Goal: Task Accomplishment & Management: Manage account settings

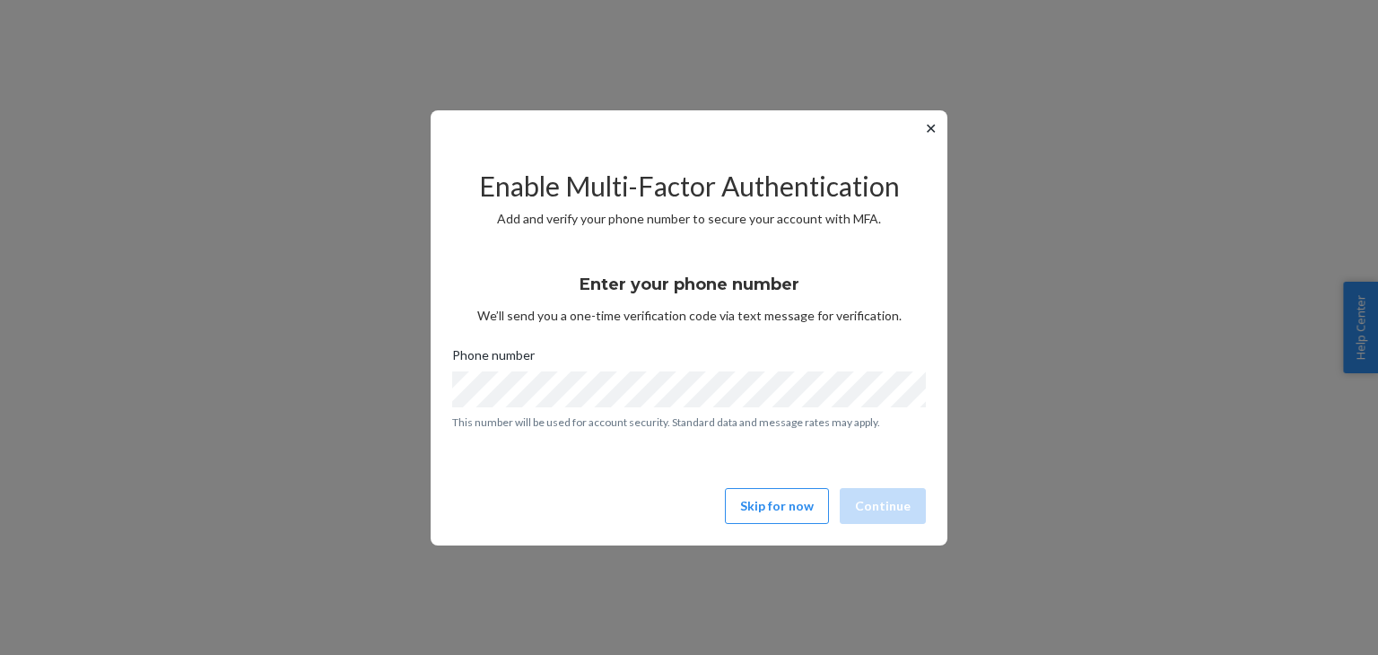
click at [767, 496] on button "Skip for now" at bounding box center [777, 506] width 104 height 36
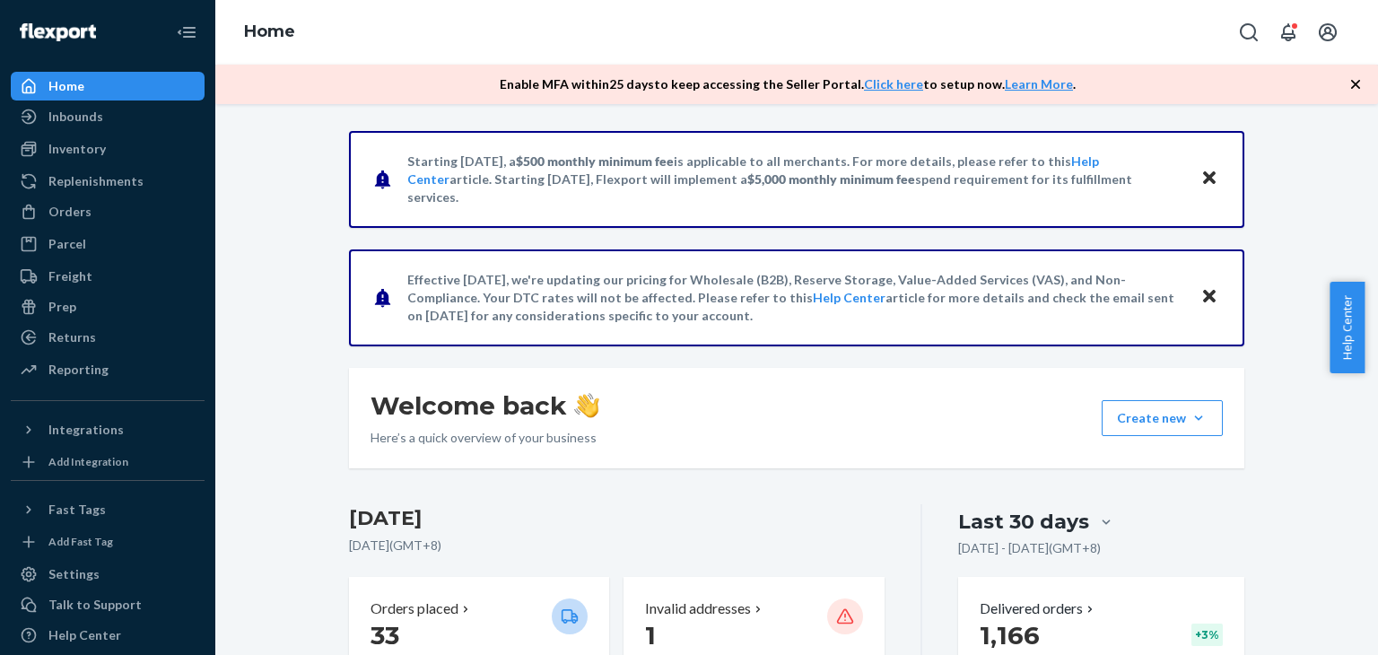
scroll to position [45, 0]
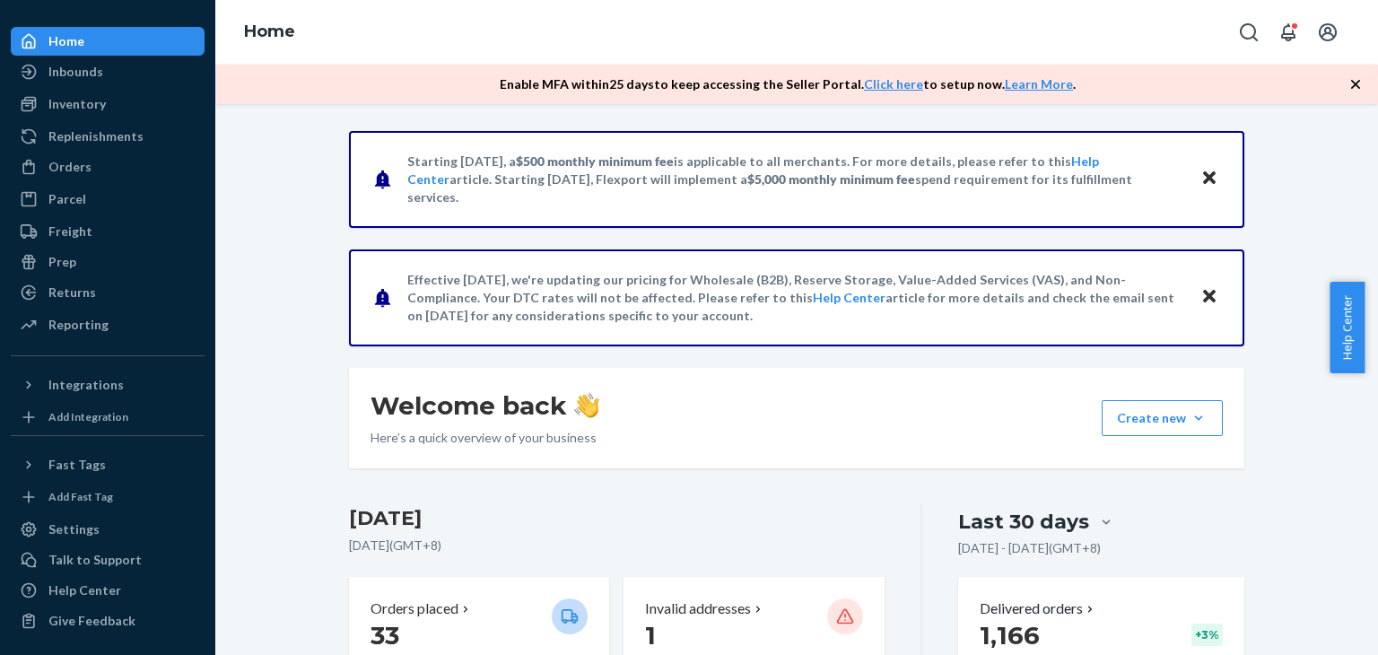
click at [454, 43] on div "Home" at bounding box center [796, 32] width 1163 height 65
click at [88, 168] on div "Orders" at bounding box center [108, 166] width 190 height 25
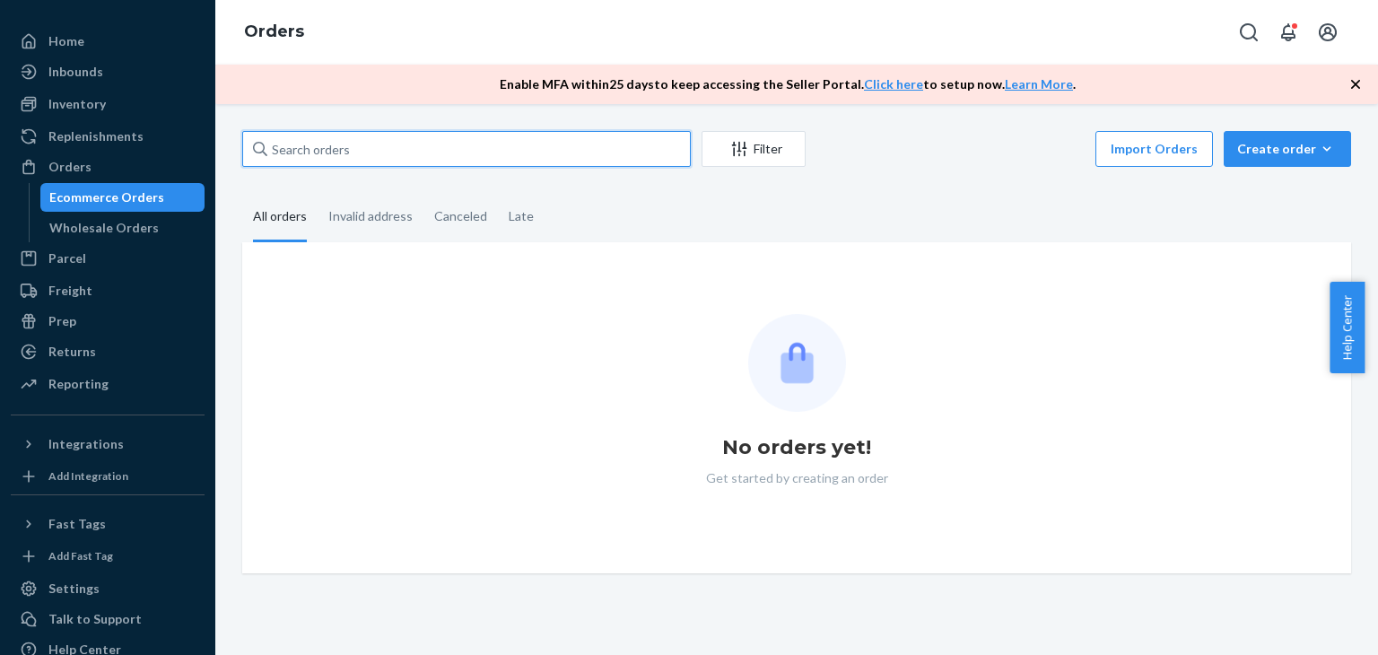
click at [369, 143] on input "text" at bounding box center [466, 149] width 449 height 36
paste input "[PERSON_NAME]"
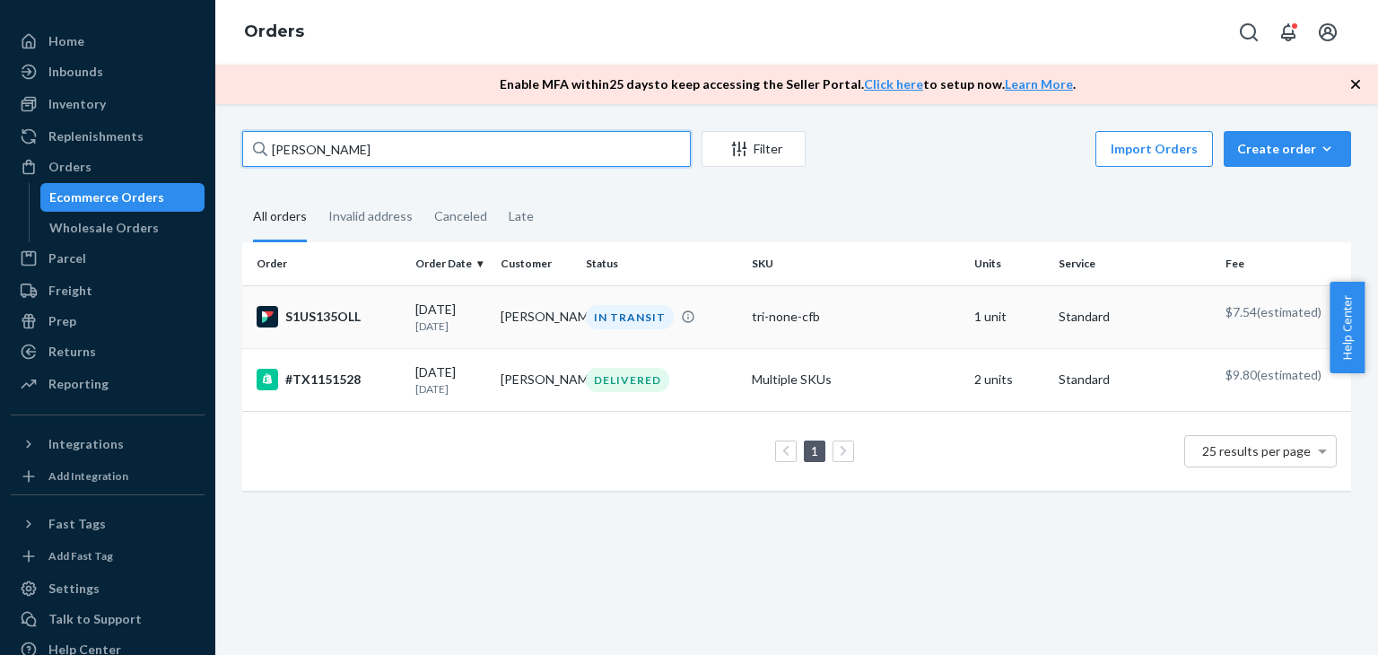
type input "[PERSON_NAME]"
click at [447, 308] on div "[DATE] [DATE]" at bounding box center [450, 317] width 71 height 33
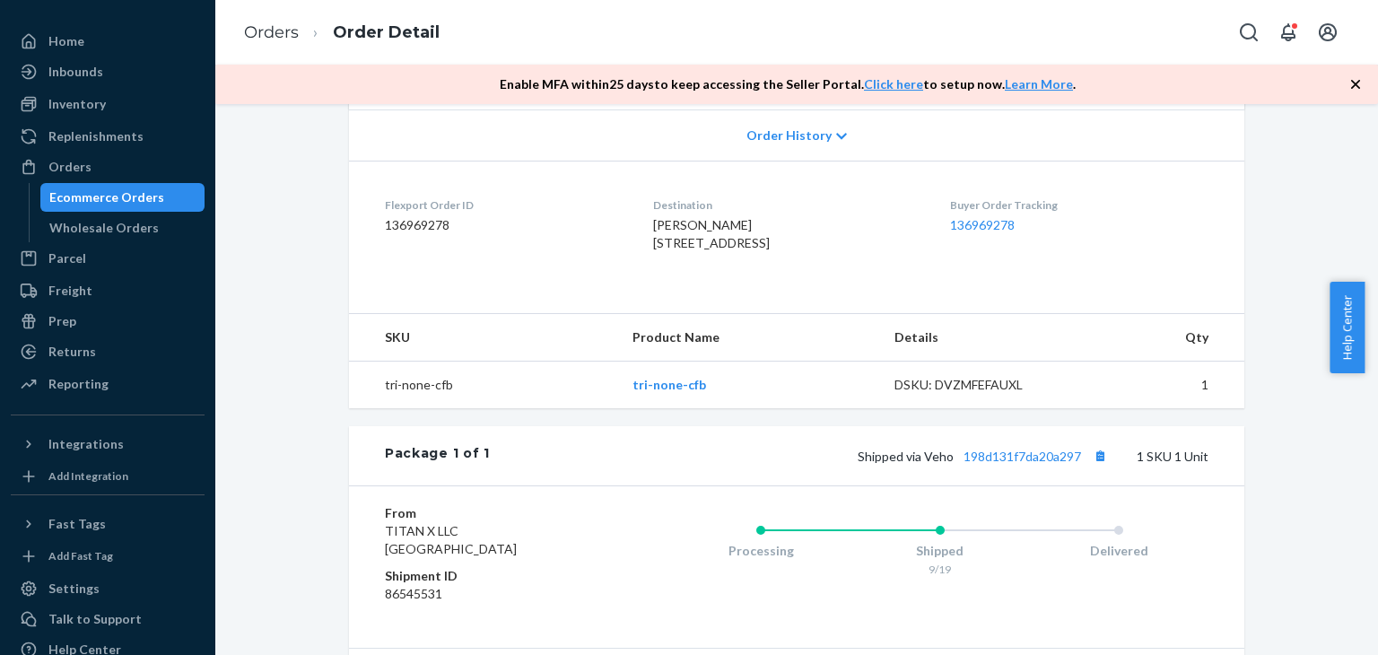
scroll to position [449, 0]
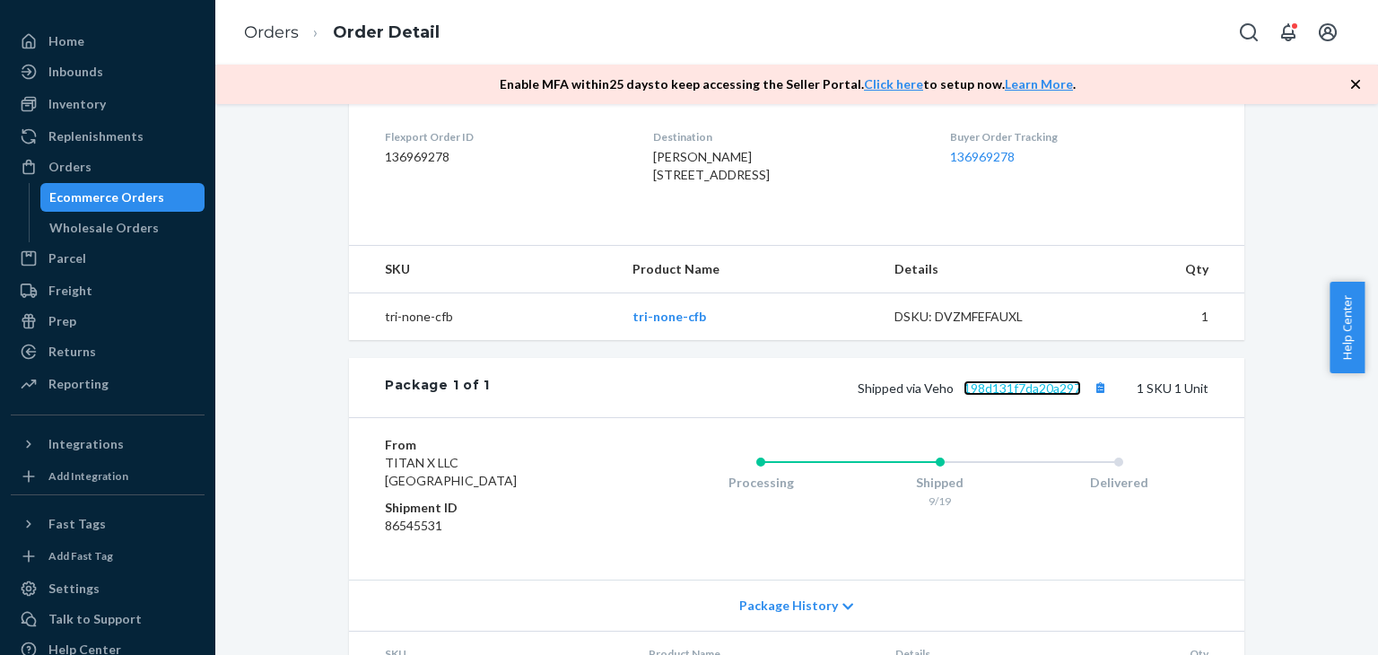
click at [1012, 396] on link "198d131f7da20a297" at bounding box center [1023, 387] width 118 height 15
drag, startPoint x: 85, startPoint y: 175, endPoint x: 313, endPoint y: 126, distance: 233.2
click at [85, 176] on div "Orders" at bounding box center [108, 166] width 190 height 25
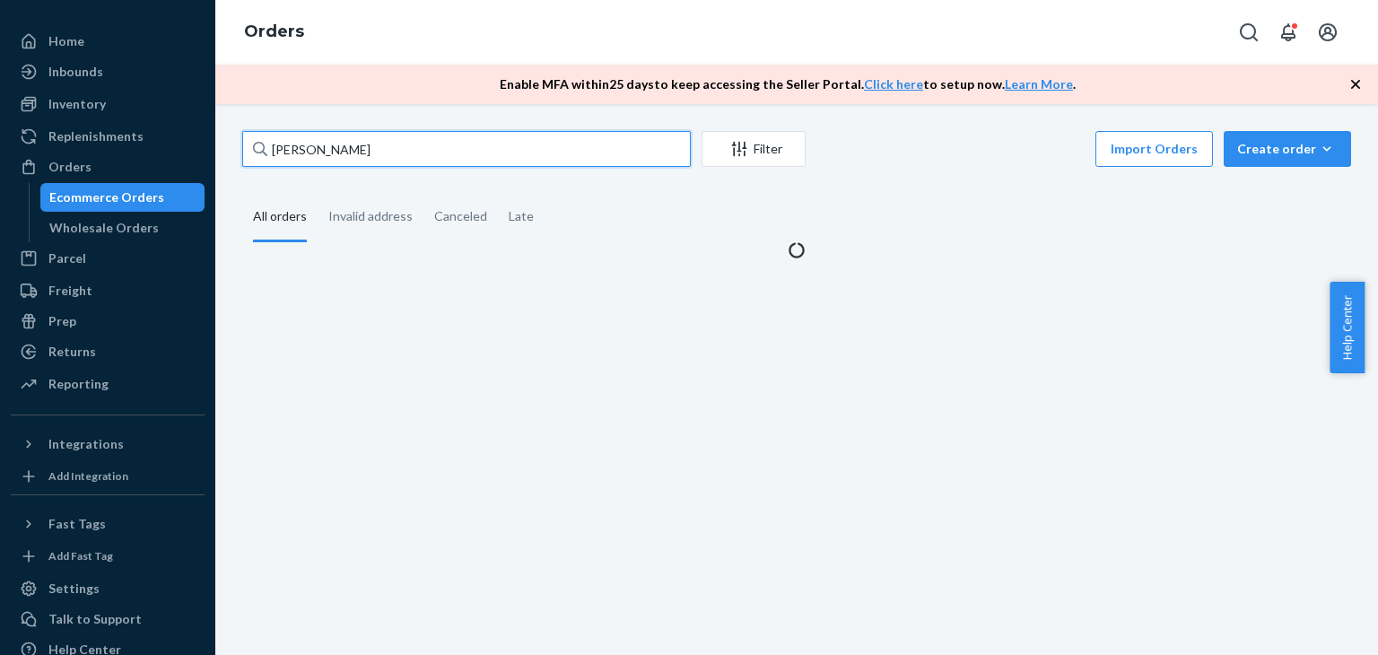
drag, startPoint x: 309, startPoint y: 155, endPoint x: 303, endPoint y: 168, distance: 13.7
click at [308, 156] on input "[PERSON_NAME]" at bounding box center [466, 149] width 449 height 36
paste input "X1148839"
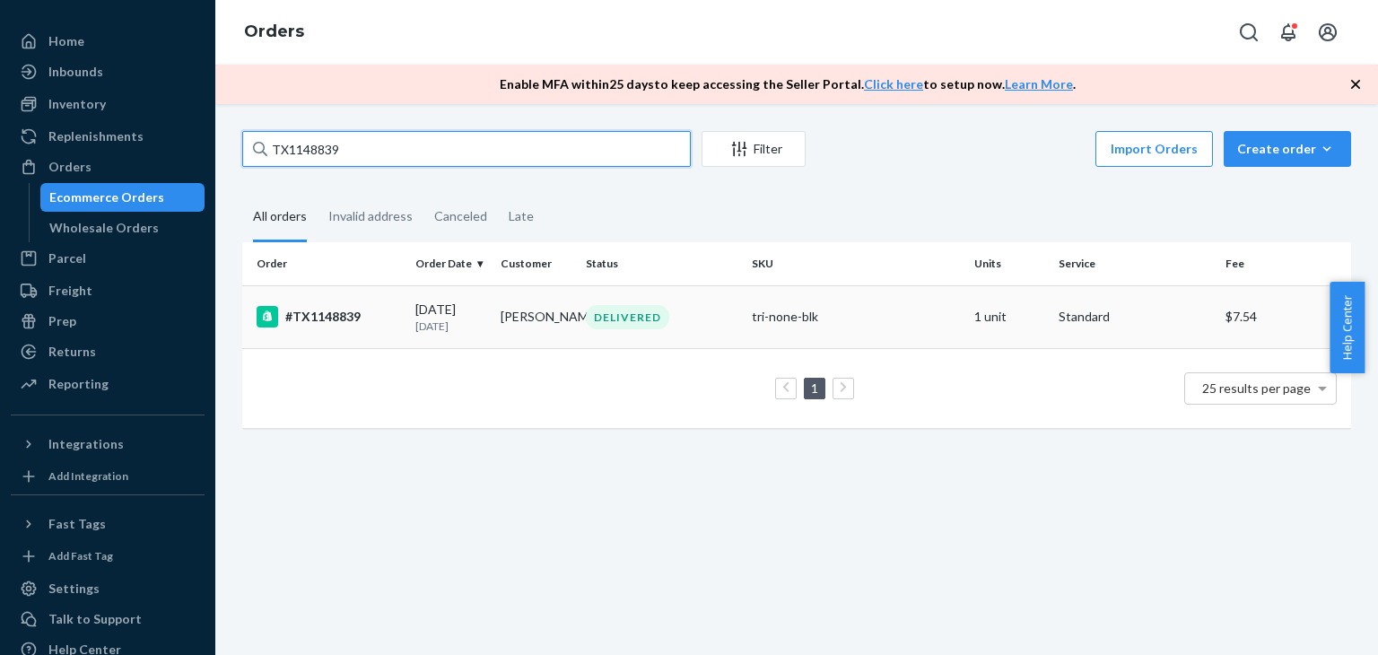
type input "TX1148839"
click at [459, 298] on td "[DATE] [DATE]" at bounding box center [450, 316] width 85 height 63
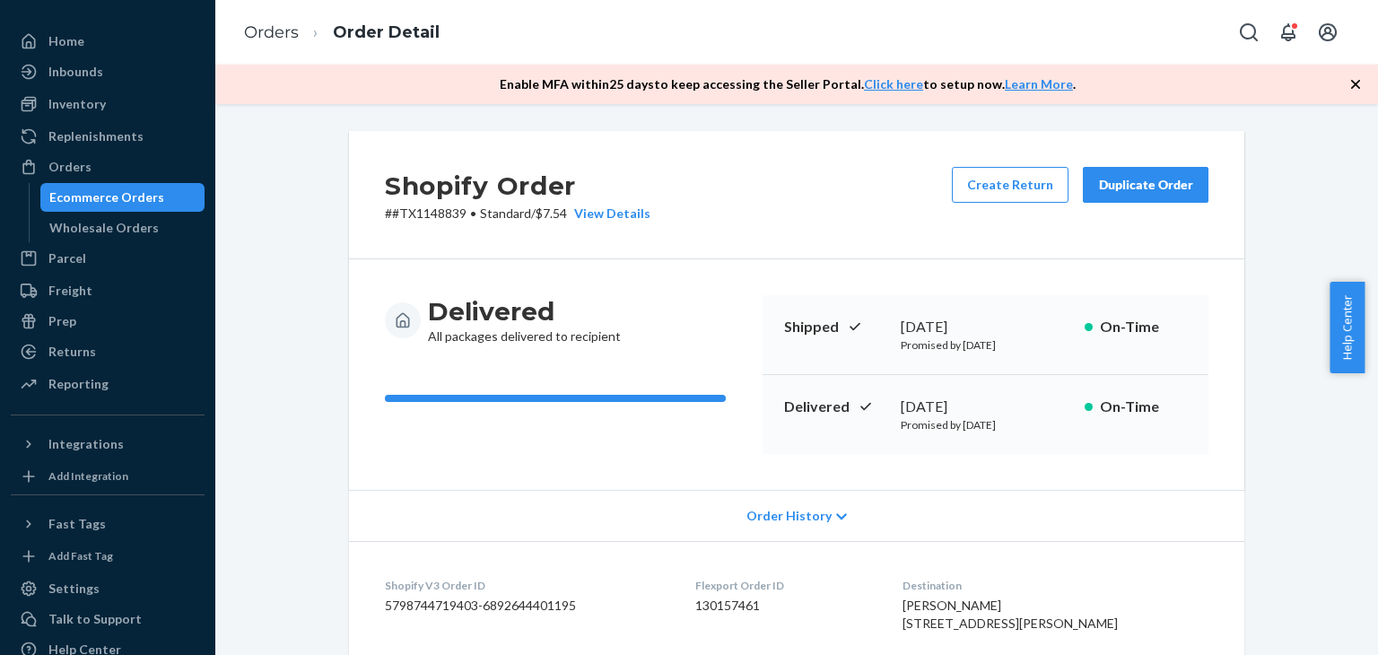
click at [1114, 183] on div "Duplicate Order" at bounding box center [1145, 185] width 95 height 18
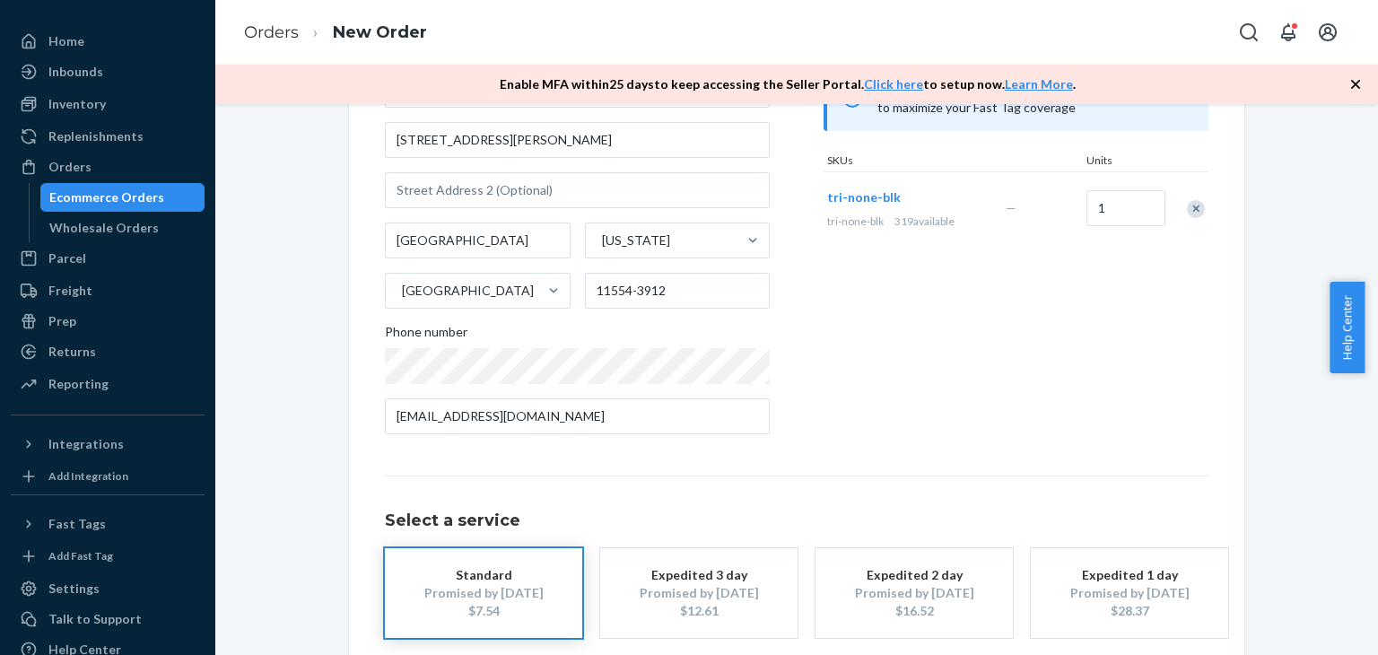
scroll to position [291, 0]
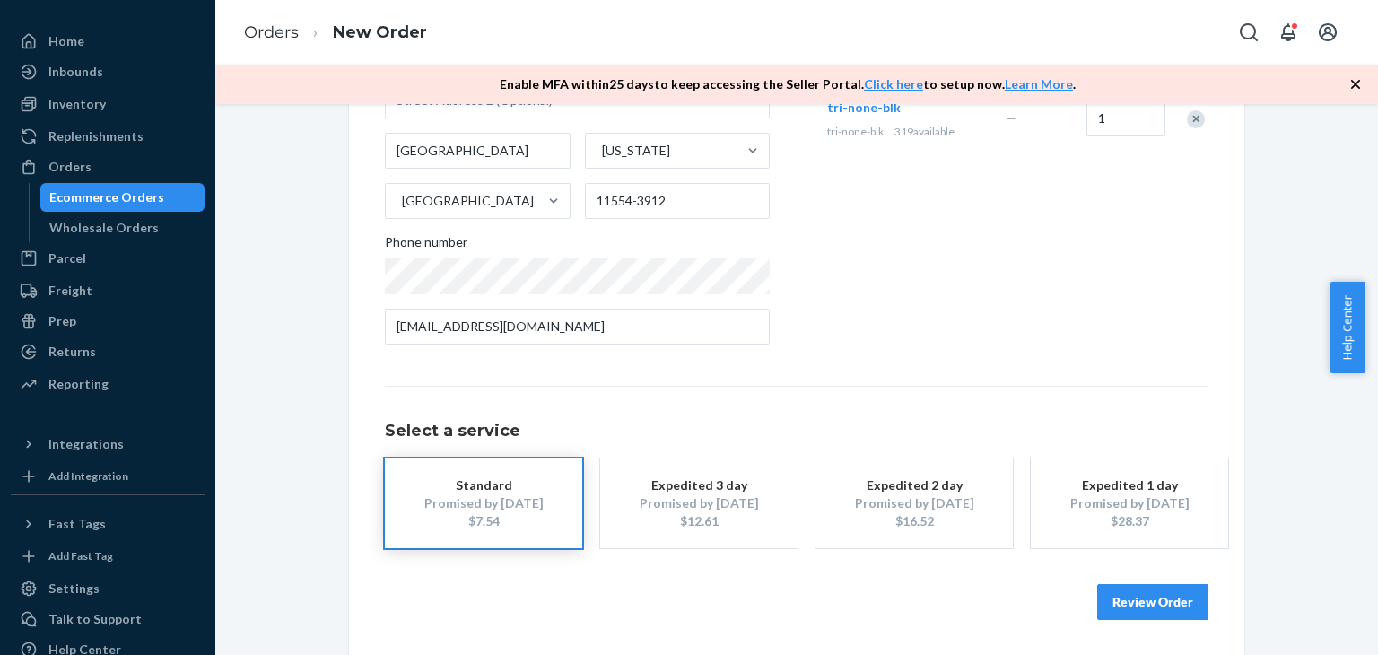
click at [1131, 594] on button "Review Order" at bounding box center [1152, 602] width 111 height 36
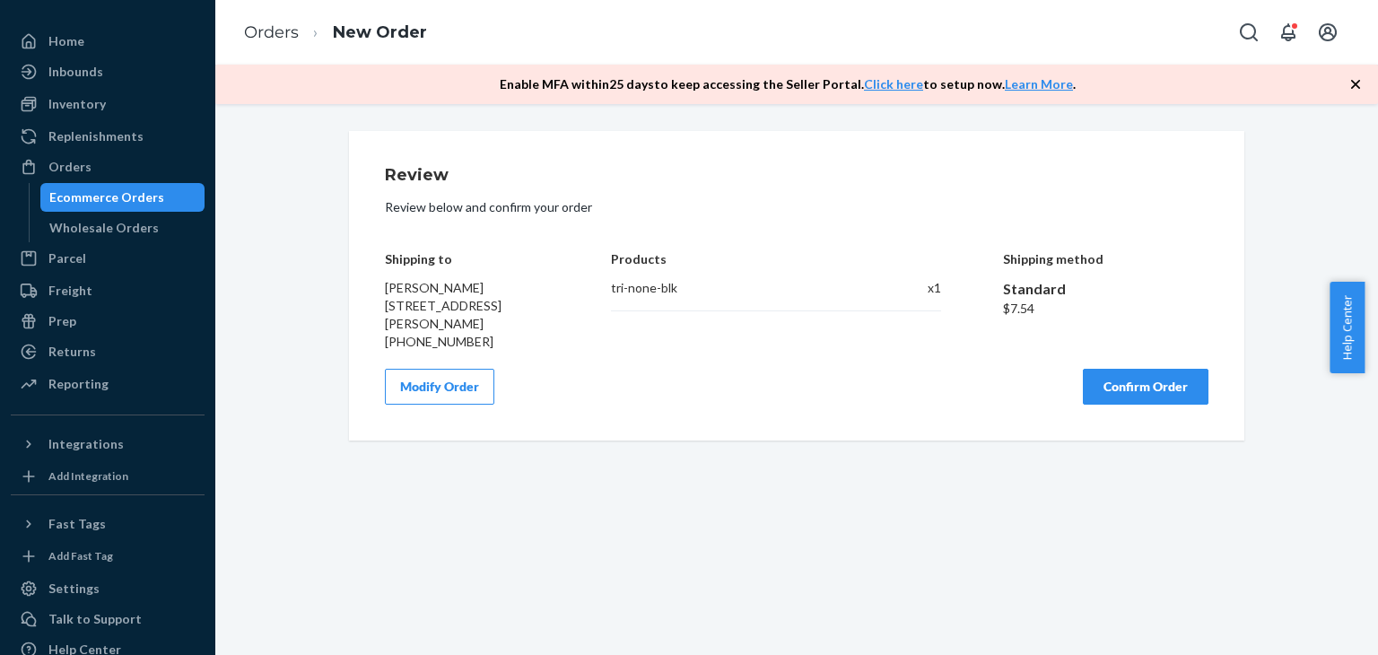
scroll to position [0, 0]
click at [1161, 405] on button "Confirm Order" at bounding box center [1146, 387] width 126 height 36
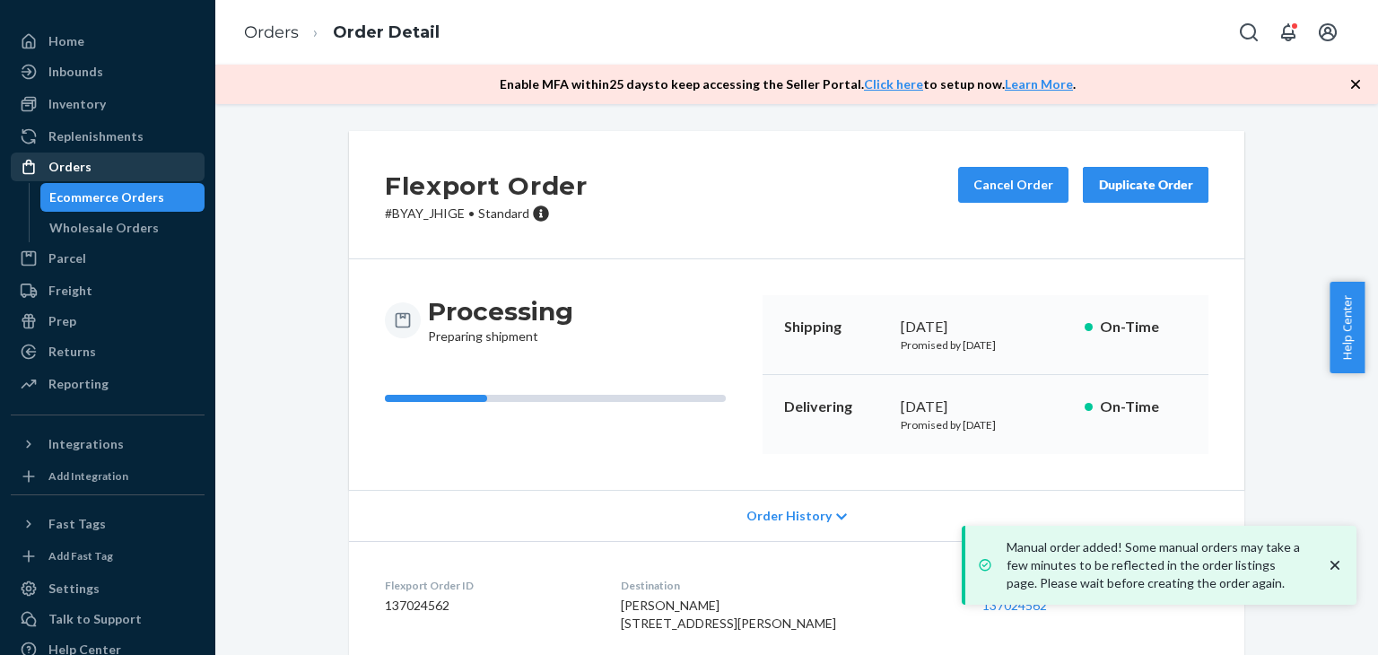
click at [74, 172] on div "Orders" at bounding box center [69, 167] width 43 height 18
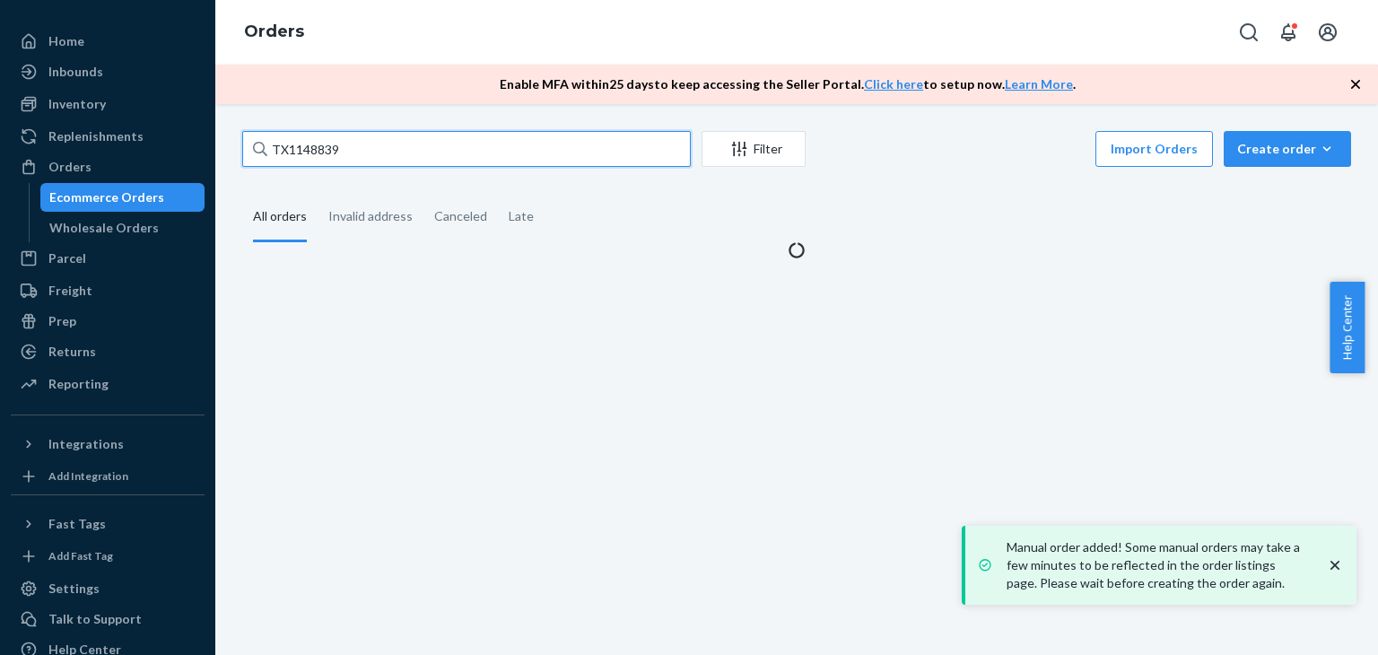
click at [311, 147] on input "TX1148839" at bounding box center [466, 149] width 449 height 36
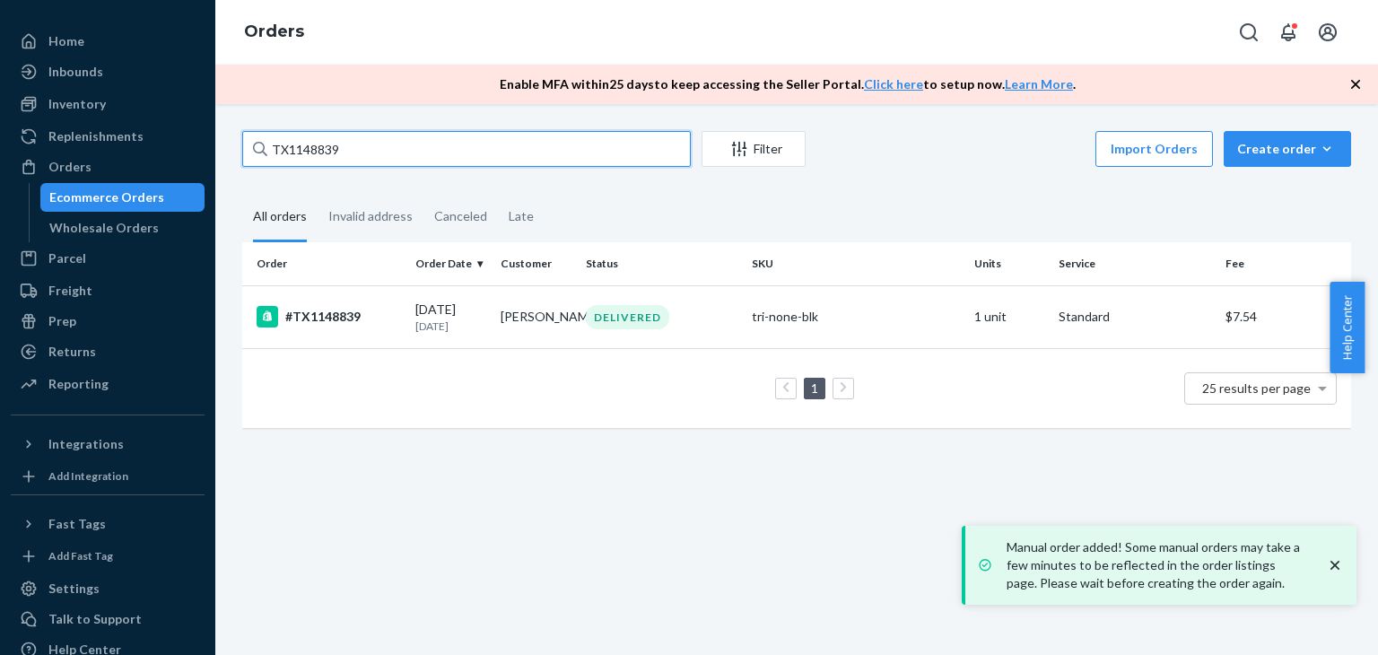
click at [311, 147] on input "TX1148839" at bounding box center [466, 149] width 449 height 36
paste input "5214"
type input "TX1152149"
click at [432, 303] on div "[DATE] [DATE]" at bounding box center [450, 317] width 71 height 33
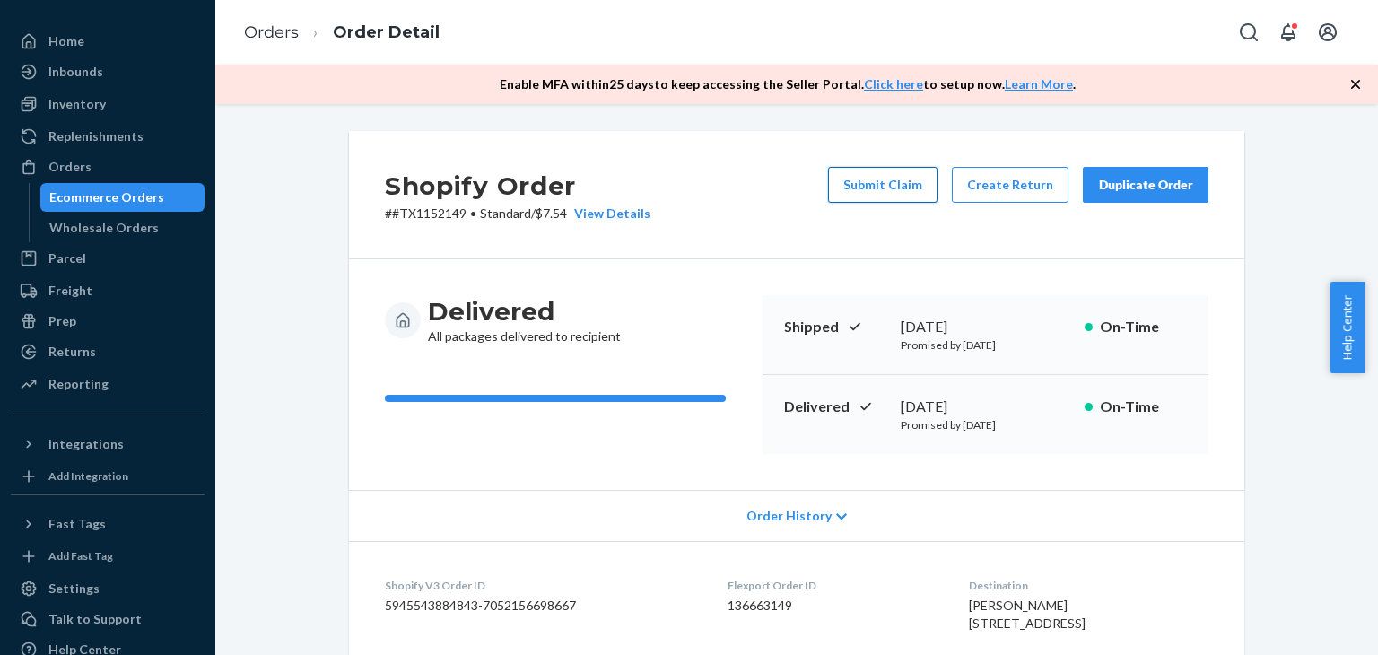
click at [893, 199] on button "Submit Claim" at bounding box center [882, 185] width 109 height 36
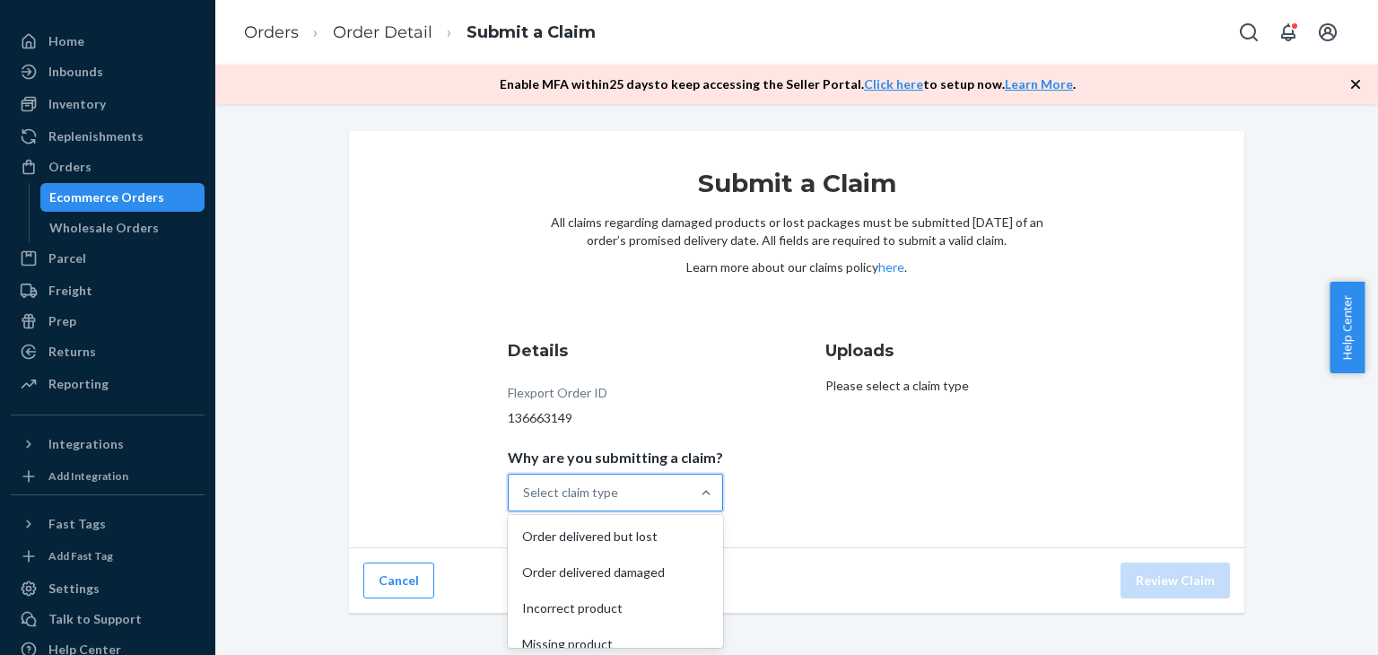
click at [660, 484] on div "Select claim type" at bounding box center [599, 493] width 181 height 36
click at [525, 484] on input "Why are you submitting a claim? option Order delivered but lost focused, 1 of 4…" at bounding box center [524, 493] width 2 height 18
click at [624, 529] on div "Order delivered but lost" at bounding box center [615, 537] width 208 height 36
click at [525, 502] on input "Why are you submitting a claim? option Order delivered but lost focused, 0 of 4…" at bounding box center [524, 493] width 2 height 18
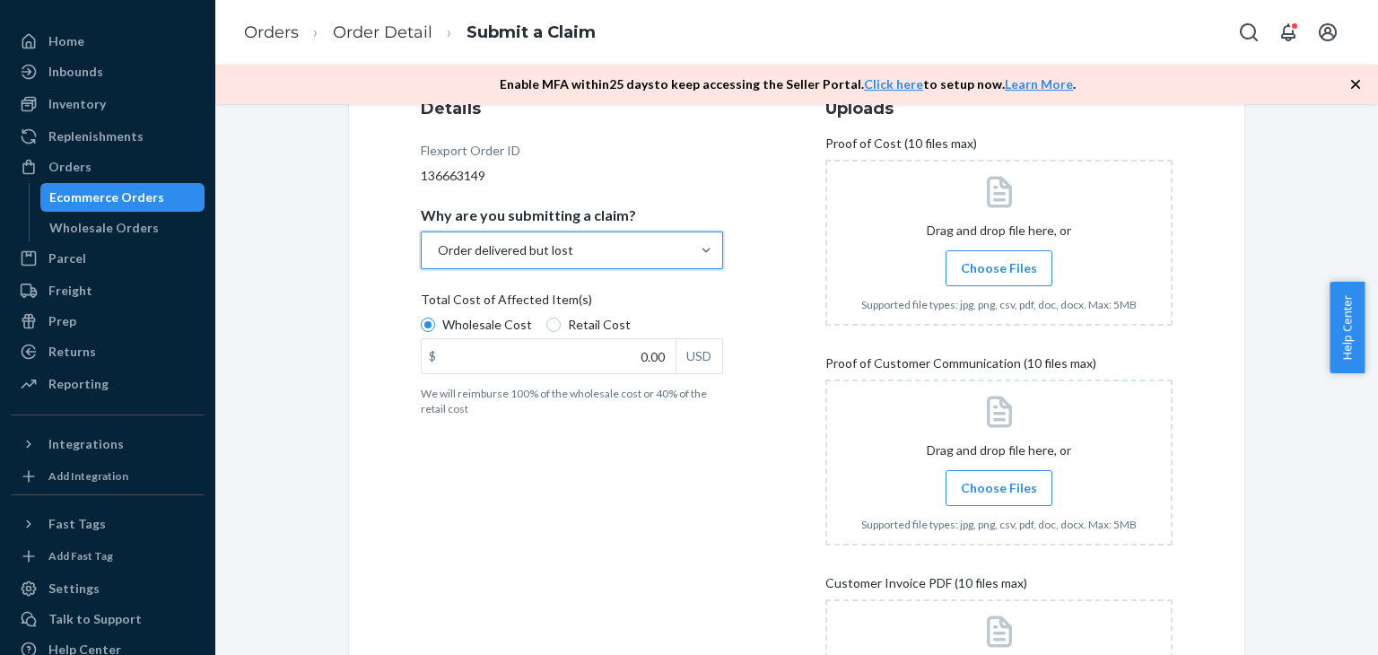
scroll to position [359, 0]
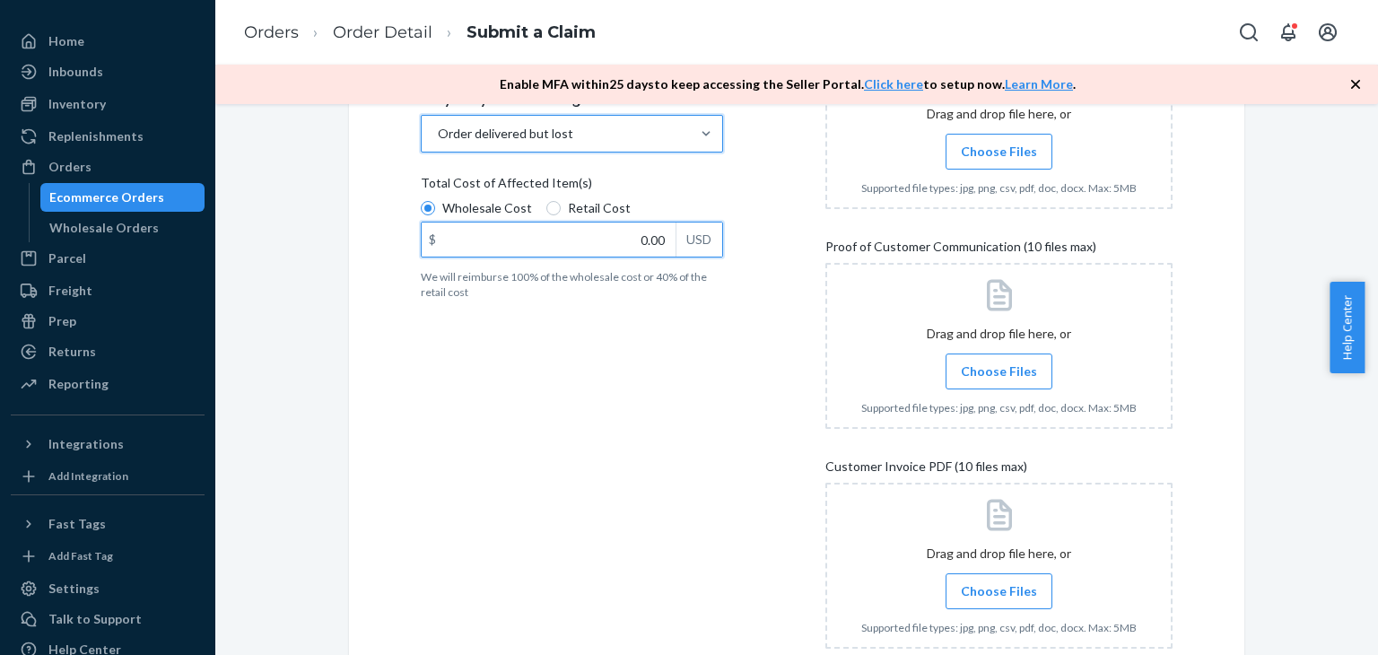
click at [624, 243] on input "0.00" at bounding box center [549, 240] width 254 height 34
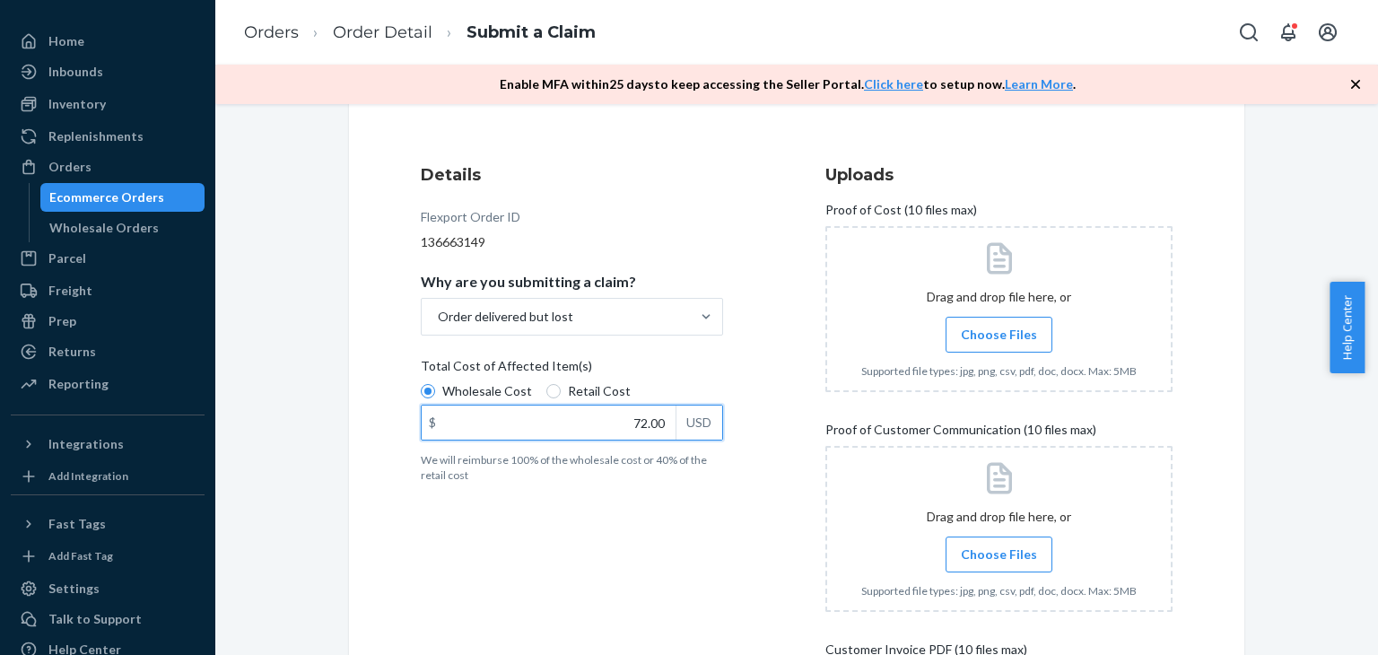
scroll to position [90, 0]
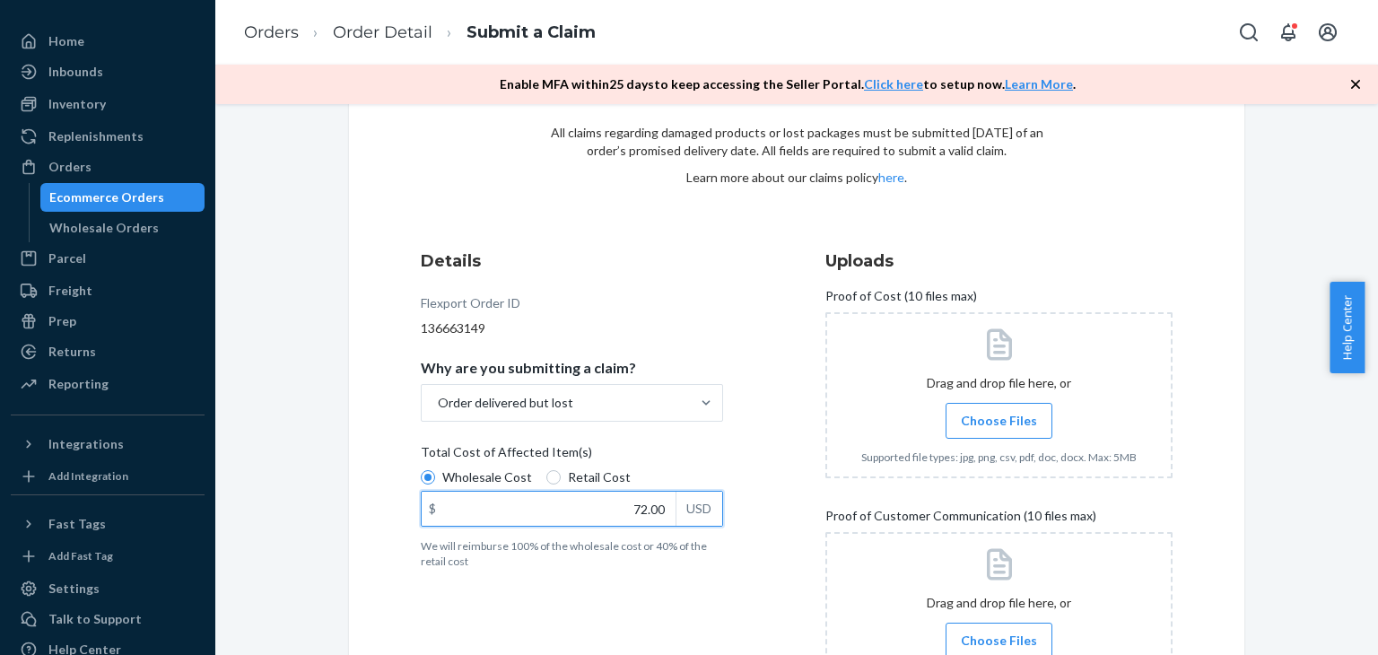
type input "72.00"
click at [994, 410] on label "Choose Files" at bounding box center [999, 421] width 107 height 36
click at [999, 411] on input "Choose Files" at bounding box center [999, 421] width 1 height 20
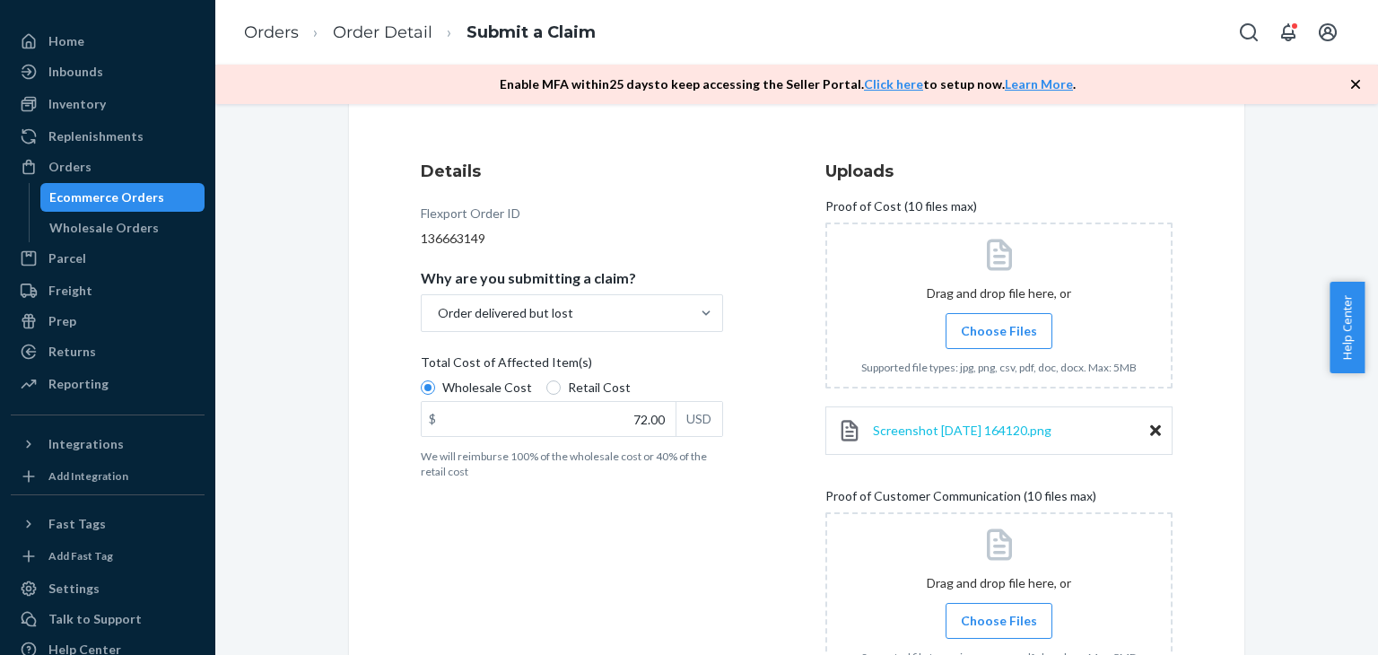
scroll to position [359, 0]
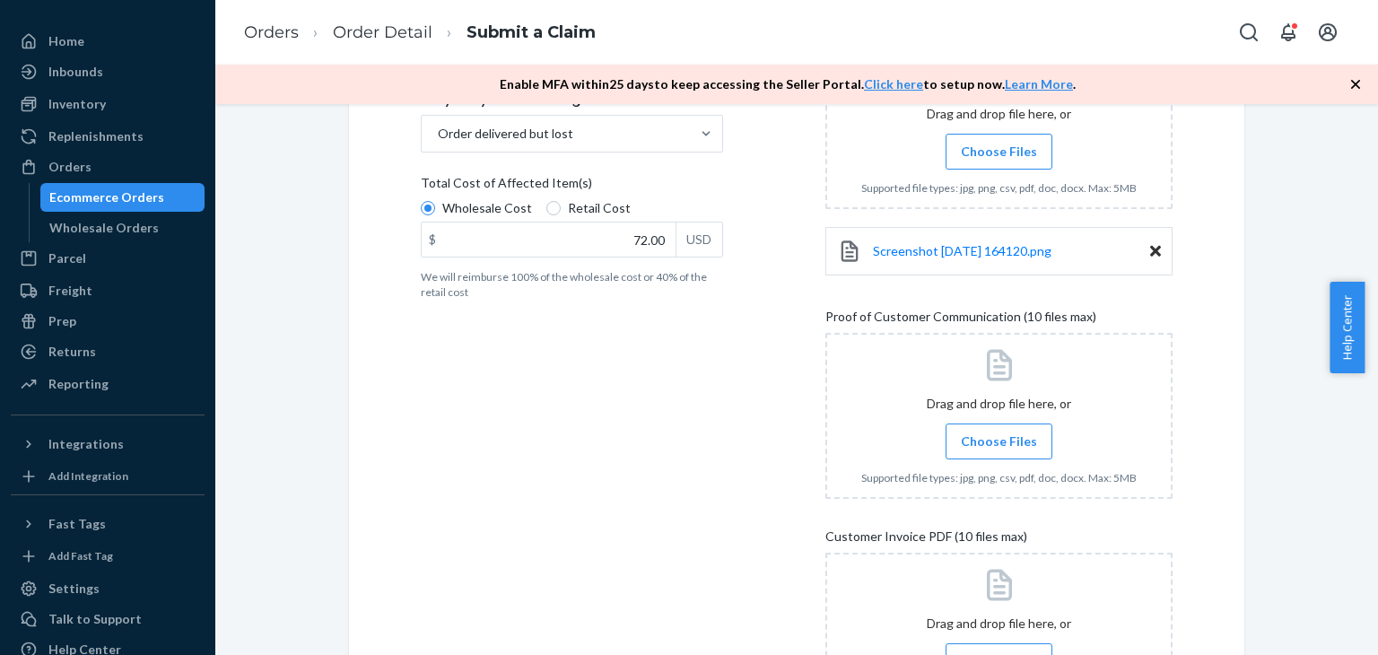
click at [994, 426] on label "Choose Files" at bounding box center [999, 442] width 107 height 36
click at [999, 432] on input "Choose Files" at bounding box center [999, 442] width 1 height 20
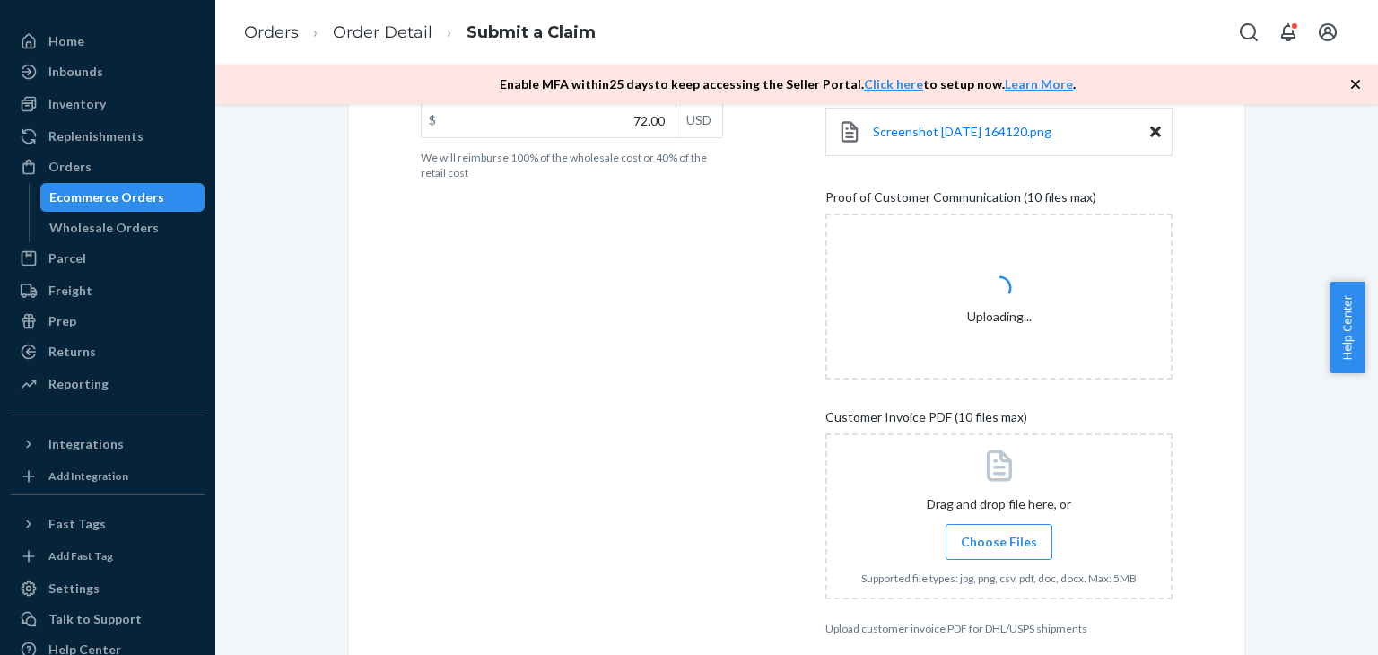
scroll to position [449, 0]
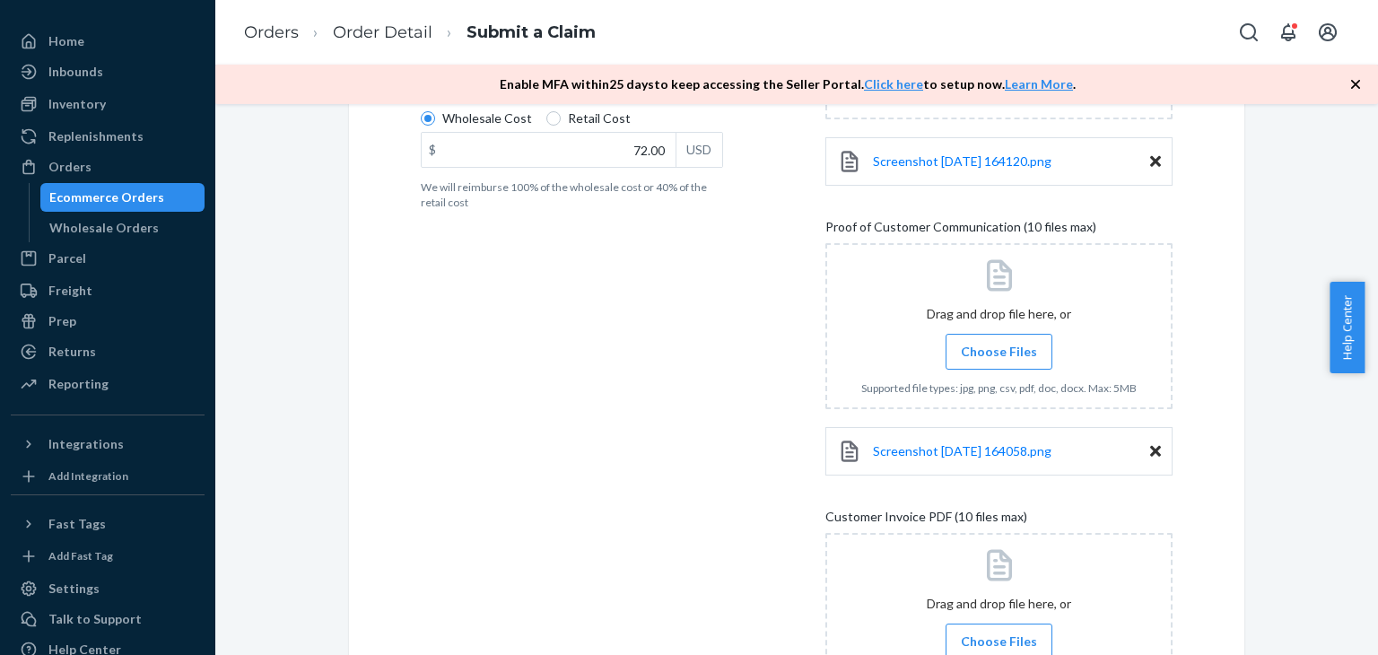
click at [995, 347] on span "Choose Files" at bounding box center [999, 352] width 76 height 18
click at [999, 347] on input "Choose Files" at bounding box center [999, 352] width 1 height 20
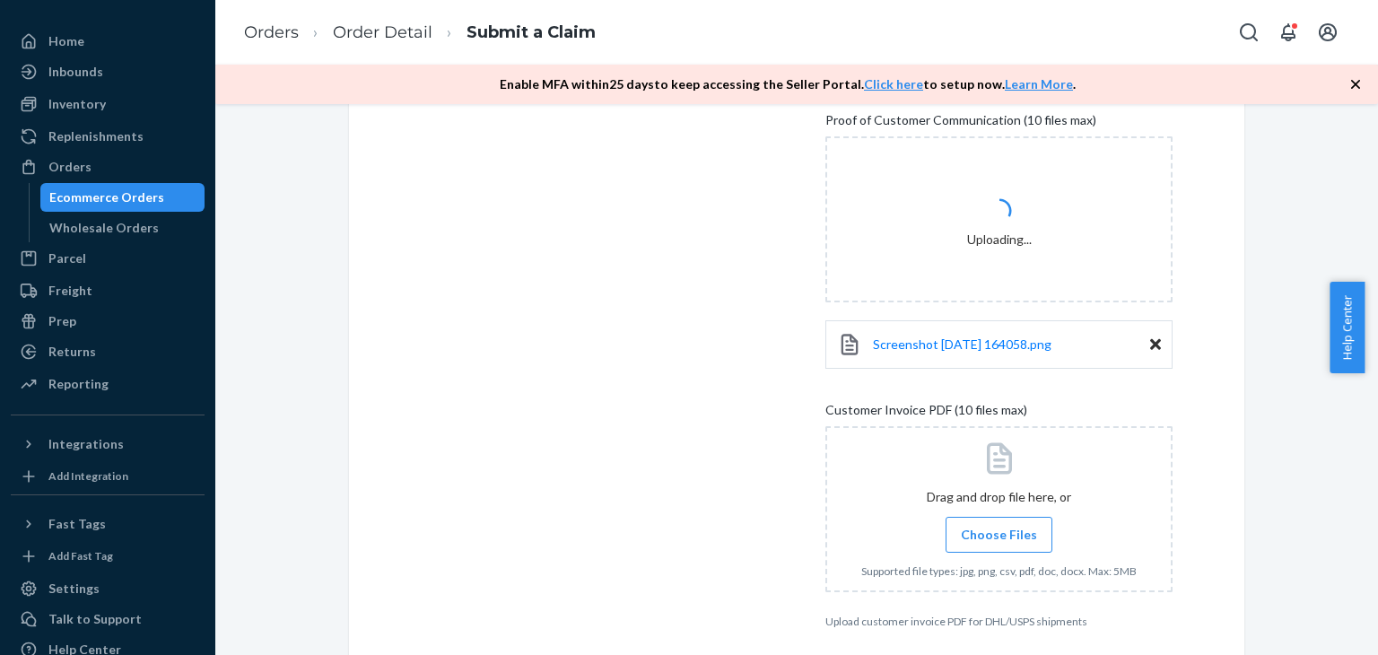
scroll to position [631, 0]
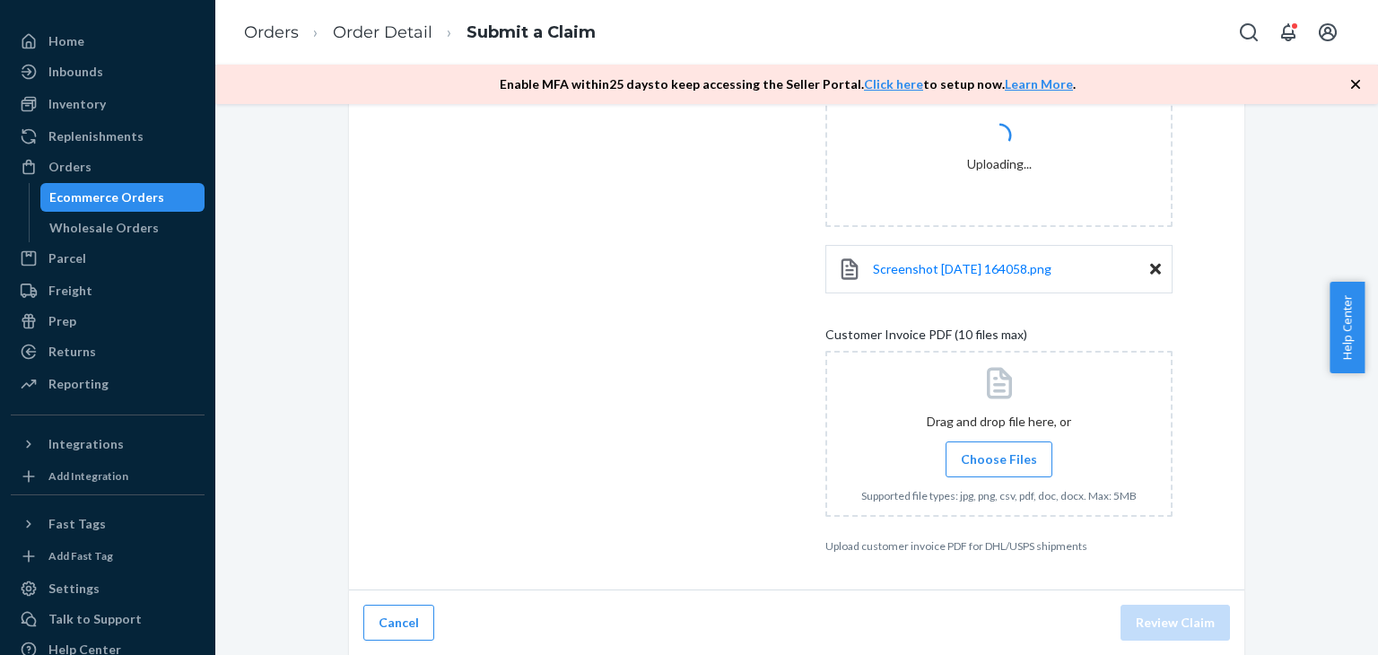
click at [1001, 464] on span "Choose Files" at bounding box center [999, 459] width 76 height 18
click at [1000, 464] on input "Choose Files" at bounding box center [999, 460] width 1 height 20
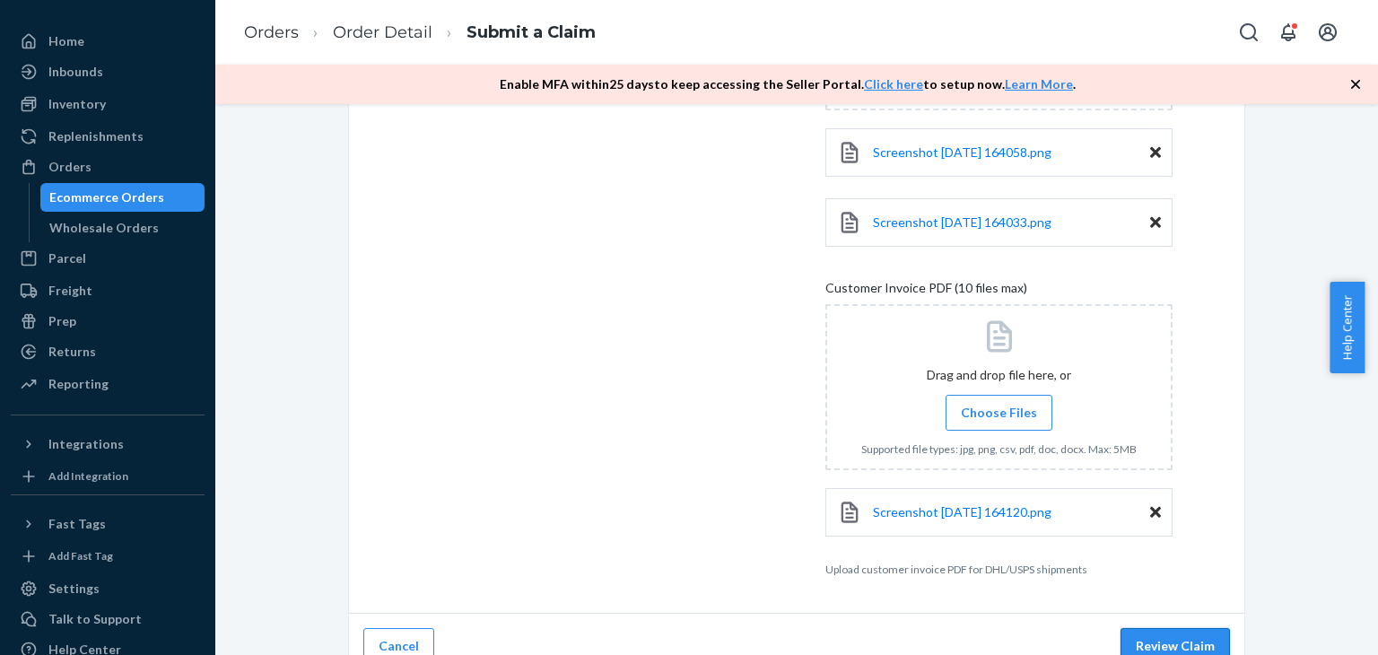
scroll to position [770, 0]
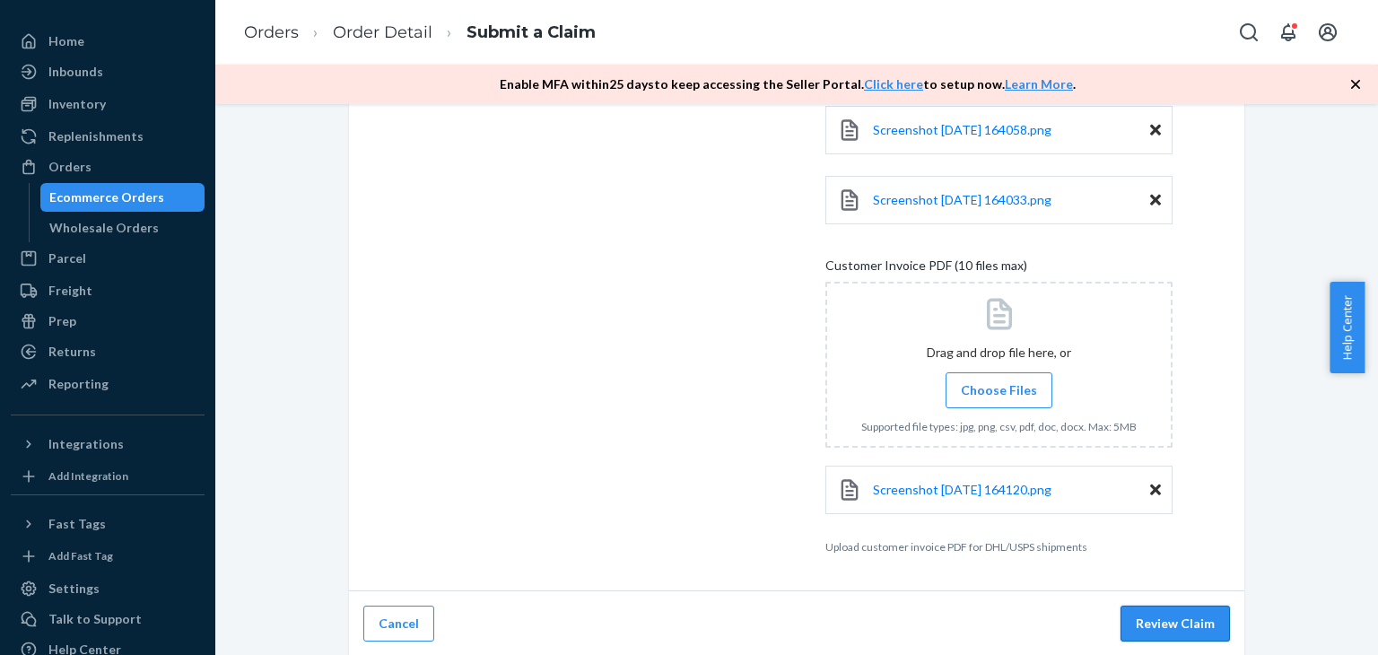
click at [1167, 622] on button "Review Claim" at bounding box center [1175, 624] width 109 height 36
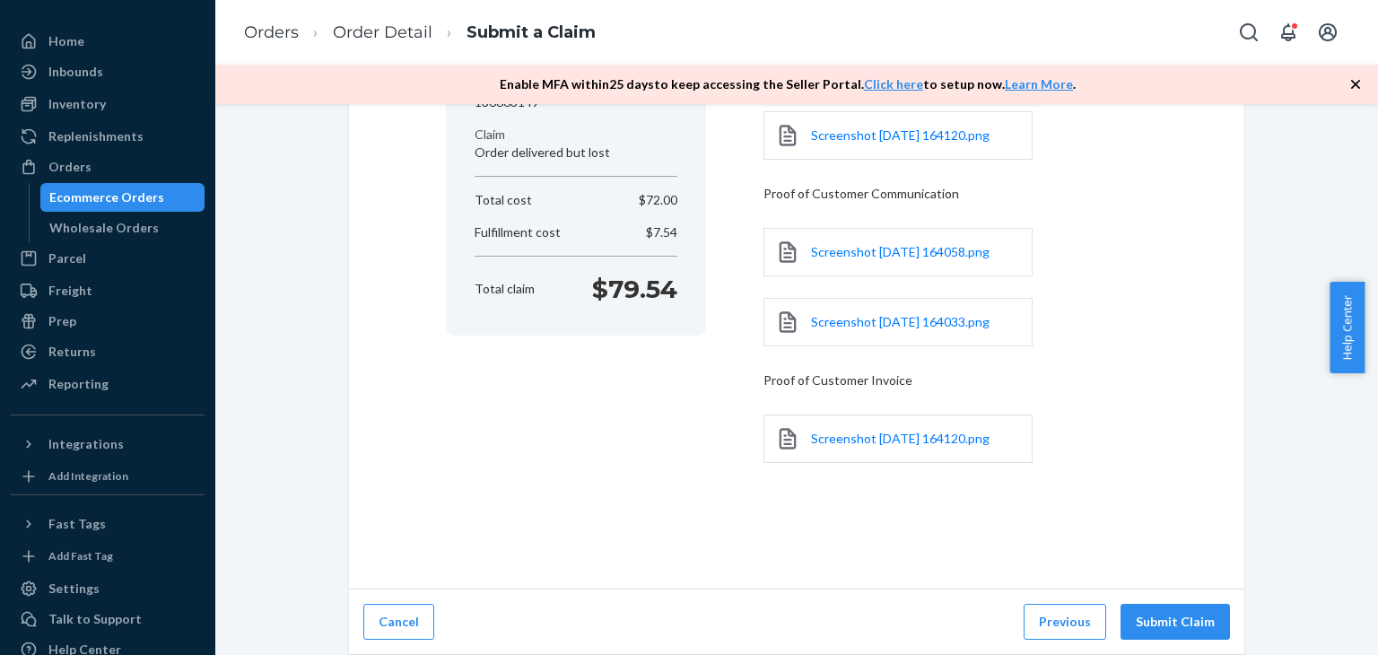
scroll to position [243, 0]
click at [1138, 591] on div "Cancel Previous Submit Claim" at bounding box center [796, 624] width 895 height 66
click at [1145, 606] on button "Submit Claim" at bounding box center [1175, 624] width 109 height 36
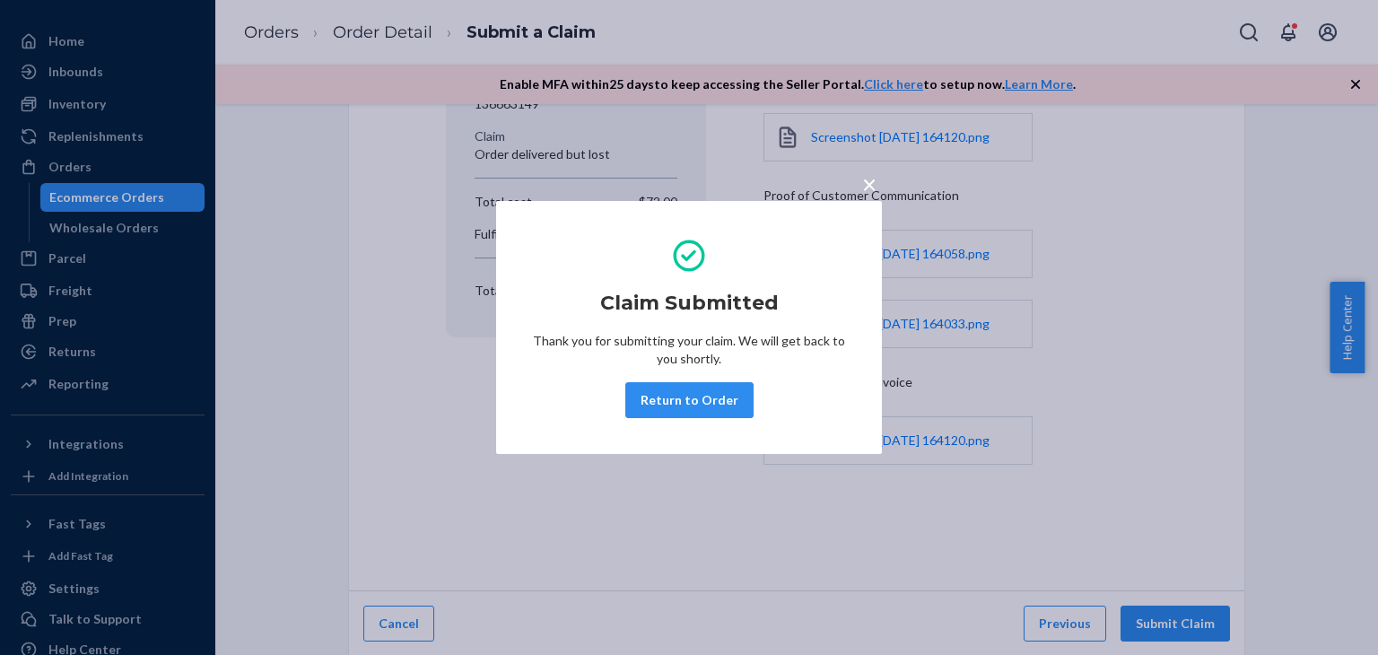
click at [863, 183] on span "×" at bounding box center [869, 184] width 14 height 31
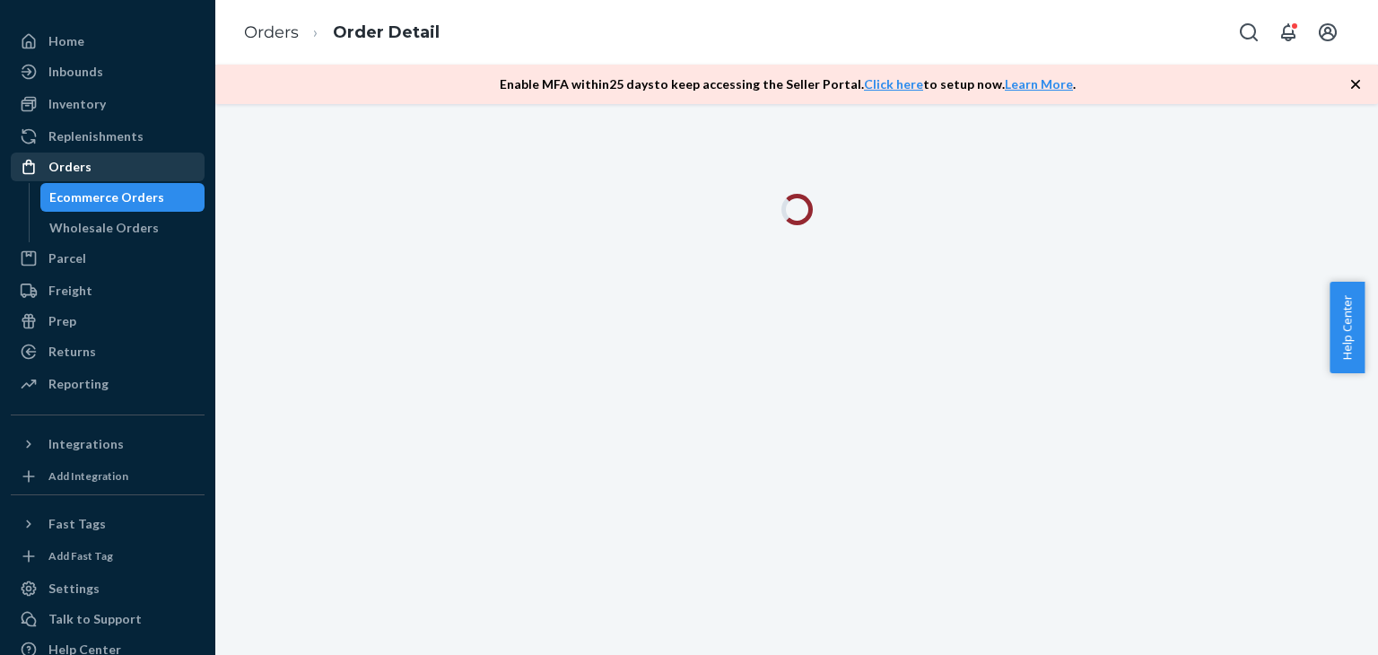
click at [65, 166] on div "Orders" at bounding box center [69, 167] width 43 height 18
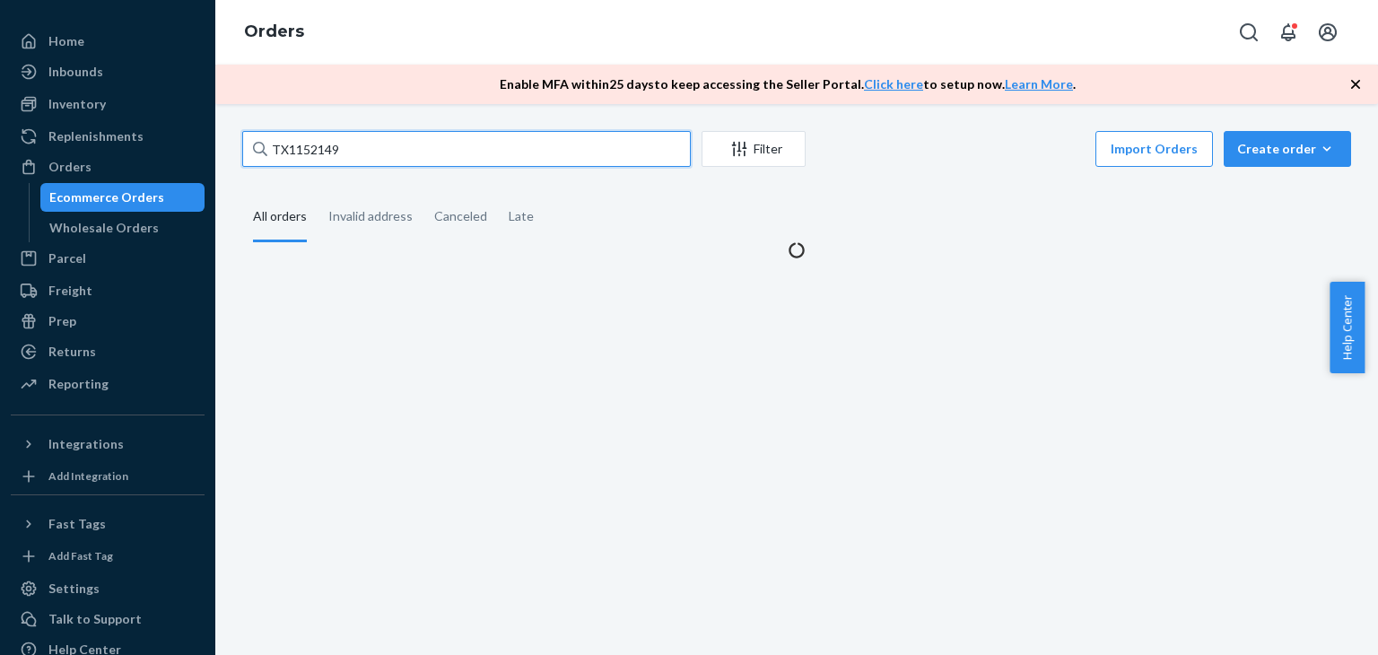
click at [363, 144] on input "TX1152149" at bounding box center [466, 149] width 449 height 36
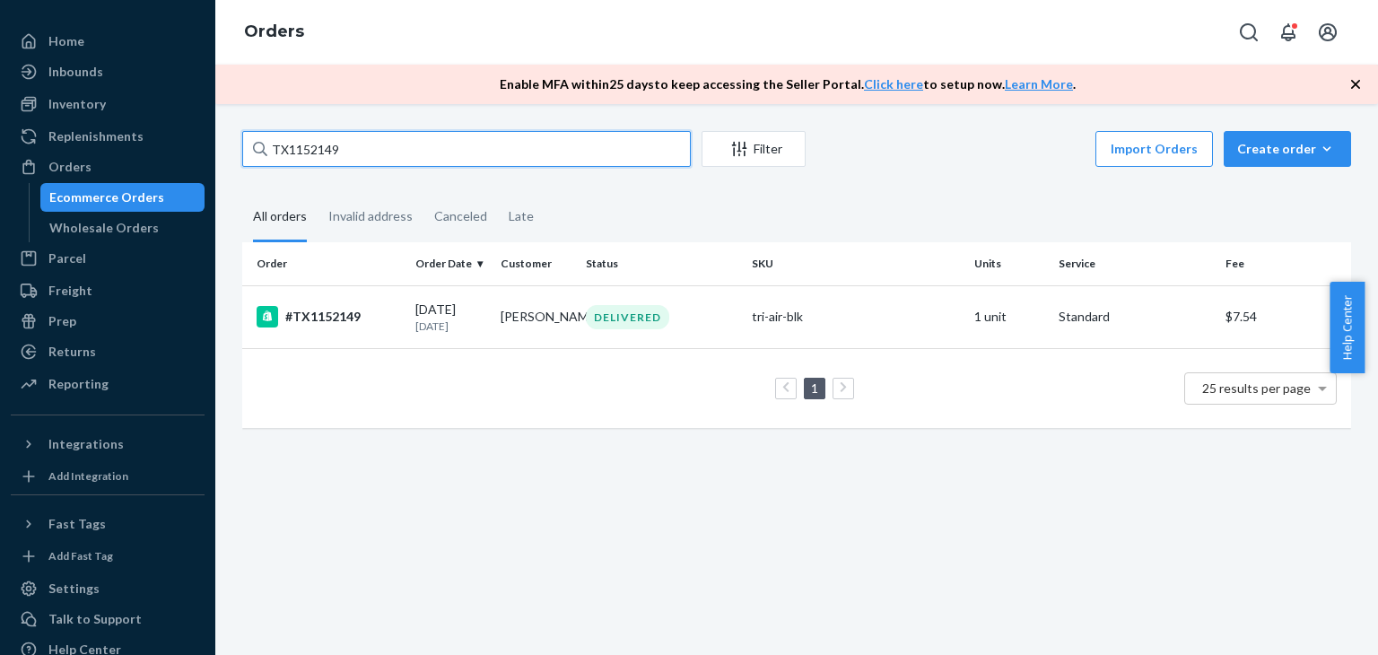
paste input "111-7023842-2725860"
type input "111-7023842-2725860"
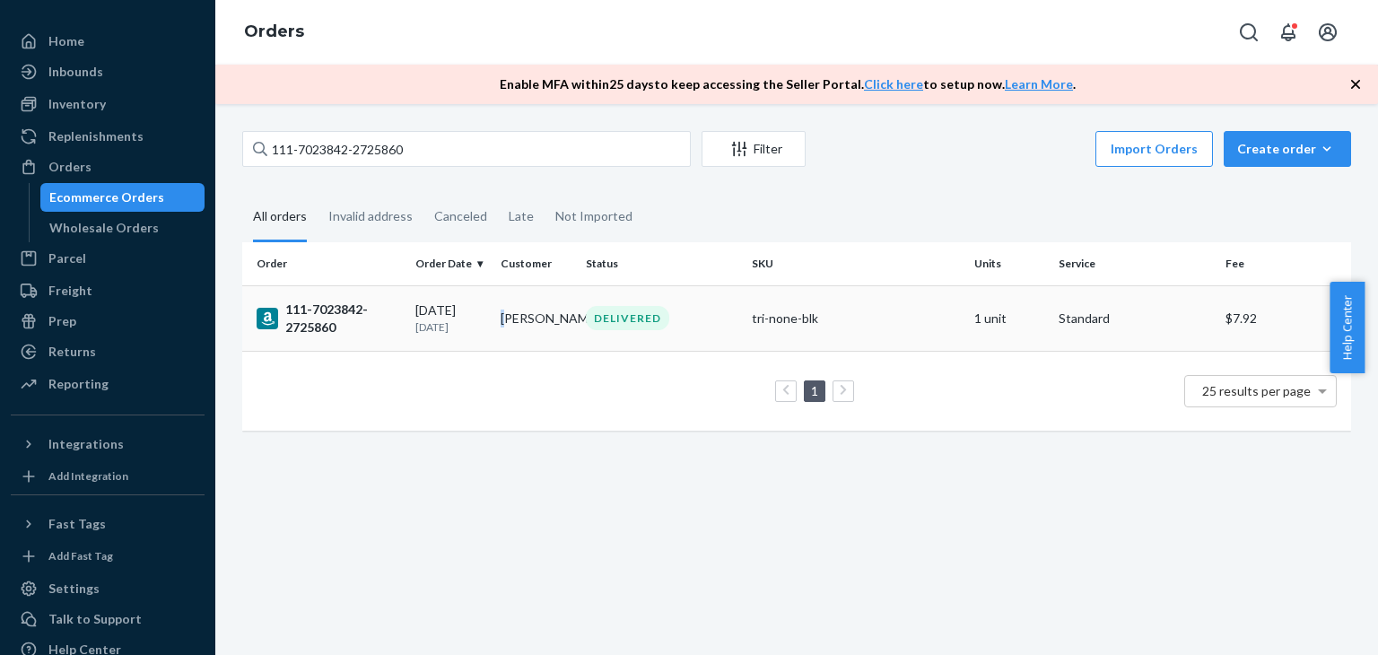
click at [502, 302] on td "[PERSON_NAME]" at bounding box center [536, 318] width 85 height 66
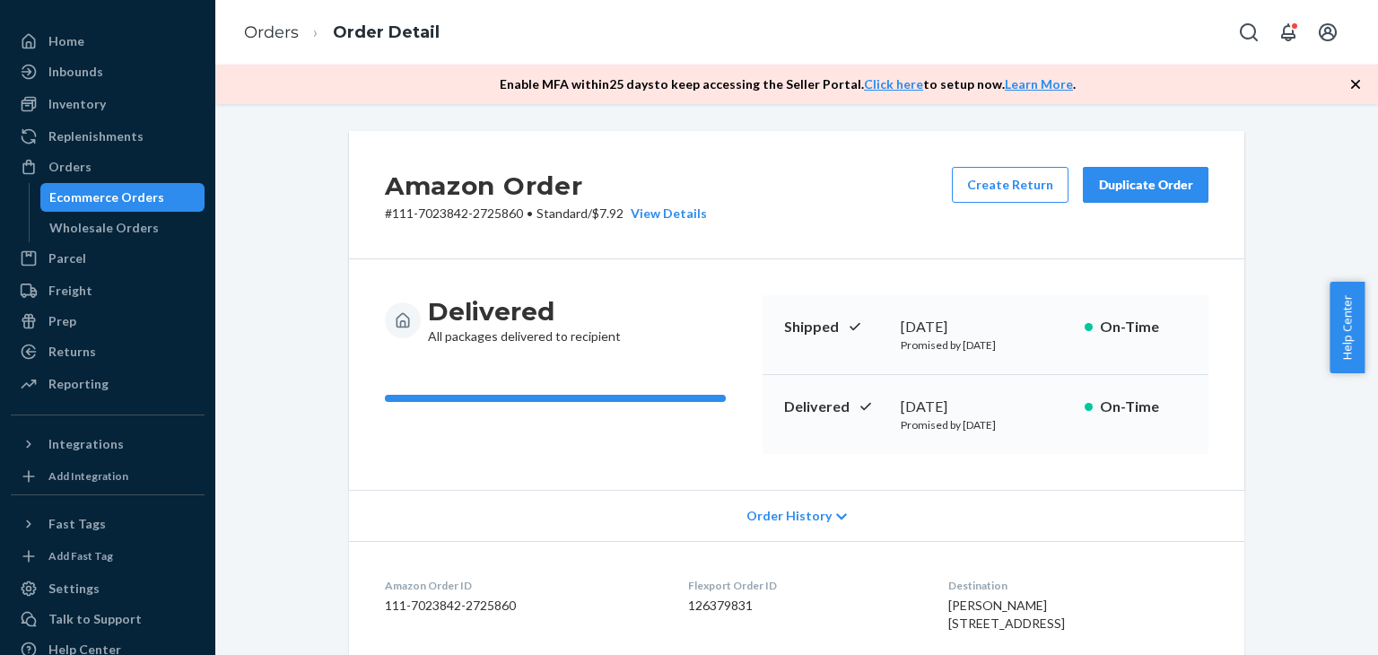
click at [1149, 186] on div "Duplicate Order" at bounding box center [1145, 185] width 95 height 18
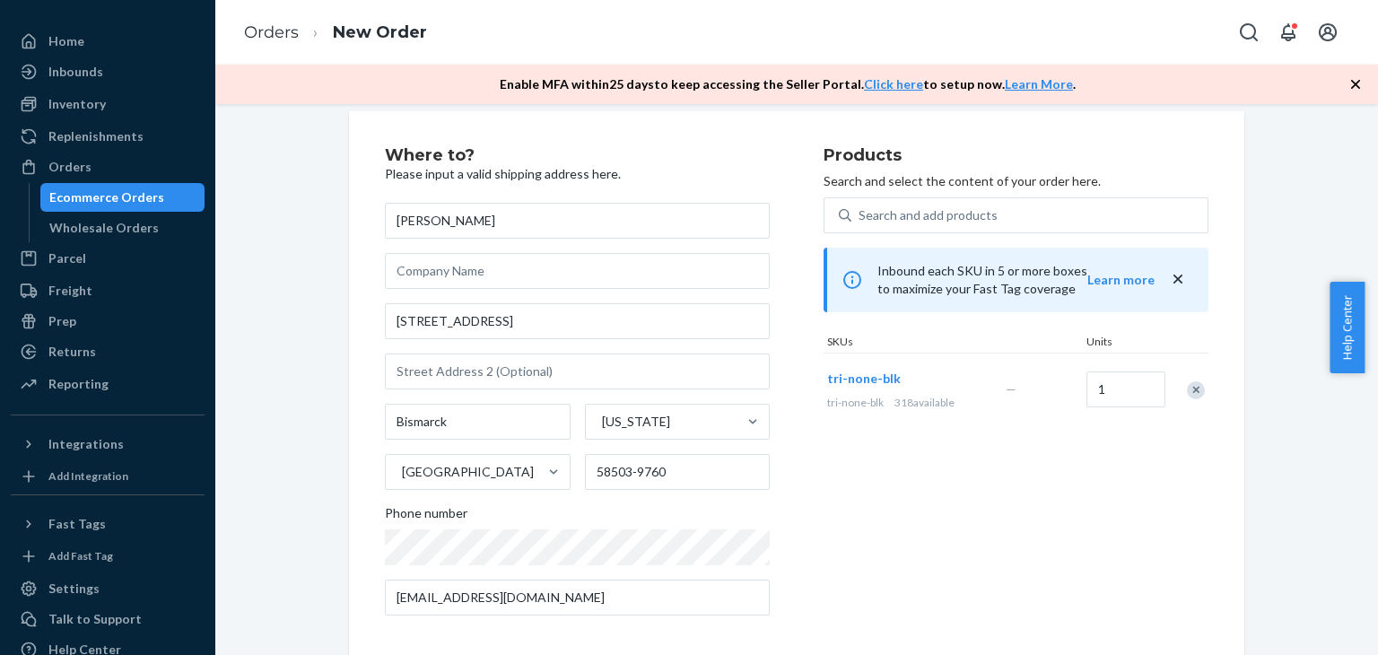
scroll to position [31, 0]
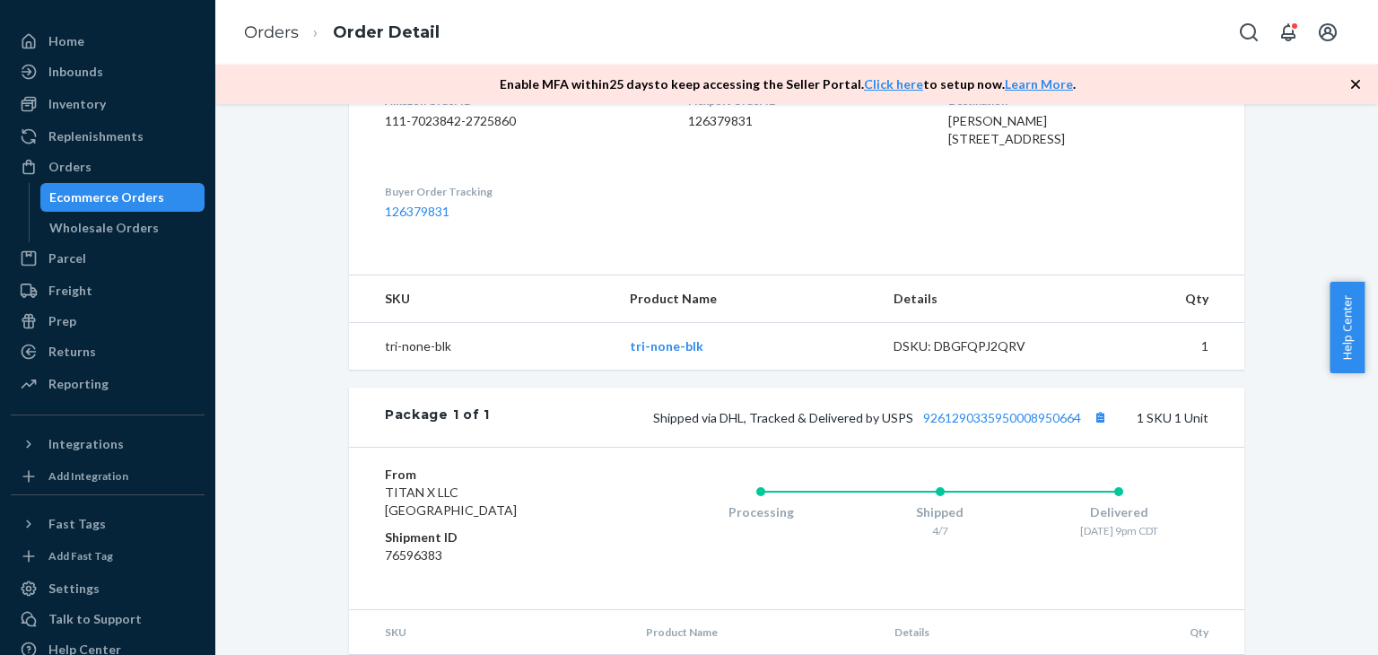
scroll to position [588, 0]
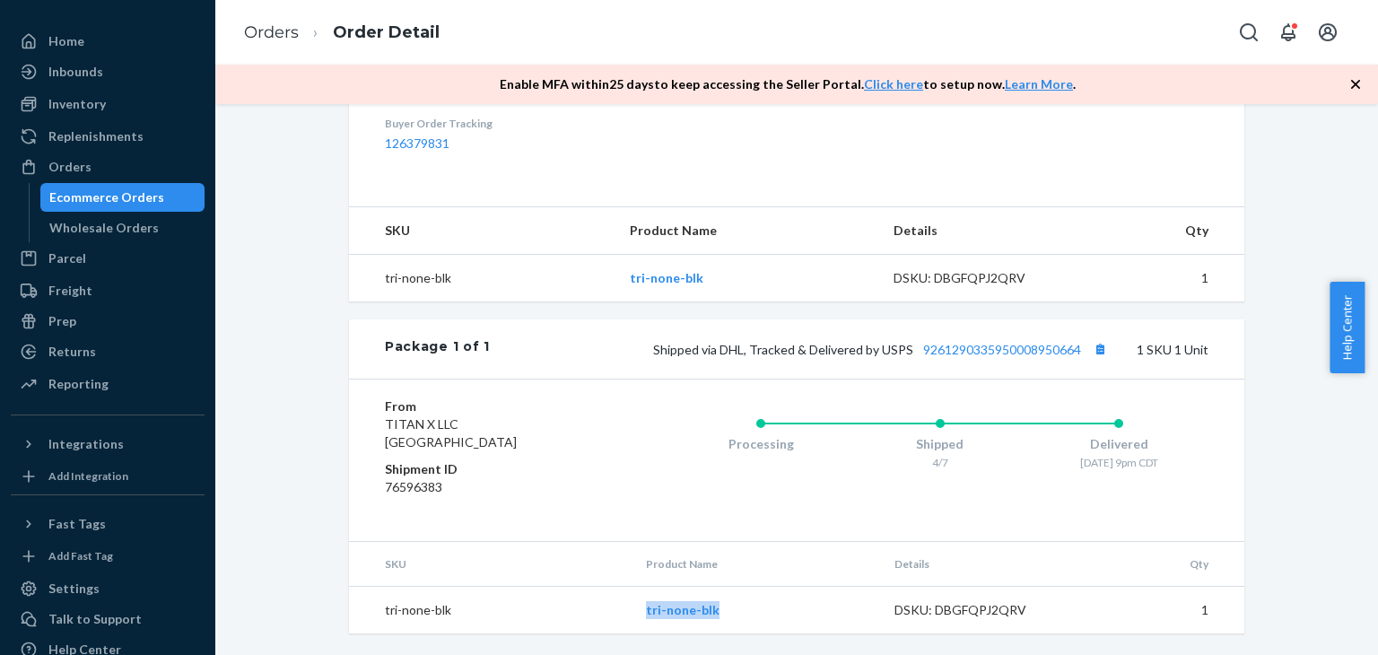
drag, startPoint x: 778, startPoint y: 611, endPoint x: 639, endPoint y: 607, distance: 139.1
click at [639, 607] on td "tri-none-blk" at bounding box center [756, 611] width 248 height 48
copy link "tri-none-blk"
click at [83, 159] on div "Orders" at bounding box center [69, 167] width 43 height 18
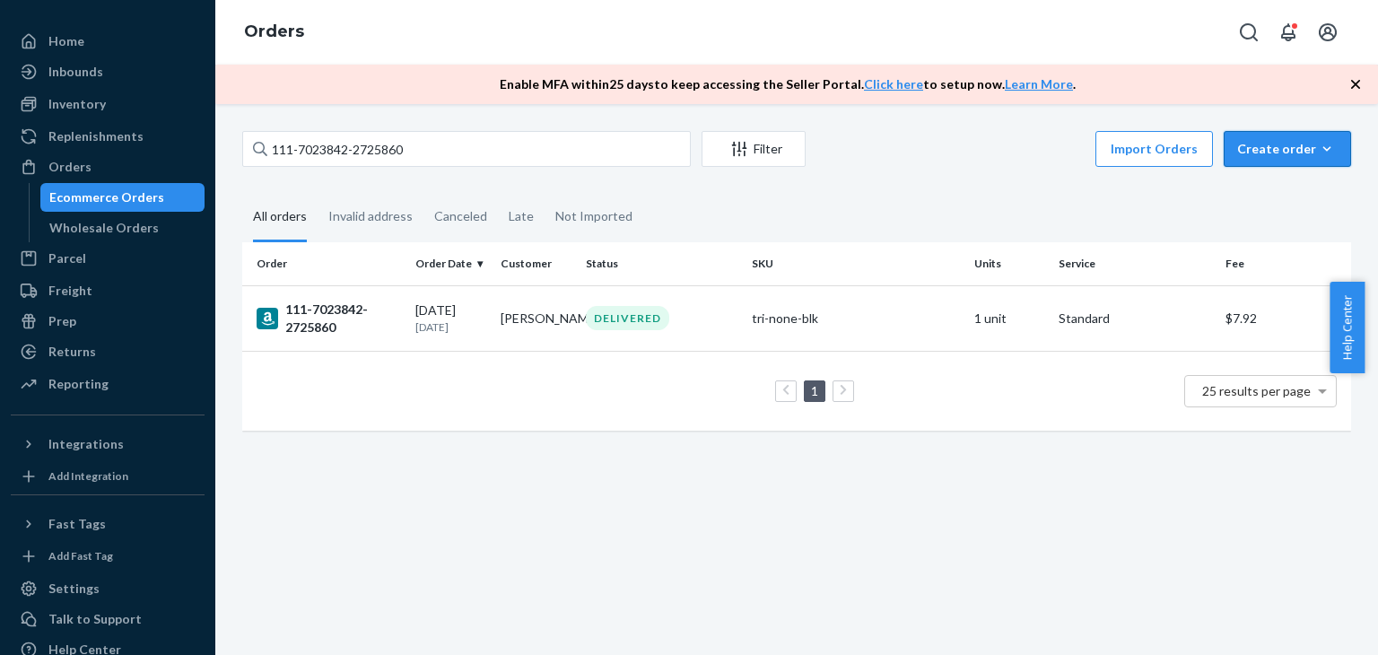
click at [1267, 148] on div "Create order" at bounding box center [1287, 149] width 100 height 18
click at [1297, 186] on span "Ecommerce order" at bounding box center [1298, 192] width 111 height 13
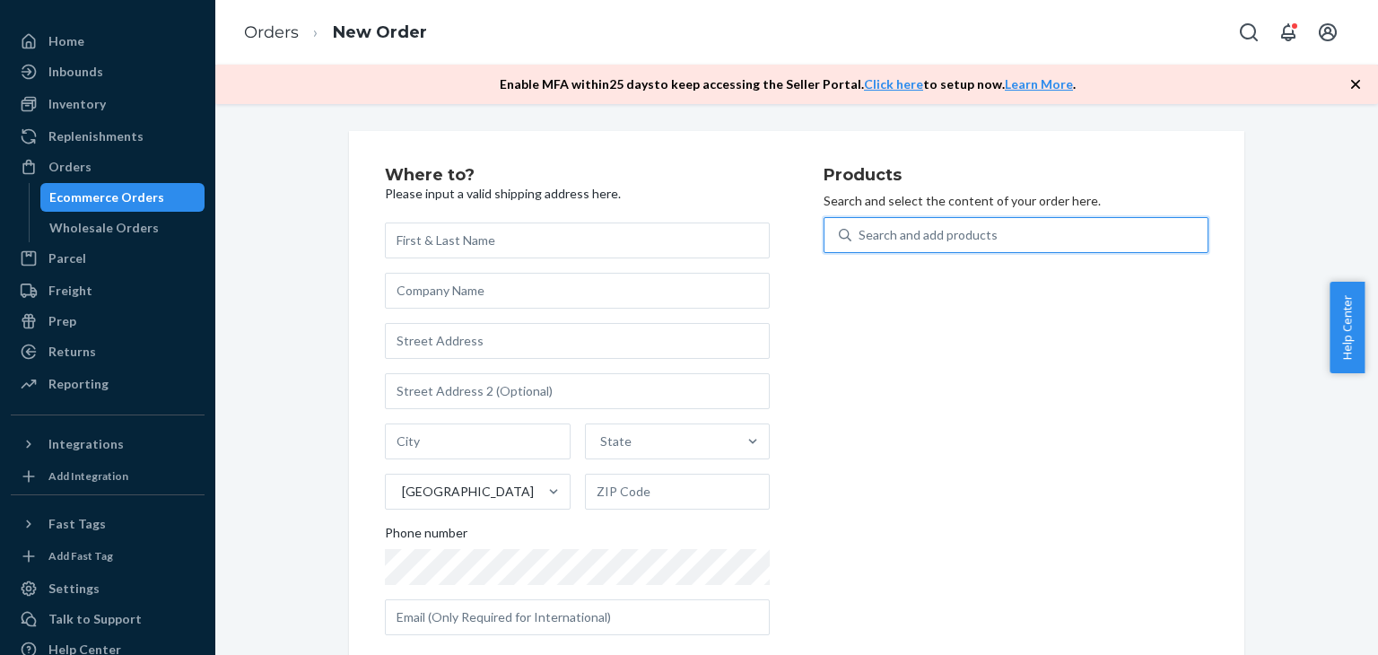
click at [859, 229] on div "Search and add products" at bounding box center [928, 235] width 139 height 18
click at [859, 229] on input "0 results available. Use Up and Down to choose options, press Enter to select t…" at bounding box center [860, 235] width 2 height 18
paste input "tri-none-blk"
type input "tri-none-blk"
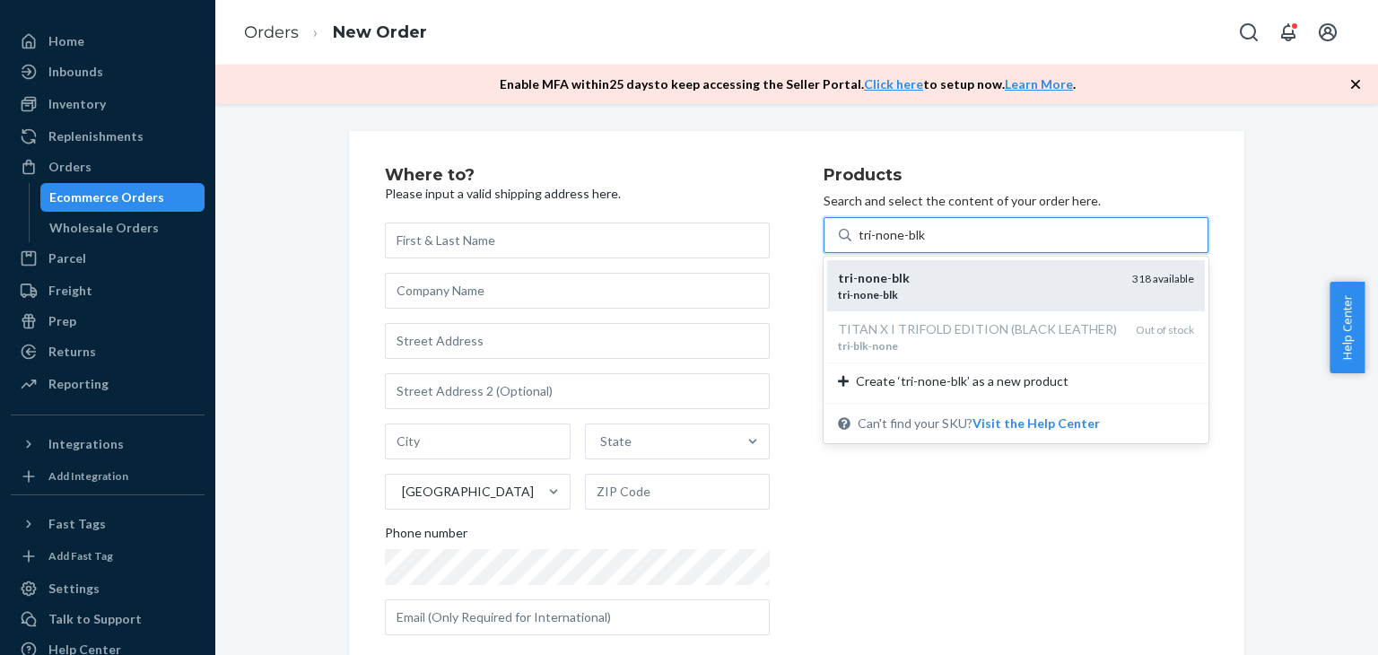
click at [889, 285] on div "tri - none - blk" at bounding box center [978, 278] width 280 height 18
click at [889, 244] on input "tri-none-blk" at bounding box center [893, 235] width 68 height 18
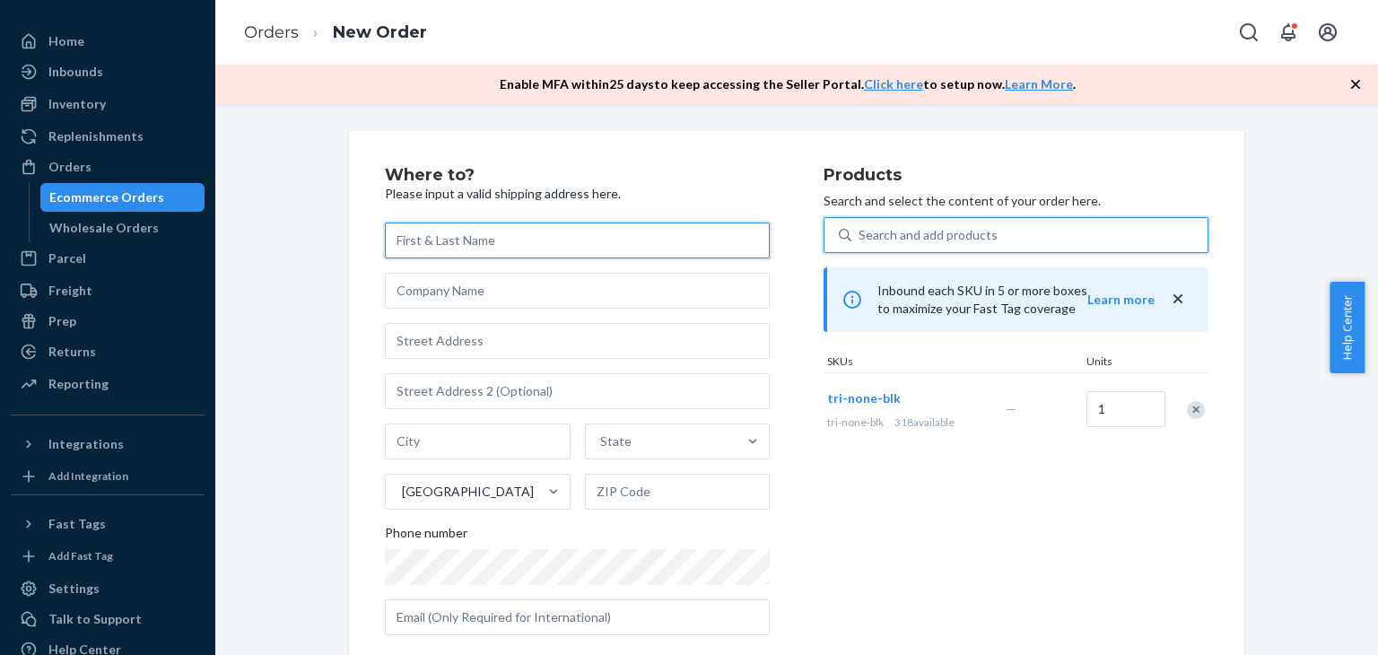
click at [528, 247] on input "text" at bounding box center [577, 241] width 385 height 36
paste input "[PERSON_NAME]"
type input "[PERSON_NAME]"
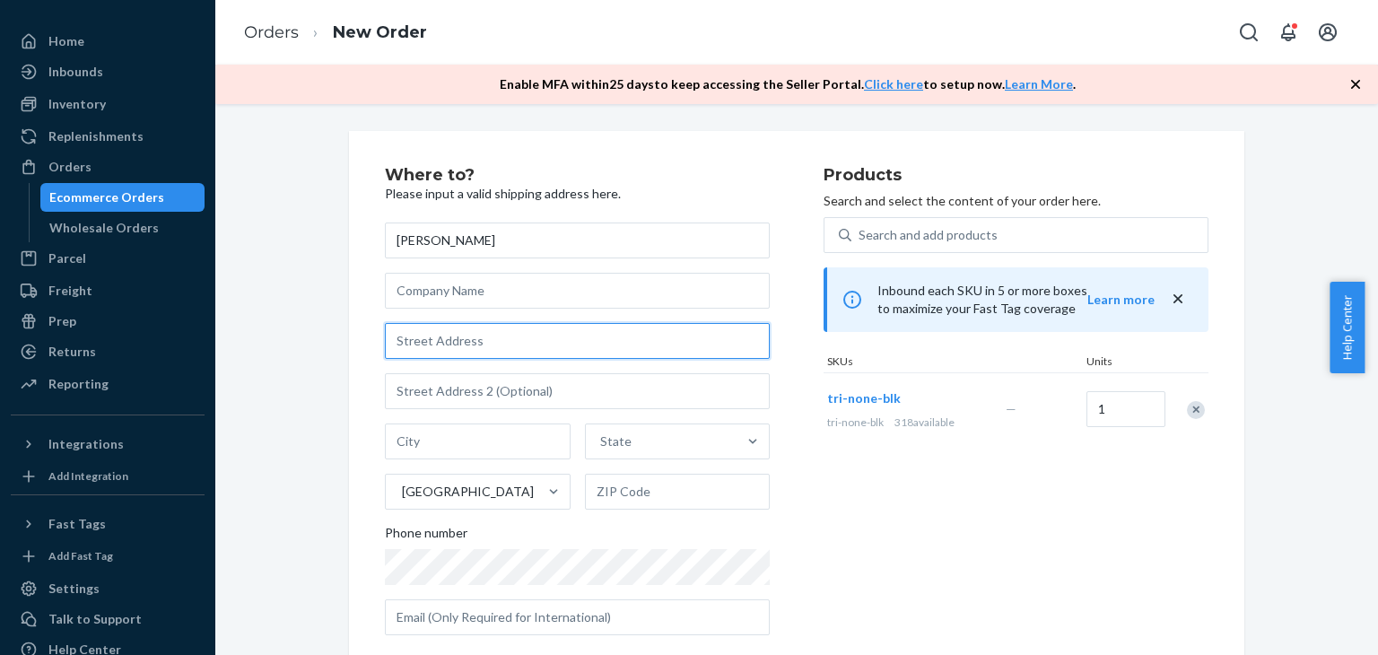
click at [444, 337] on input "text" at bounding box center [577, 341] width 385 height 36
paste input "[STREET_ADDRESS]"
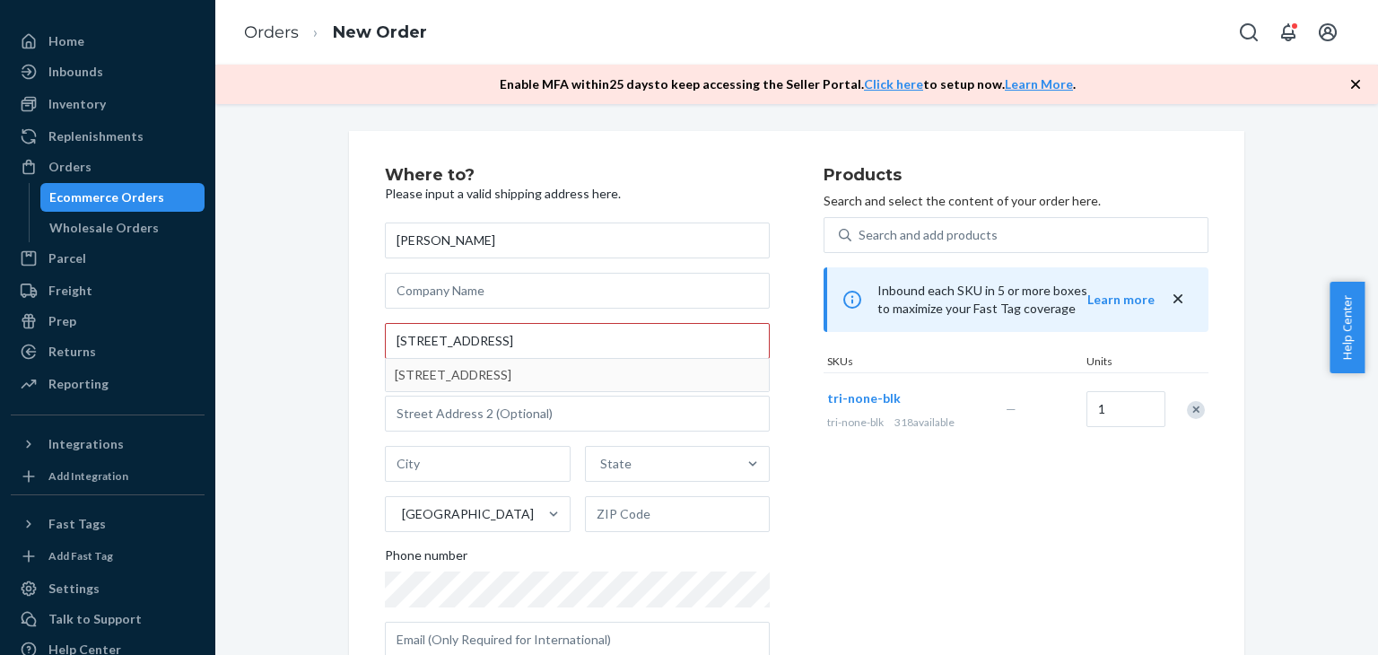
type input "[STREET_ADDRESS]"
type input "Bismarck"
type input "58503"
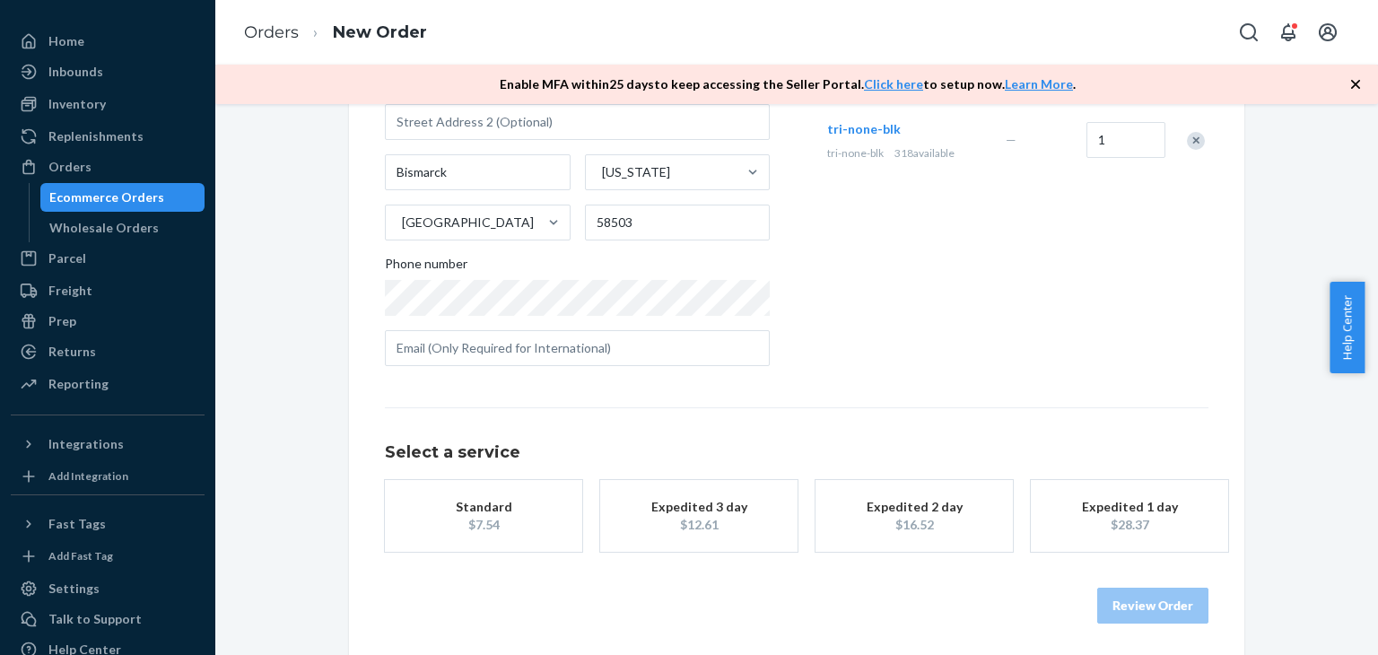
scroll to position [273, 0]
click at [486, 530] on div "$7.54" at bounding box center [484, 521] width 144 height 18
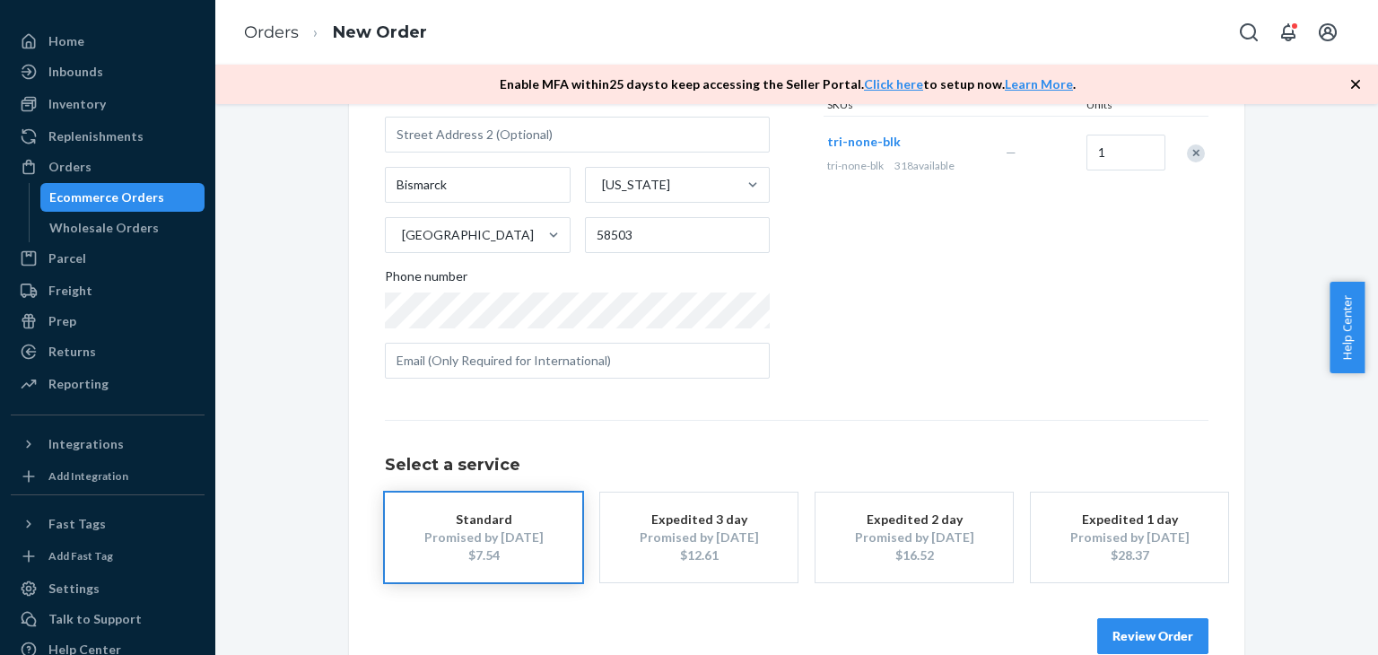
scroll to position [291, 0]
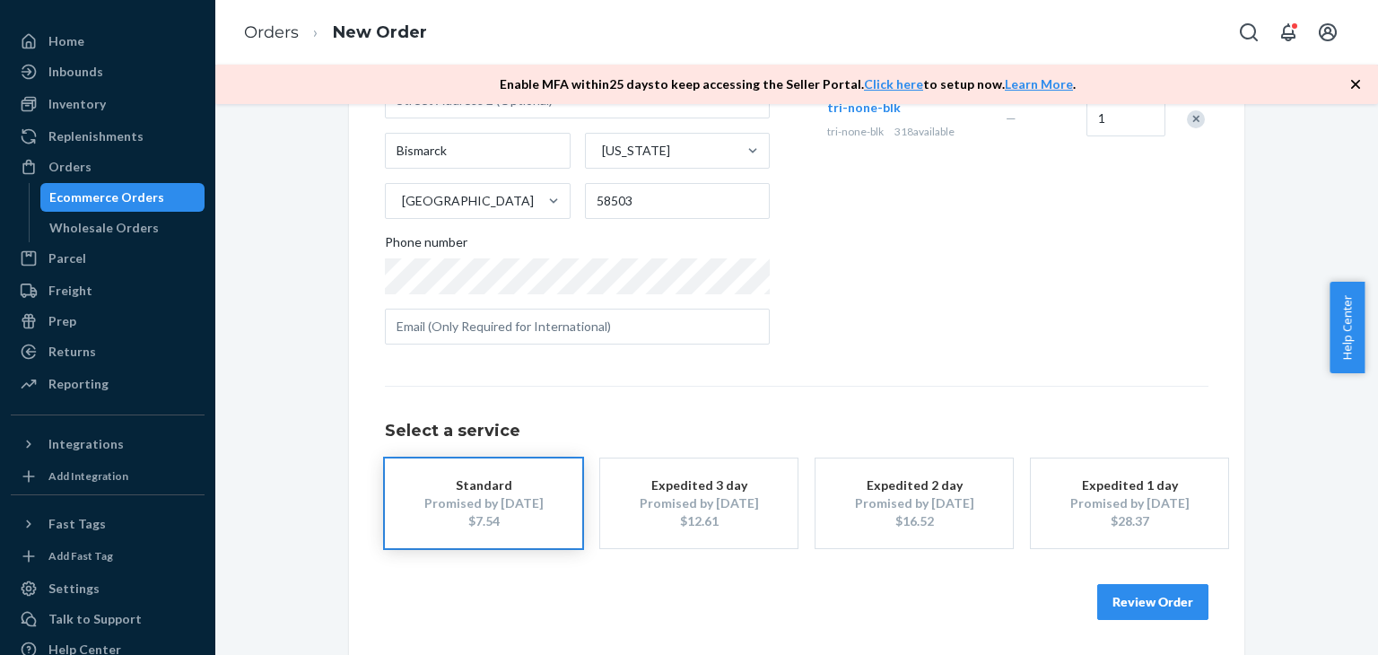
click at [1118, 609] on button "Review Order" at bounding box center [1152, 602] width 111 height 36
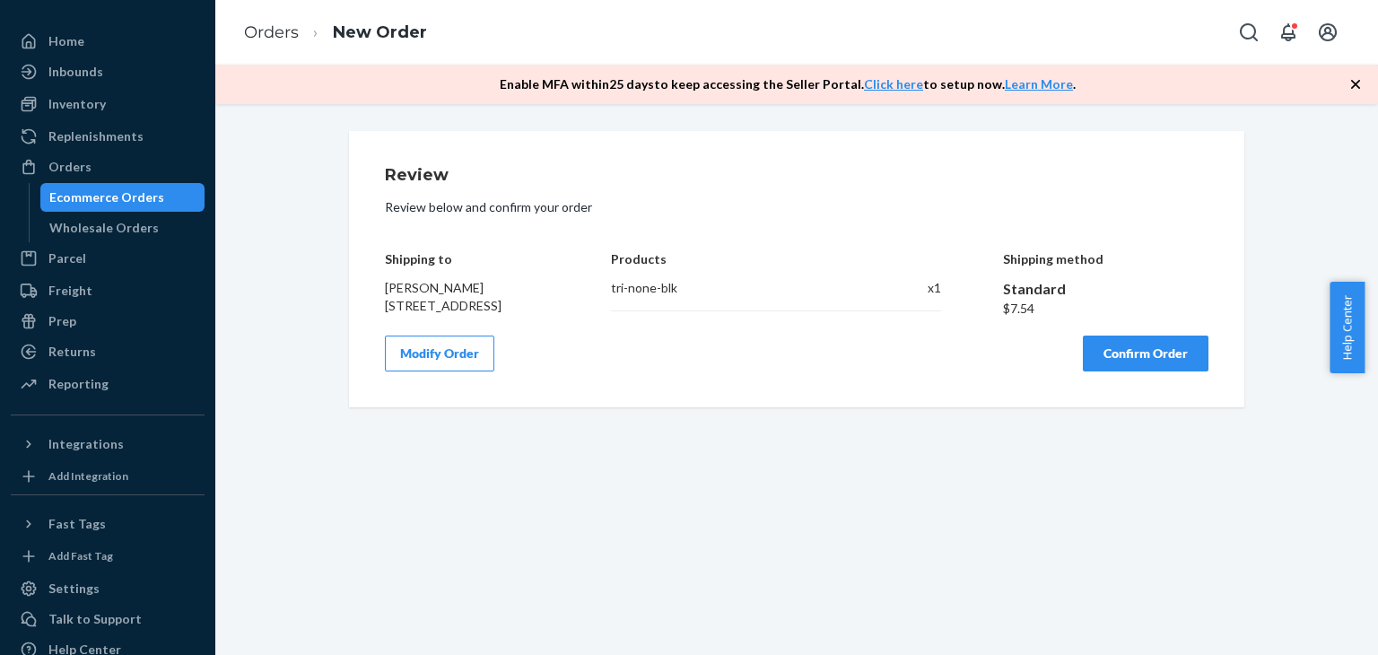
click at [1098, 357] on button "Confirm Order" at bounding box center [1146, 354] width 126 height 36
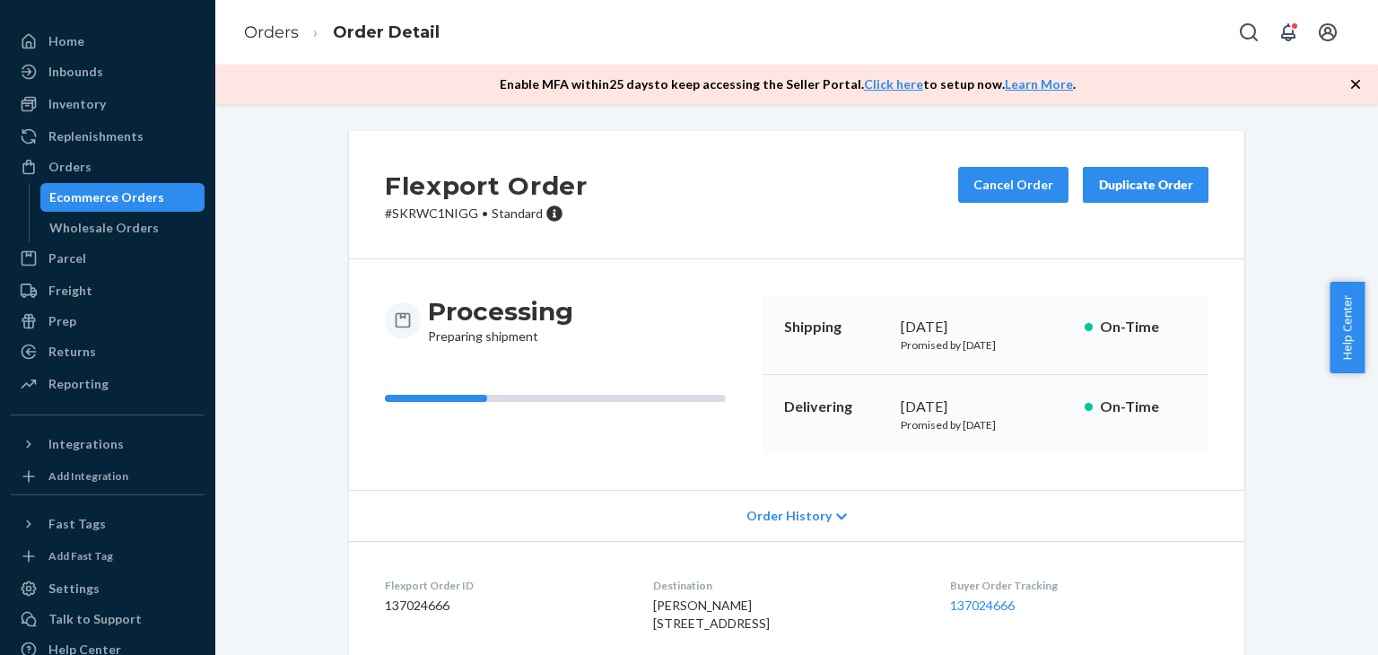
scroll to position [190, 0]
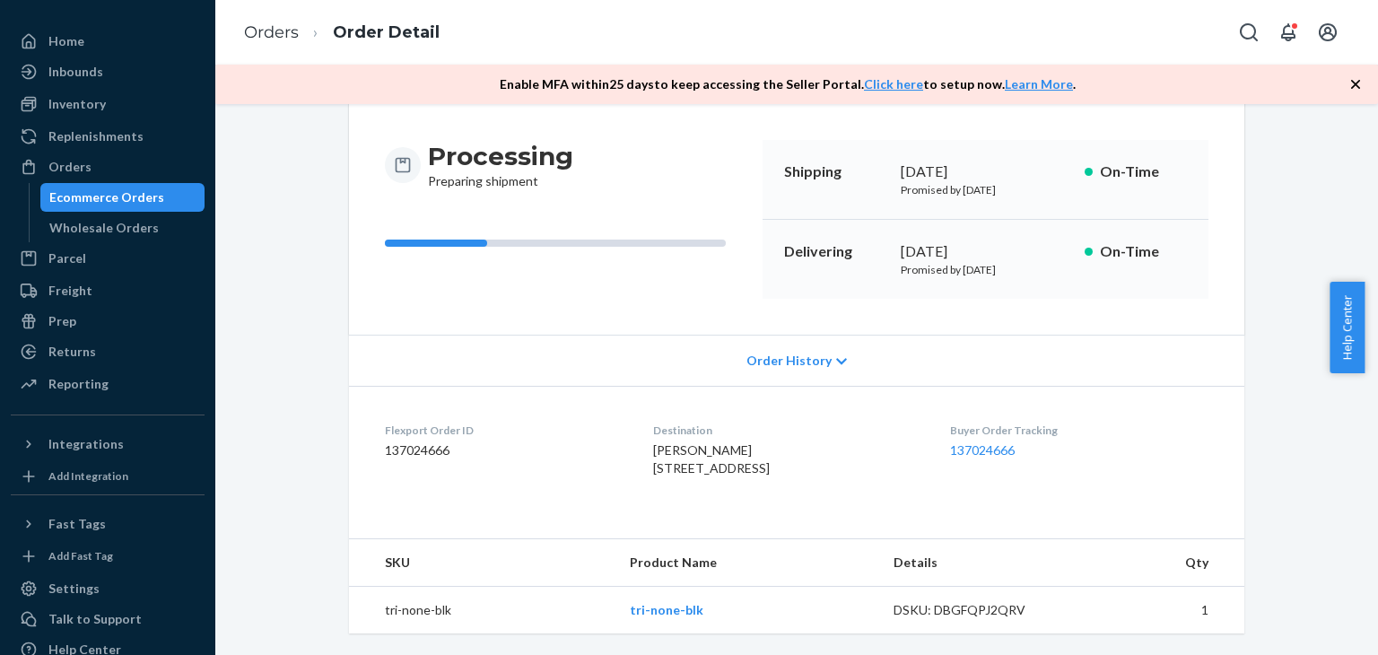
drag, startPoint x: 97, startPoint y: 170, endPoint x: 208, endPoint y: 8, distance: 196.1
click at [97, 170] on div "Orders" at bounding box center [108, 166] width 190 height 25
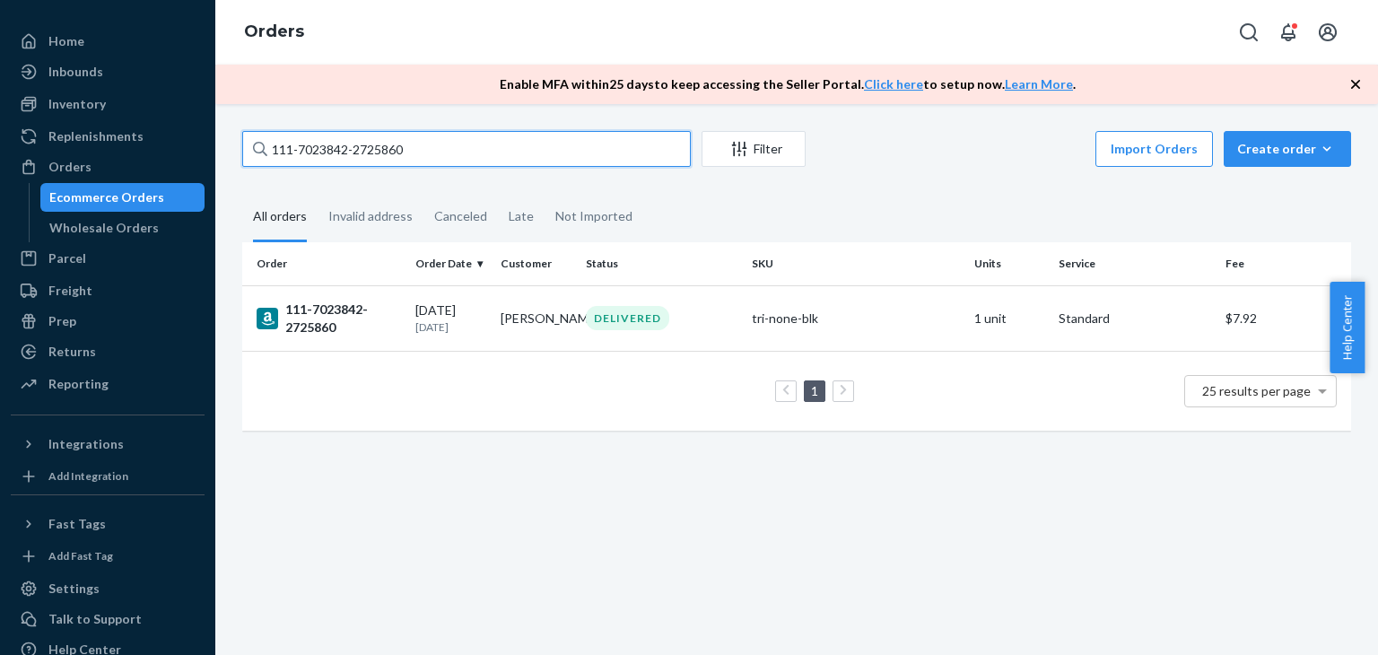
drag, startPoint x: 422, startPoint y: 140, endPoint x: 255, endPoint y: 121, distance: 168.0
click at [239, 118] on div "111-7023842-2725860 Filter Import Orders Create order Ecommerce order Removal o…" at bounding box center [796, 379] width 1163 height 551
paste input "[PERSON_NAME]"
type input "[PERSON_NAME]"
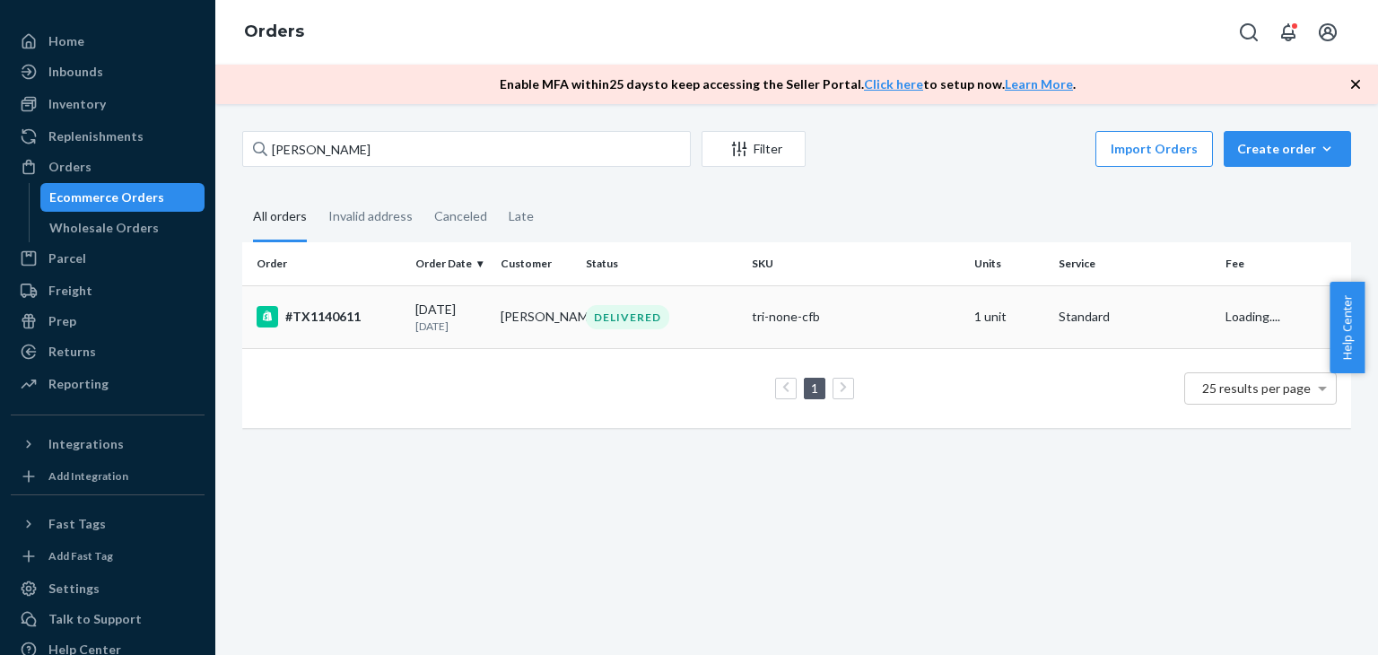
click at [441, 297] on td "[DATE] [DATE]" at bounding box center [450, 316] width 85 height 63
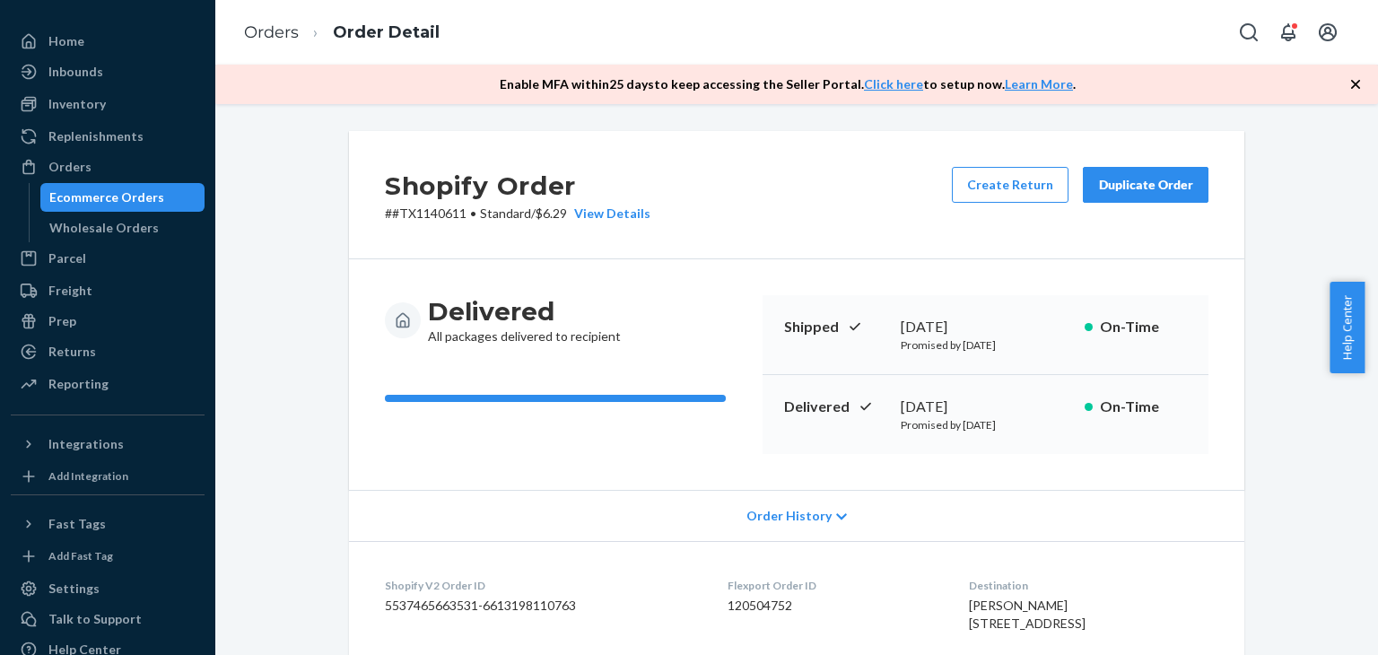
click at [1098, 179] on div "Duplicate Order" at bounding box center [1145, 185] width 95 height 18
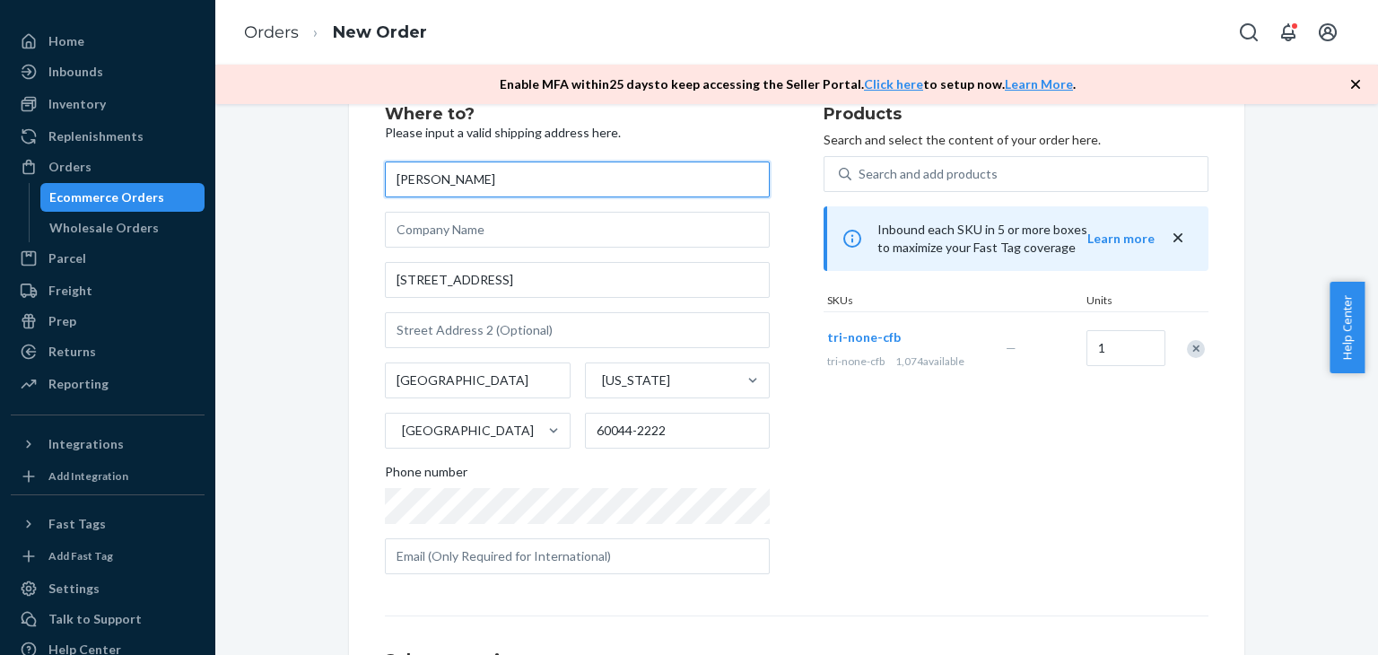
scroll to position [90, 0]
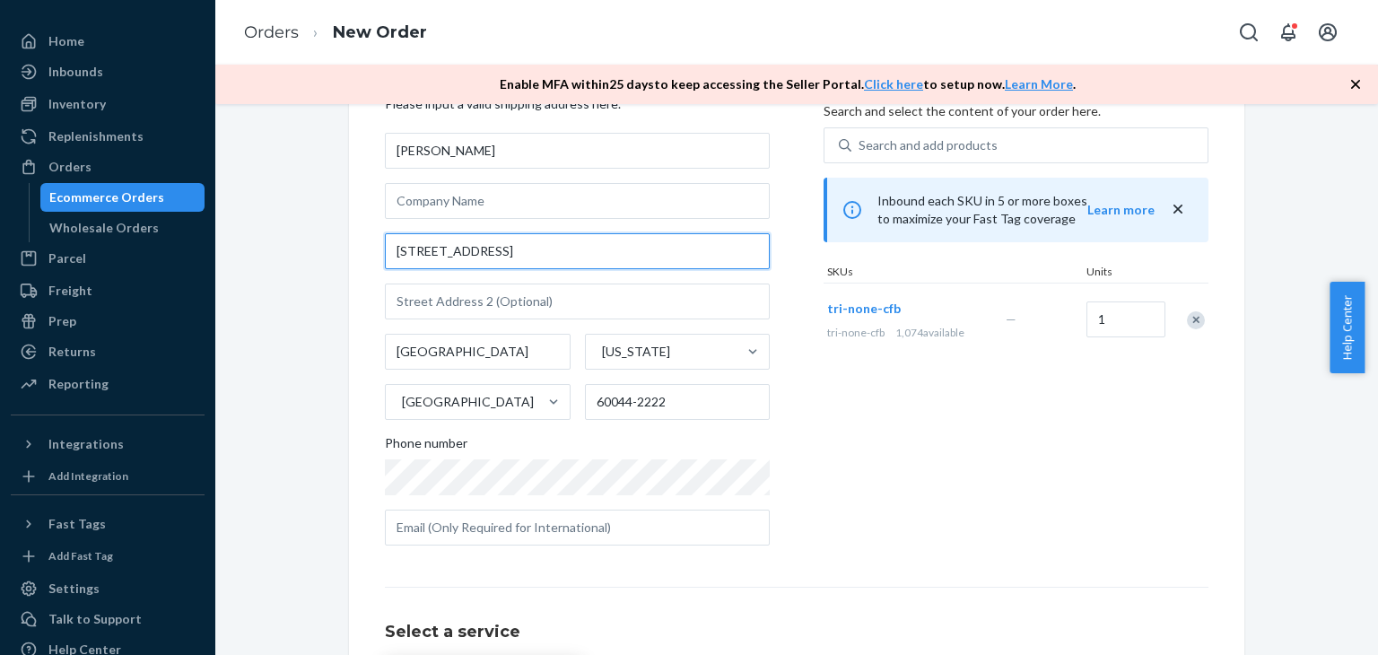
drag, startPoint x: 481, startPoint y: 238, endPoint x: 348, endPoint y: 233, distance: 132.9
click at [349, 231] on div "Where to? Please input a valid shipping address here. [PERSON_NAME] [STREET_ADD…" at bounding box center [796, 449] width 895 height 816
paste input "[STREET_ADDRESS] [GEOGRAPHIC_DATA], [US_STATE][GEOGRAPHIC_DATA]"
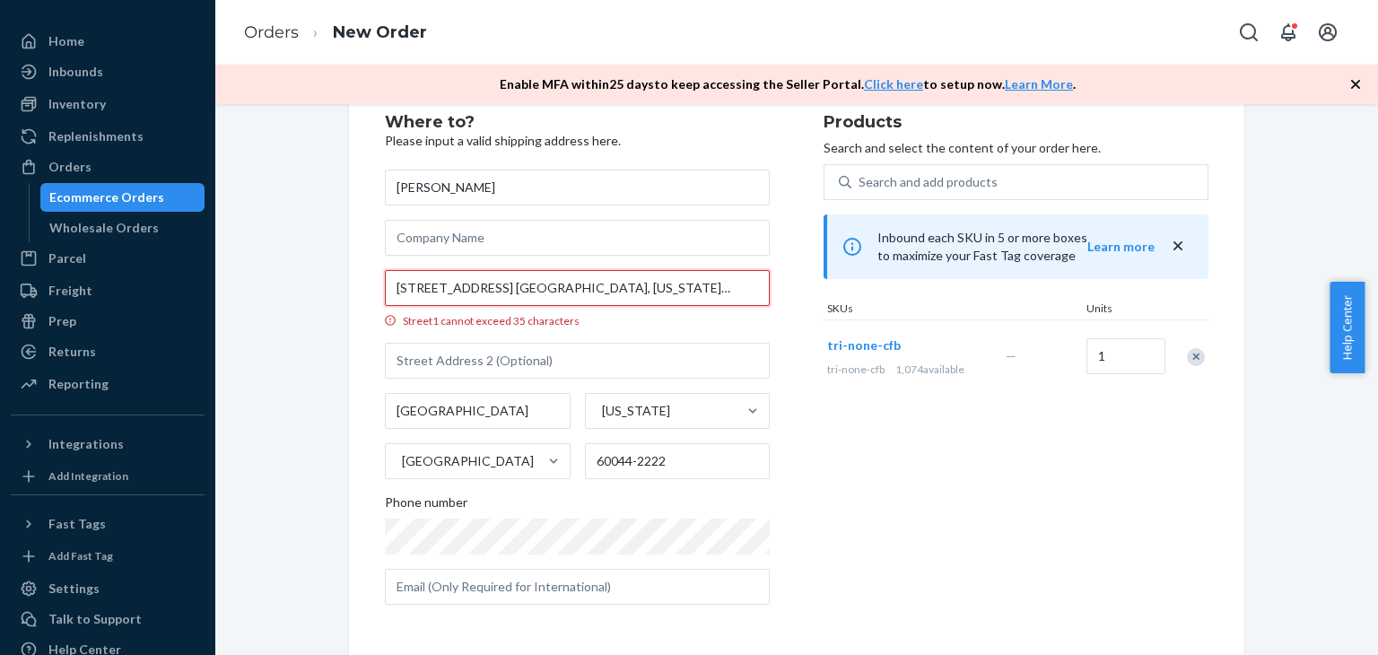
scroll to position [53, 0]
type input "[STREET_ADDRESS]"
type input "[GEOGRAPHIC_DATA]"
type input "60044"
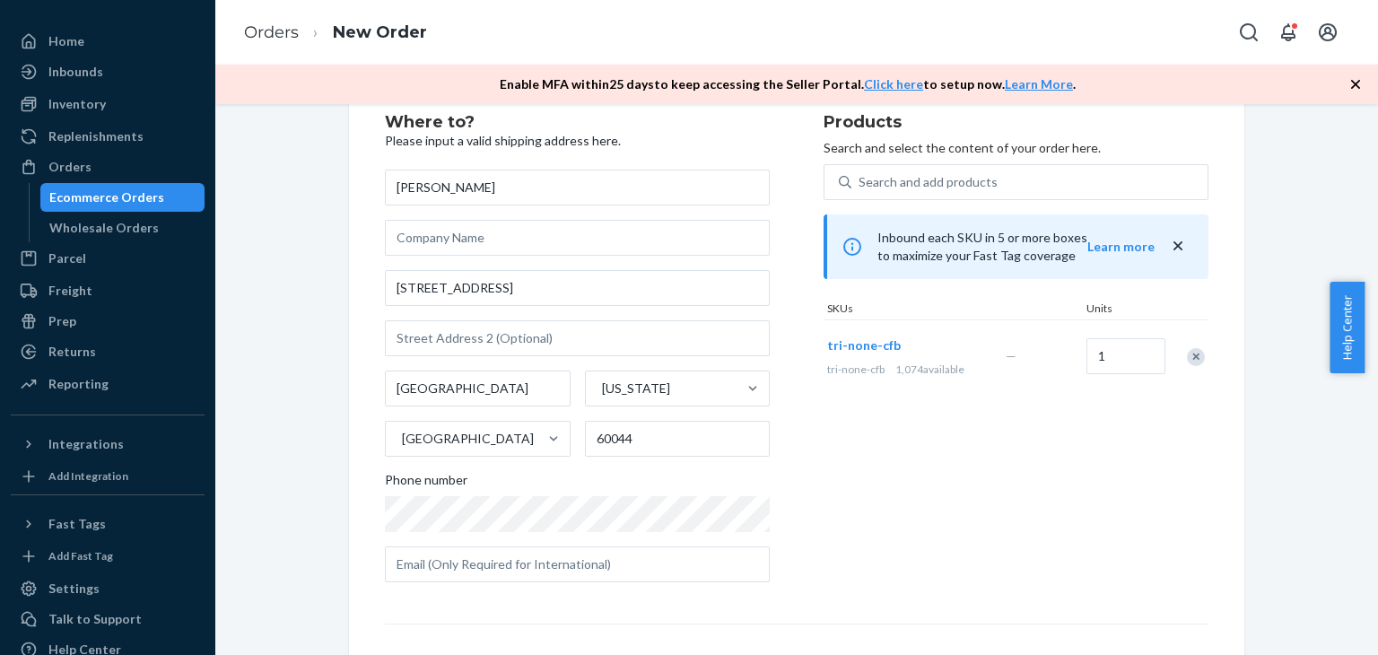
scroll to position [291, 0]
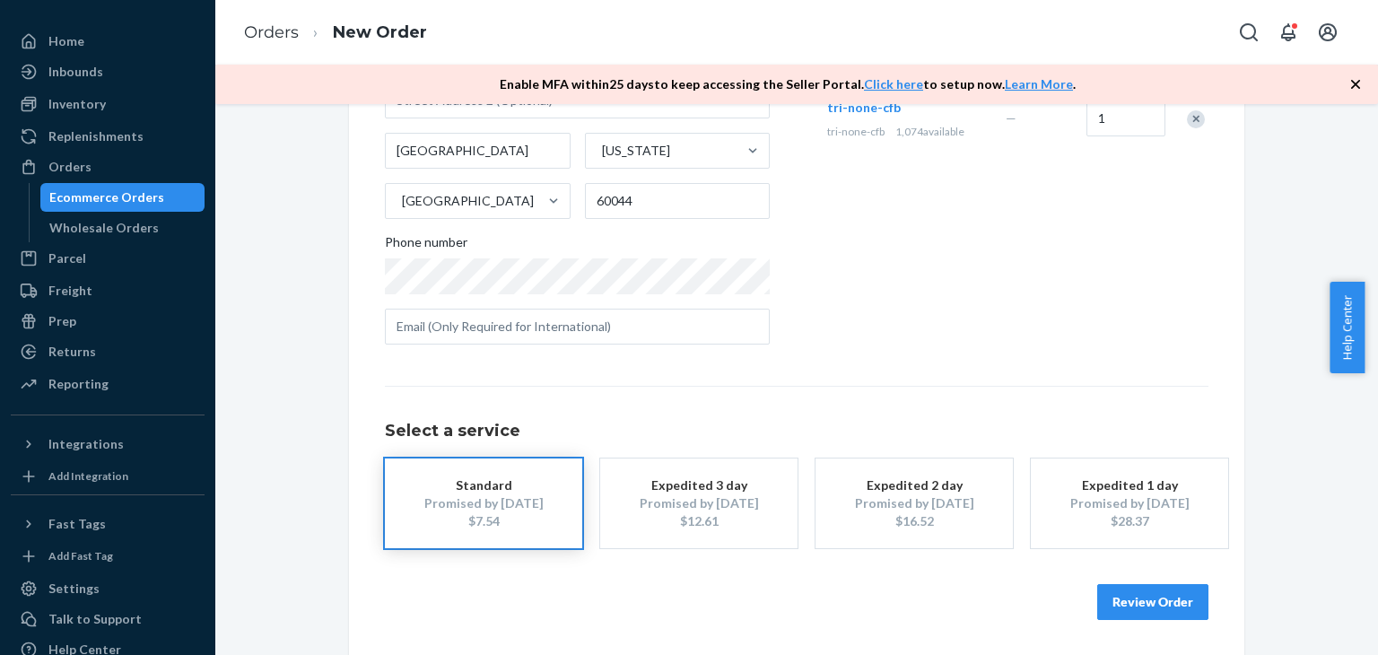
click at [1127, 586] on button "Review Order" at bounding box center [1152, 602] width 111 height 36
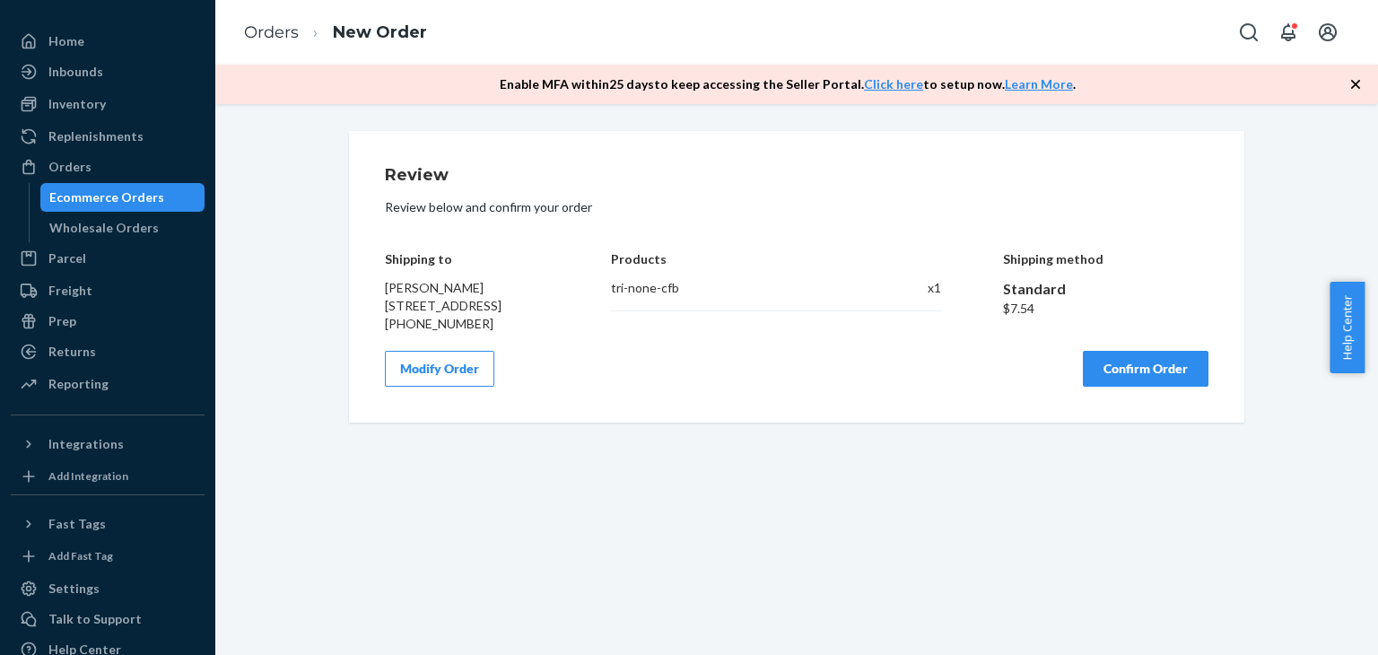
click at [1123, 387] on button "Confirm Order" at bounding box center [1146, 369] width 126 height 36
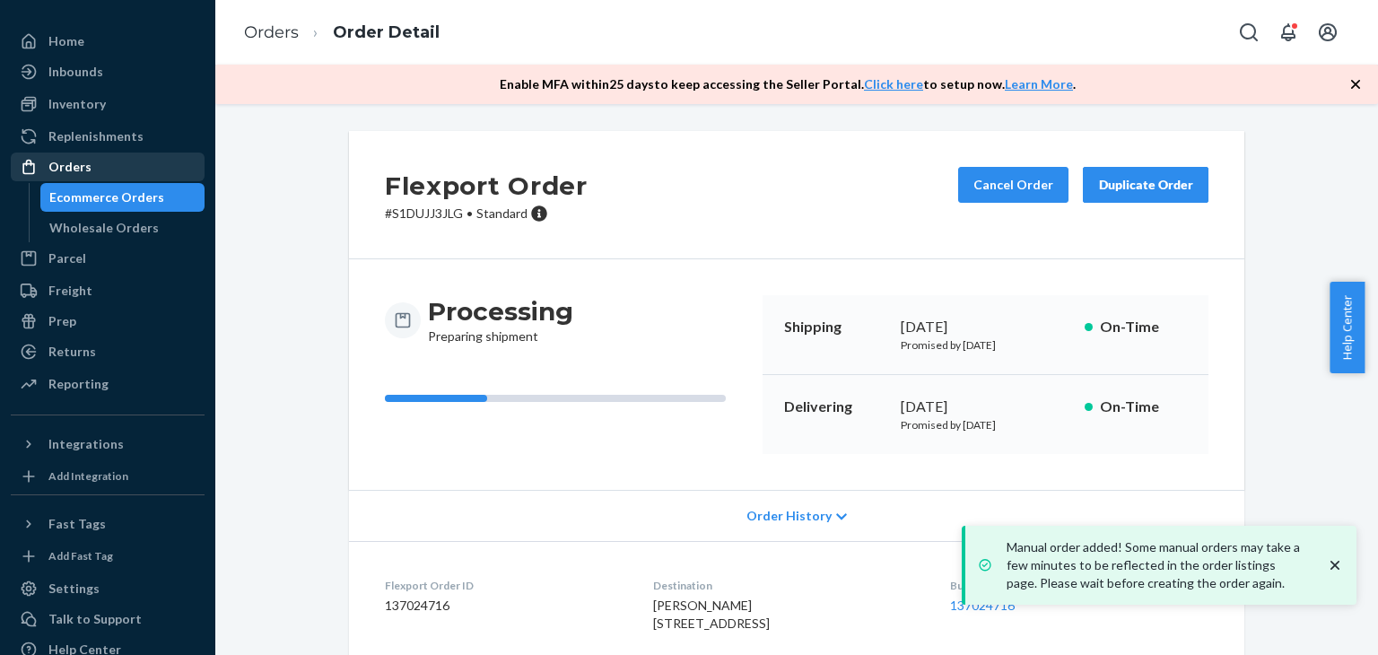
click at [116, 162] on div "Orders" at bounding box center [108, 166] width 190 height 25
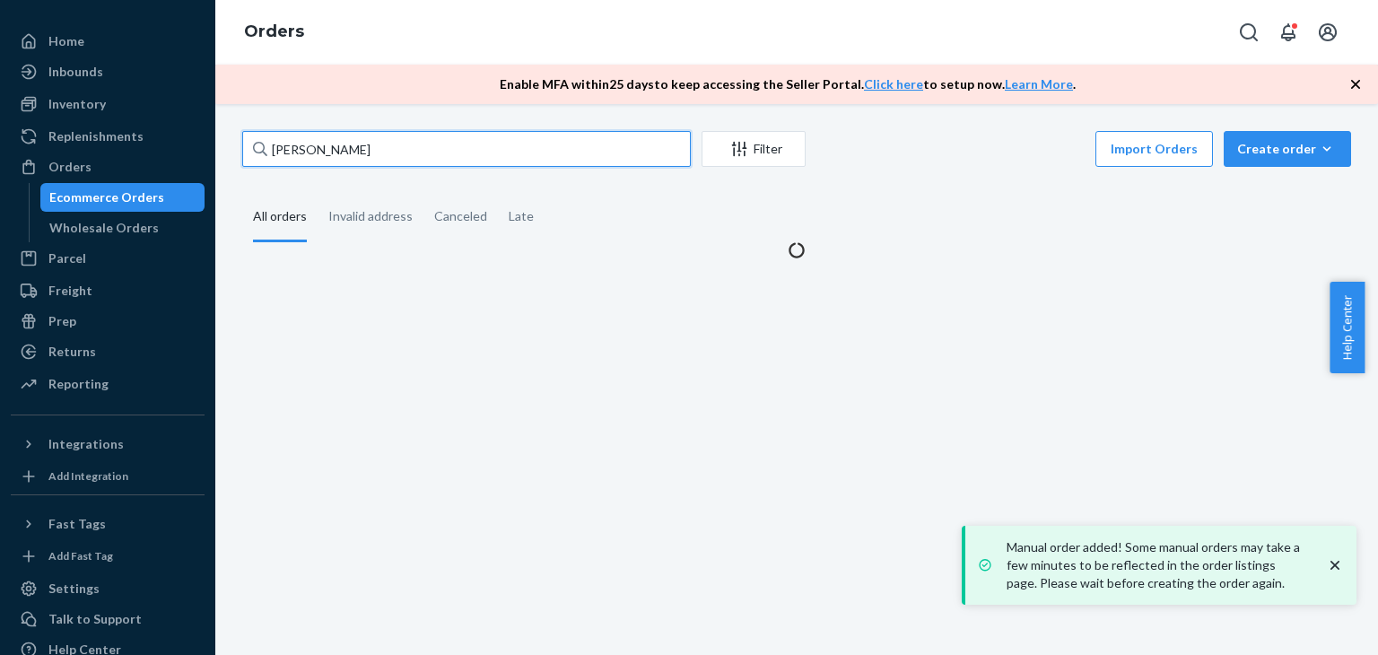
drag, startPoint x: 493, startPoint y: 151, endPoint x: 226, endPoint y: 141, distance: 266.7
click at [226, 141] on div "[PERSON_NAME] Filter Import Orders Create order Ecommerce order Removal order A…" at bounding box center [796, 379] width 1163 height 551
paste input "TX1152135"
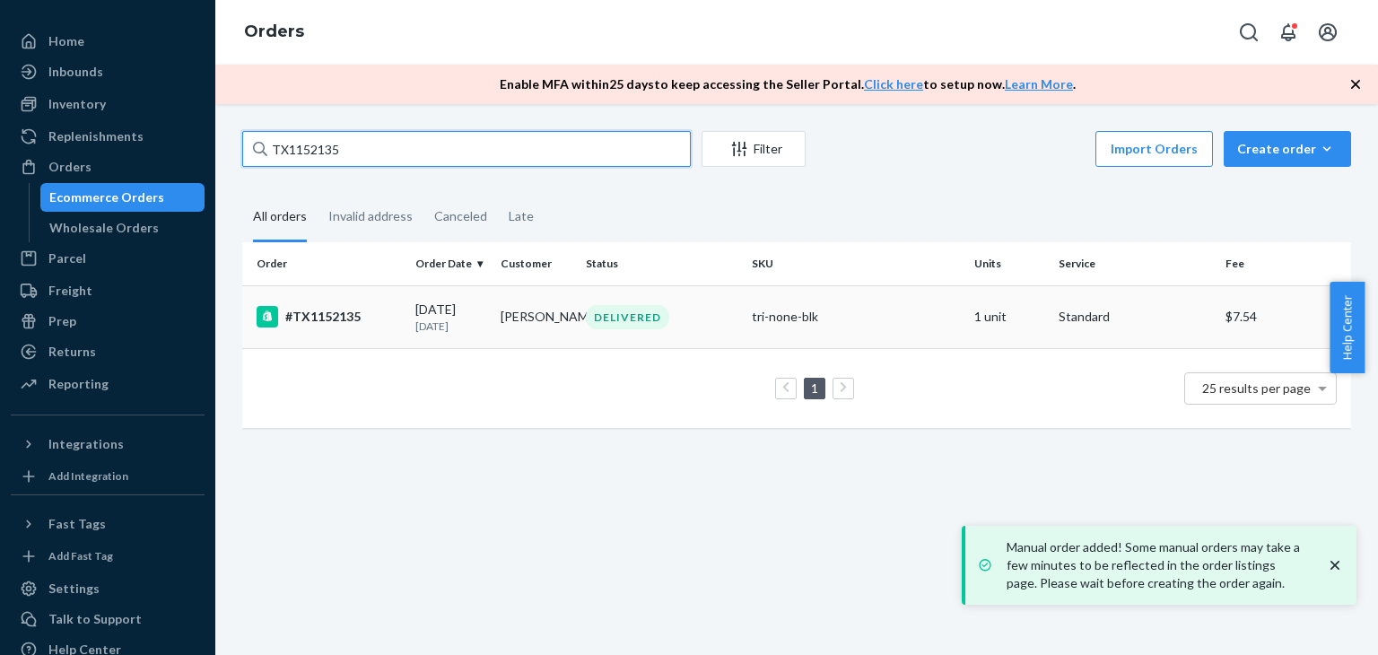
type input "TX1152135"
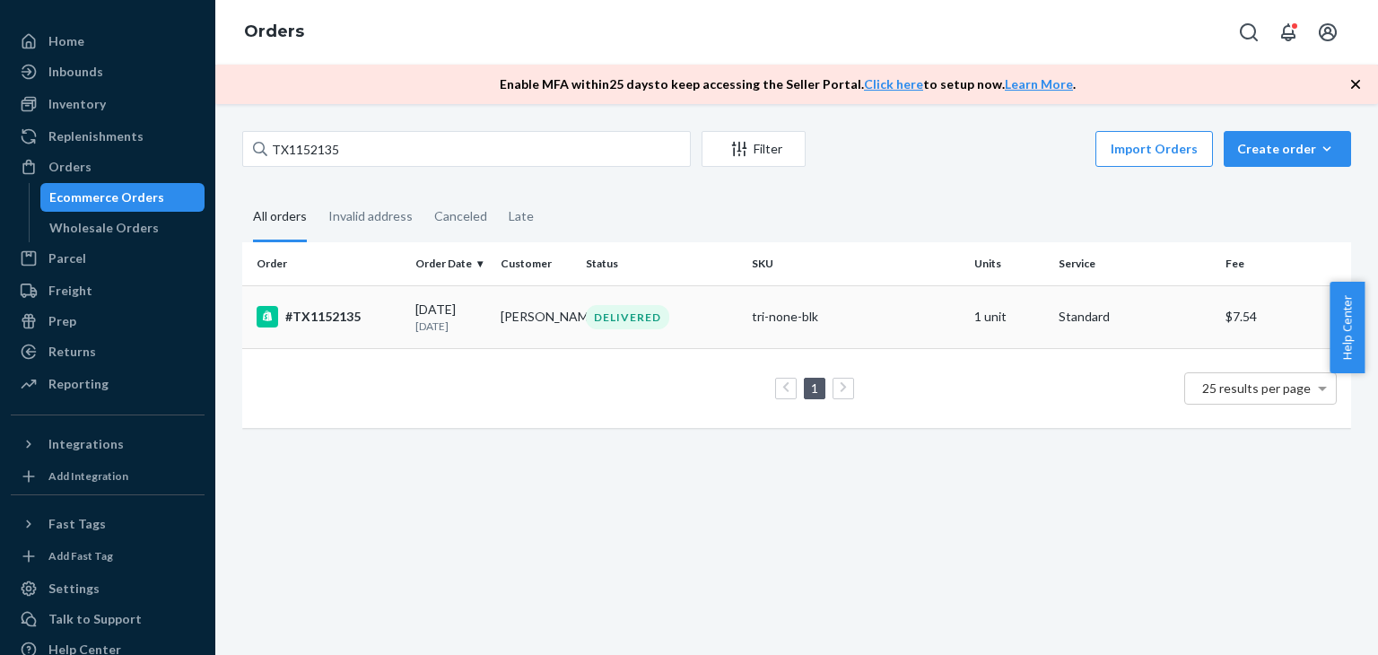
click at [523, 299] on td "[PERSON_NAME]" at bounding box center [536, 316] width 85 height 63
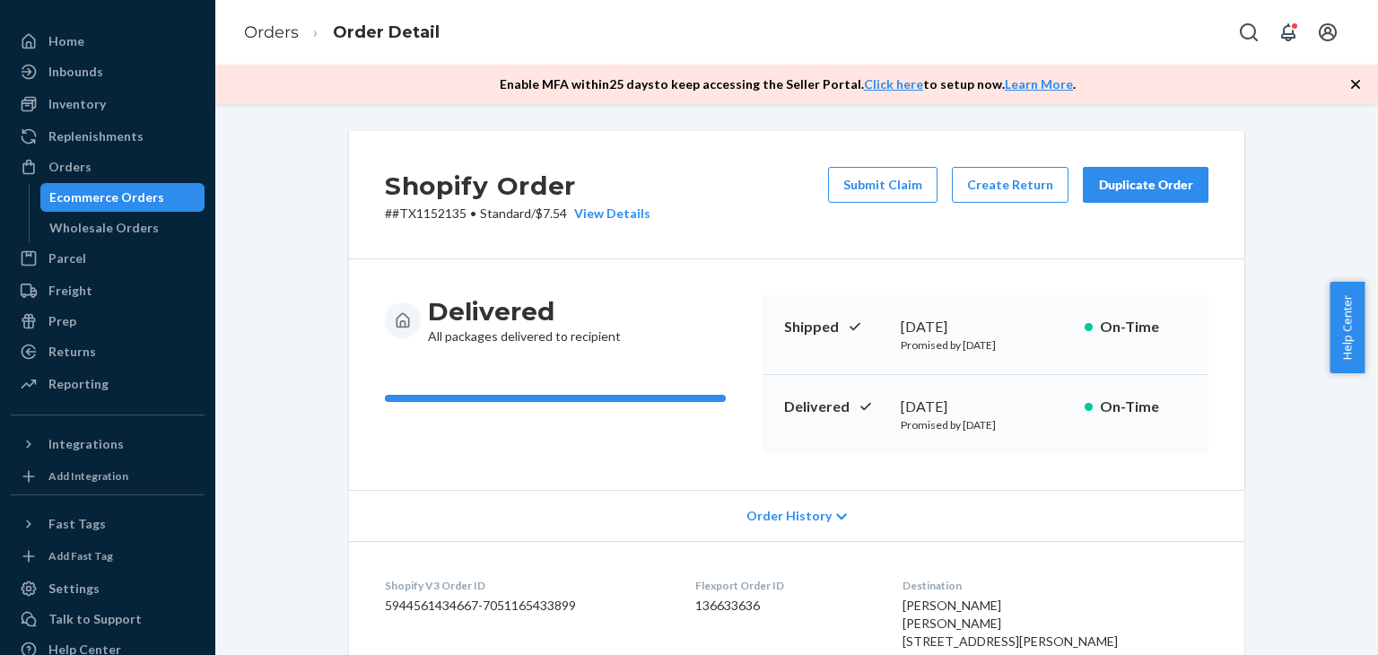
click at [865, 198] on button "Submit Claim" at bounding box center [882, 185] width 109 height 36
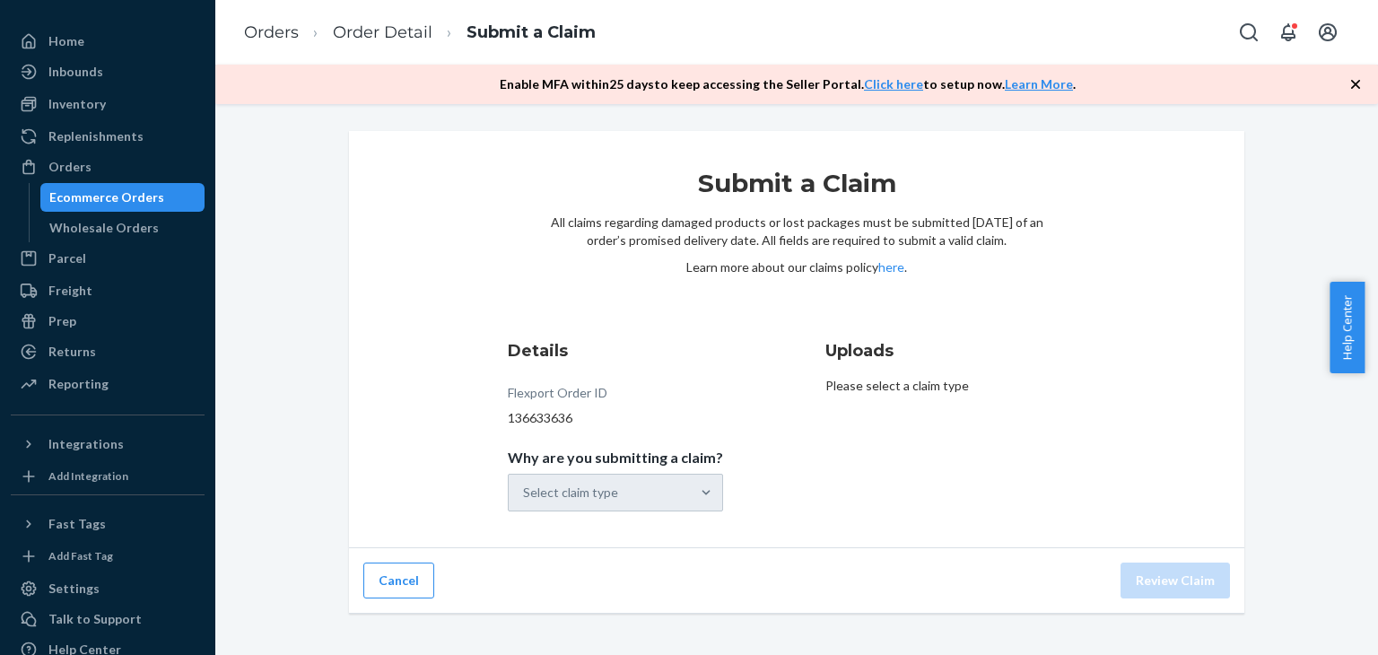
click at [585, 490] on div "Select claim type" at bounding box center [615, 493] width 215 height 38
click at [599, 493] on div "Select claim type" at bounding box center [570, 493] width 95 height 18
click at [525, 493] on input "Why are you submitting a claim? Select claim type" at bounding box center [524, 493] width 2 height 18
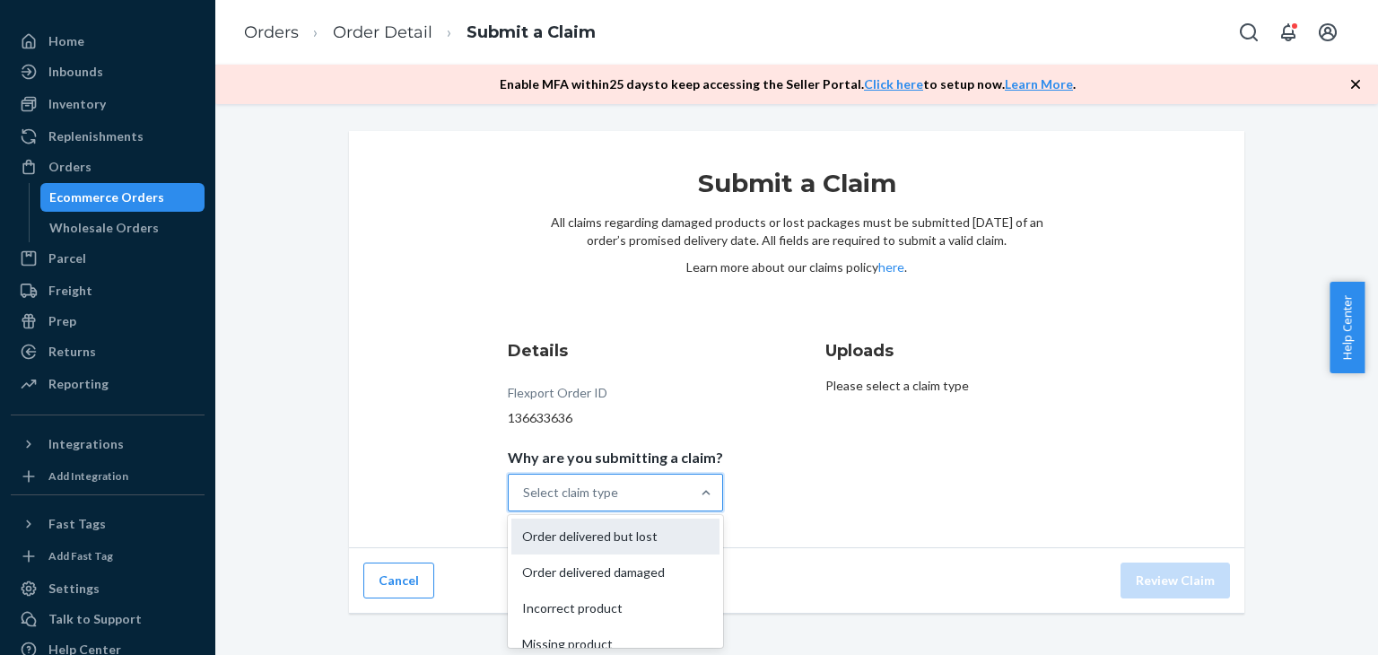
click at [610, 524] on div "Order delivered but lost" at bounding box center [615, 537] width 208 height 36
click at [525, 502] on input "Why are you submitting a claim? option Order delivered but lost focused, 0 of 4…" at bounding box center [524, 493] width 2 height 18
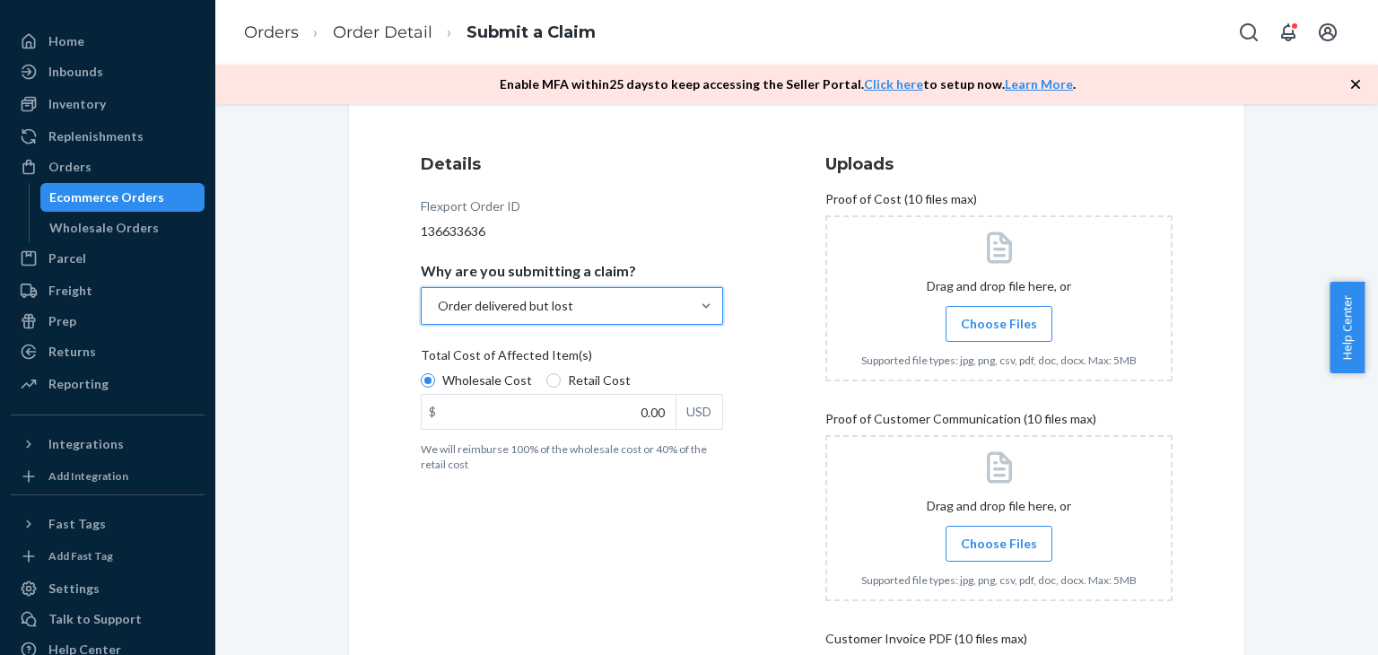
scroll to position [269, 0]
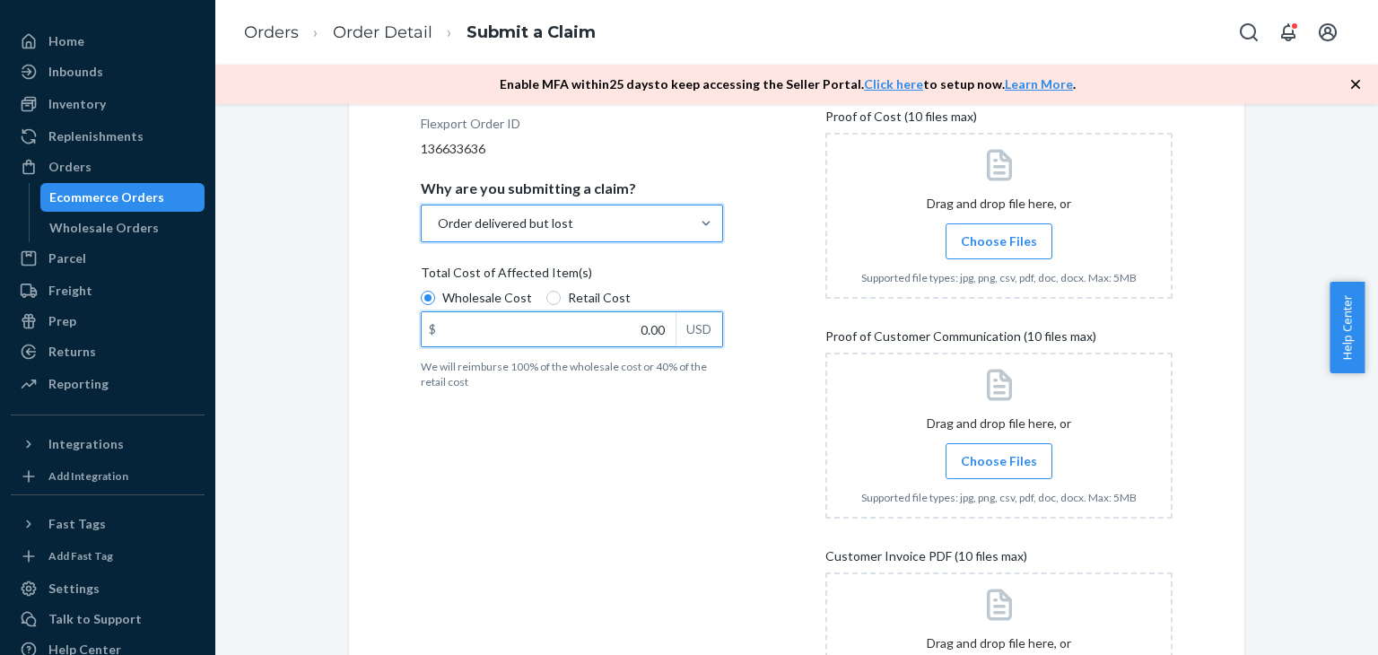
click at [636, 337] on input "0.00" at bounding box center [549, 329] width 254 height 34
type input "92.25"
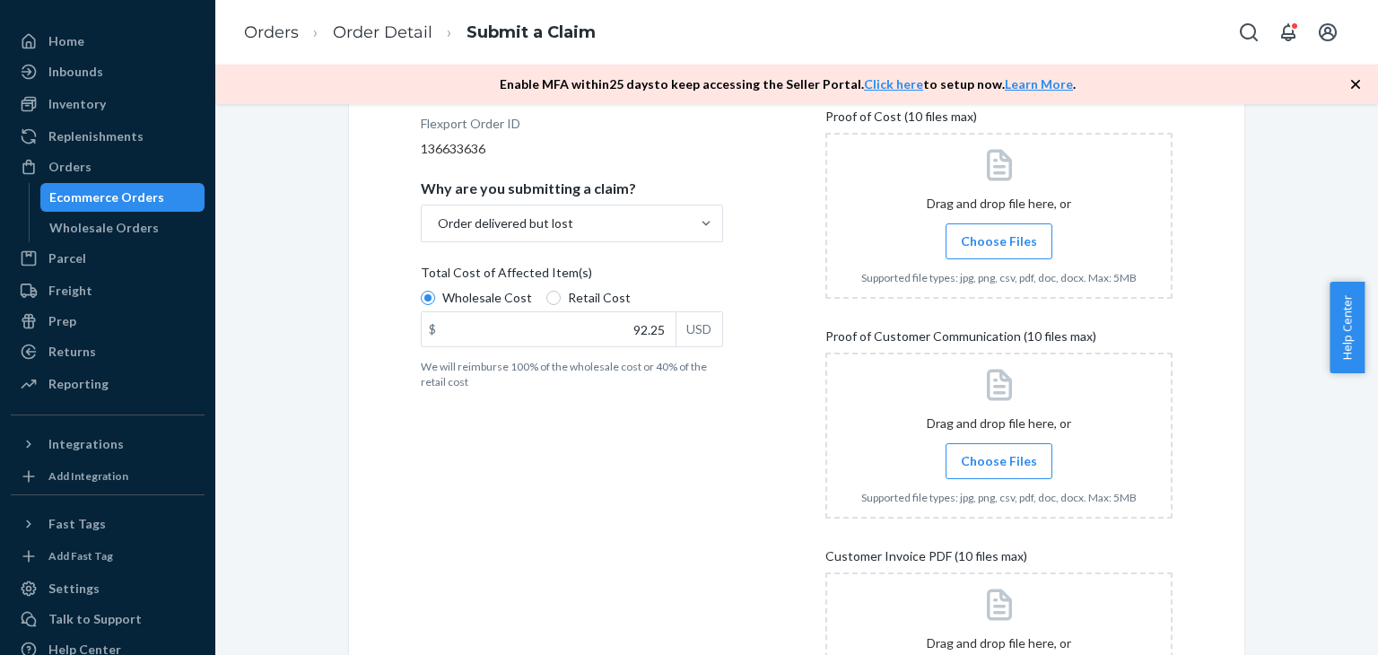
click at [722, 448] on div "Details Flexport Order ID 136633636 Why are you submitting a claim? Order deliv…" at bounding box center [594, 422] width 347 height 727
click at [969, 234] on span "Choose Files" at bounding box center [999, 241] width 76 height 18
click at [999, 234] on input "Choose Files" at bounding box center [999, 241] width 1 height 20
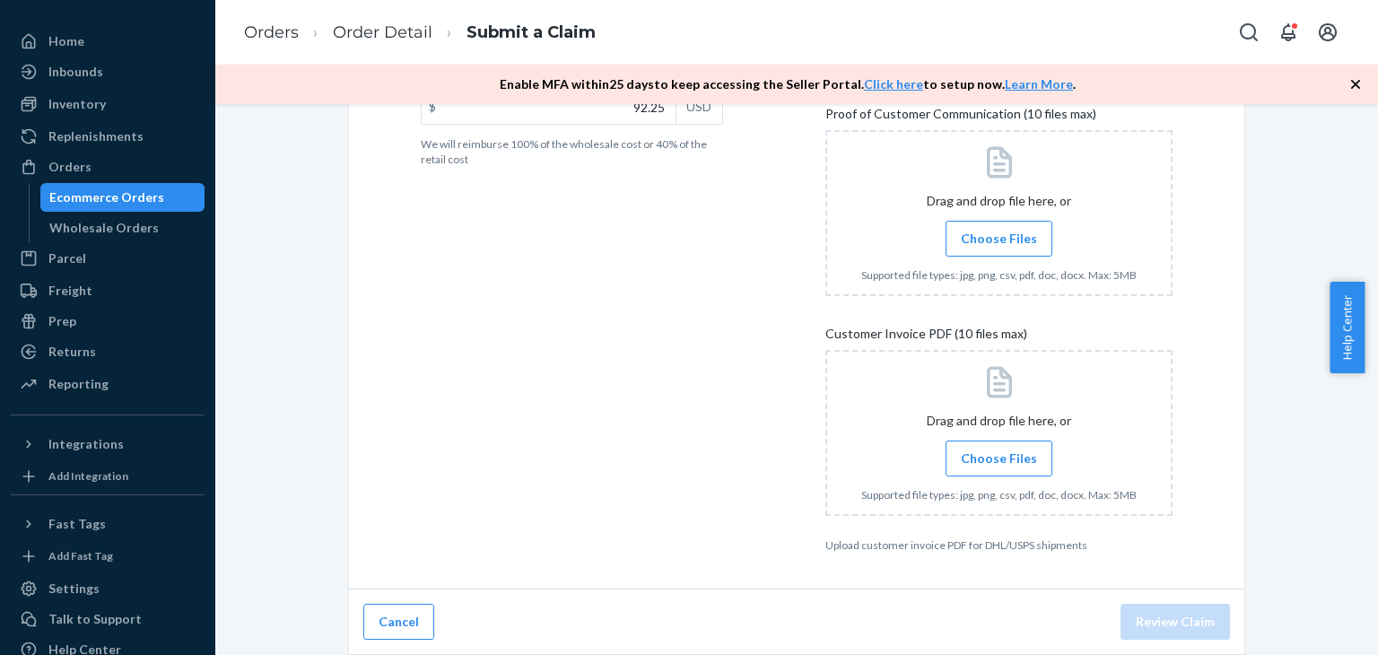
scroll to position [312, 0]
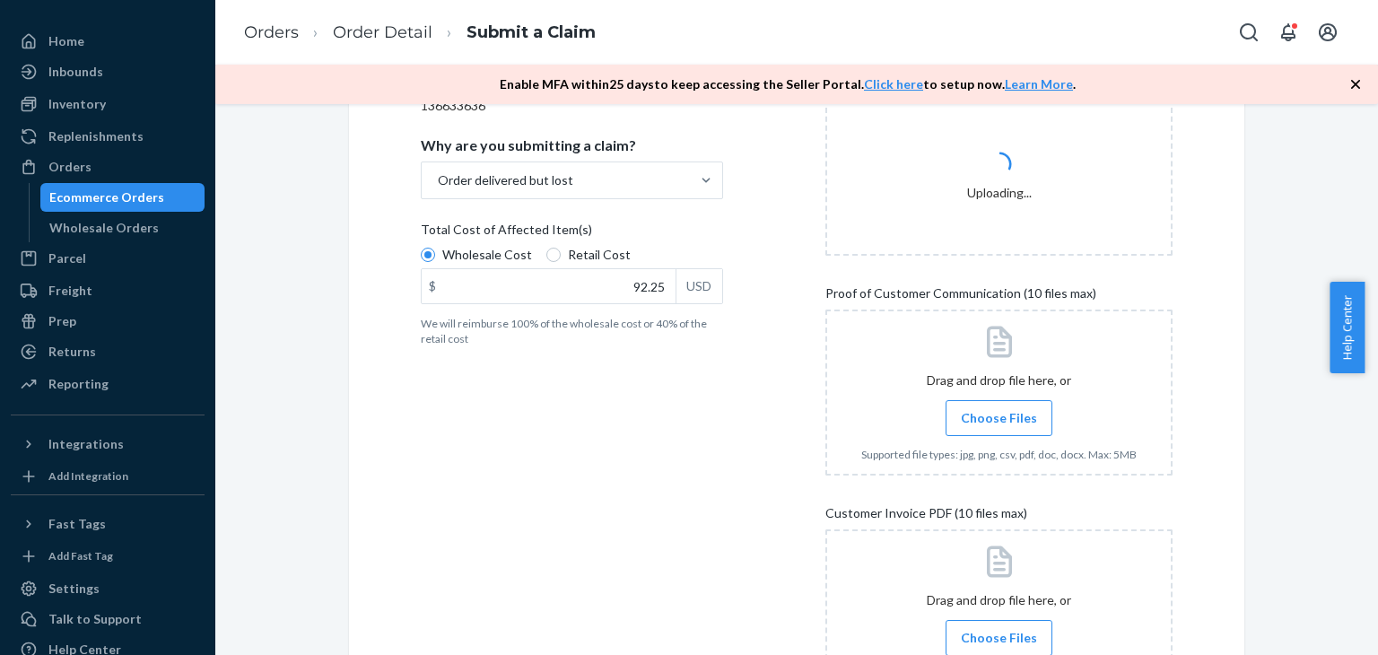
click at [1006, 415] on span "Choose Files" at bounding box center [999, 418] width 76 height 18
click at [1000, 415] on input "Choose Files" at bounding box center [999, 418] width 1 height 20
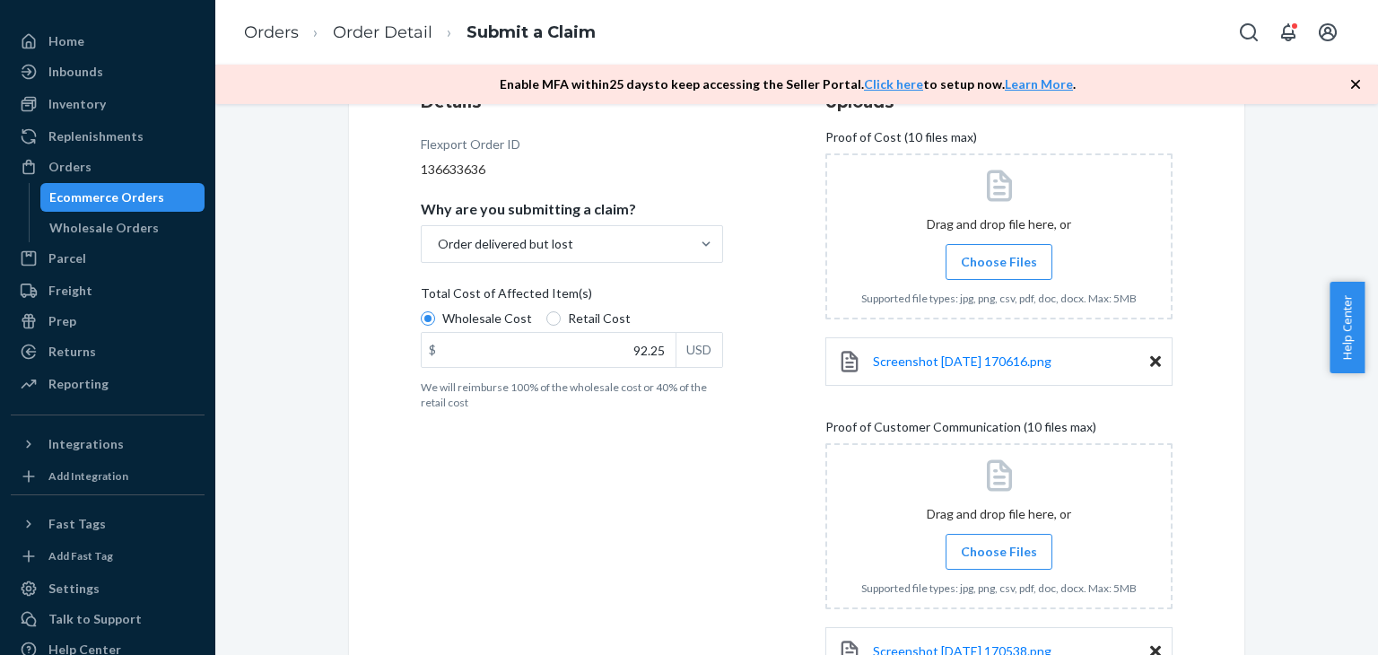
scroll to position [402, 0]
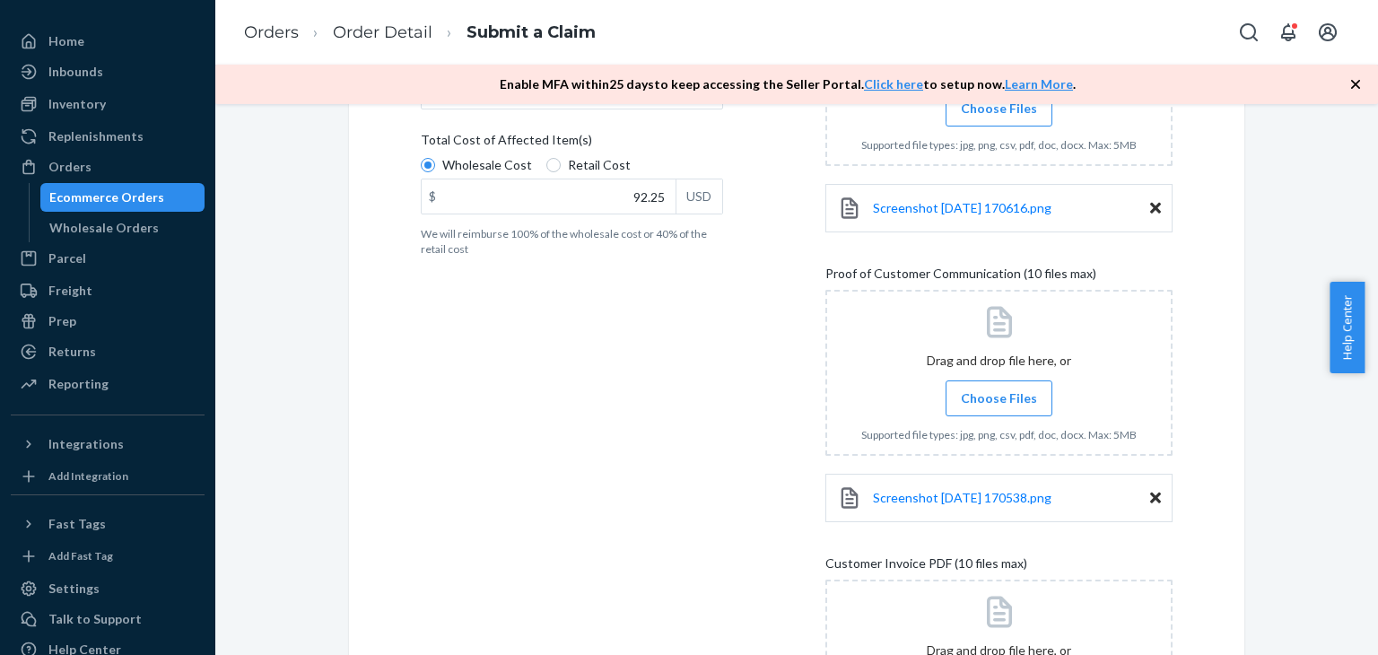
click at [989, 401] on span "Choose Files" at bounding box center [999, 398] width 76 height 18
click at [999, 401] on input "Choose Files" at bounding box center [999, 399] width 1 height 20
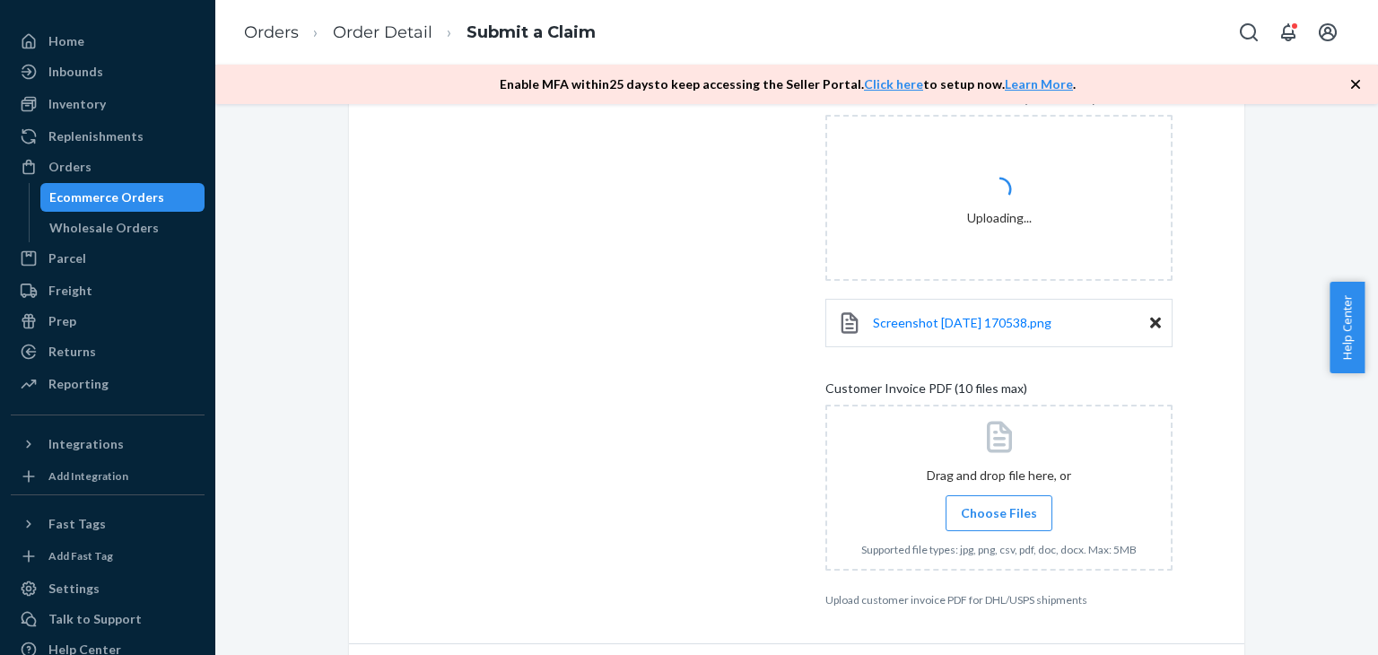
scroll to position [631, 0]
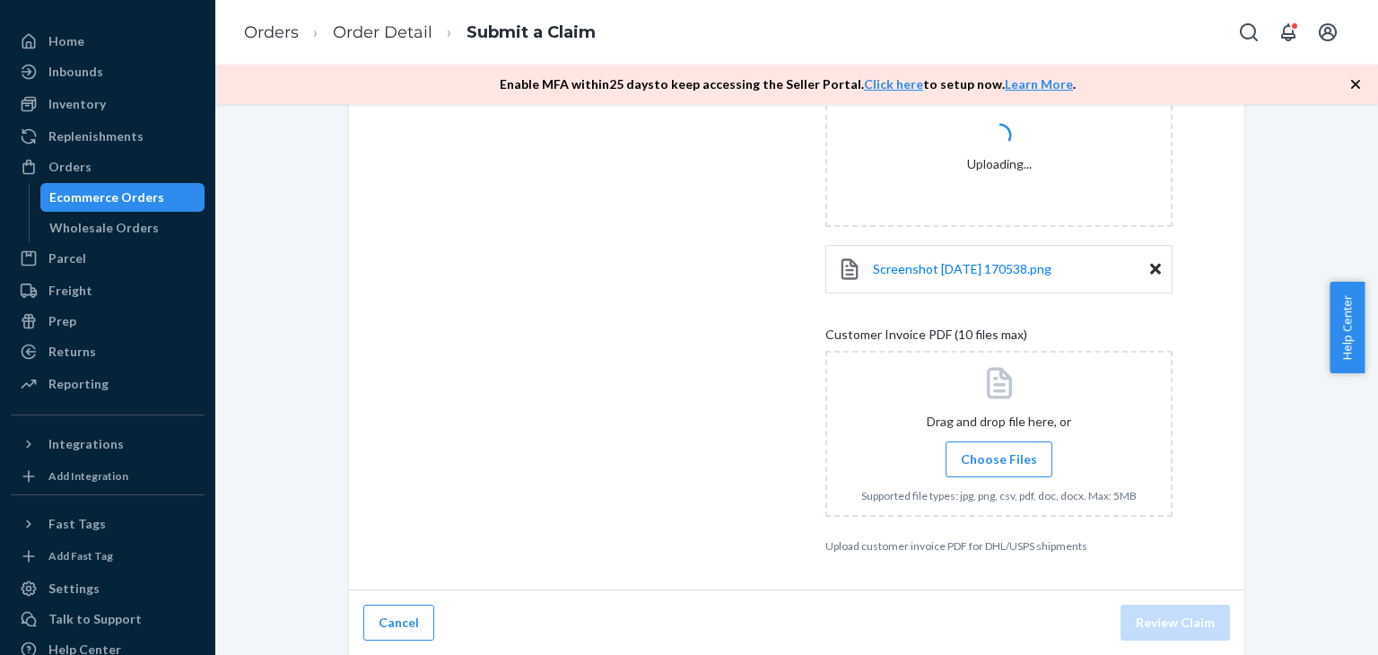
click at [1003, 471] on label "Choose Files" at bounding box center [999, 459] width 107 height 36
click at [1000, 469] on input "Choose Files" at bounding box center [999, 460] width 1 height 20
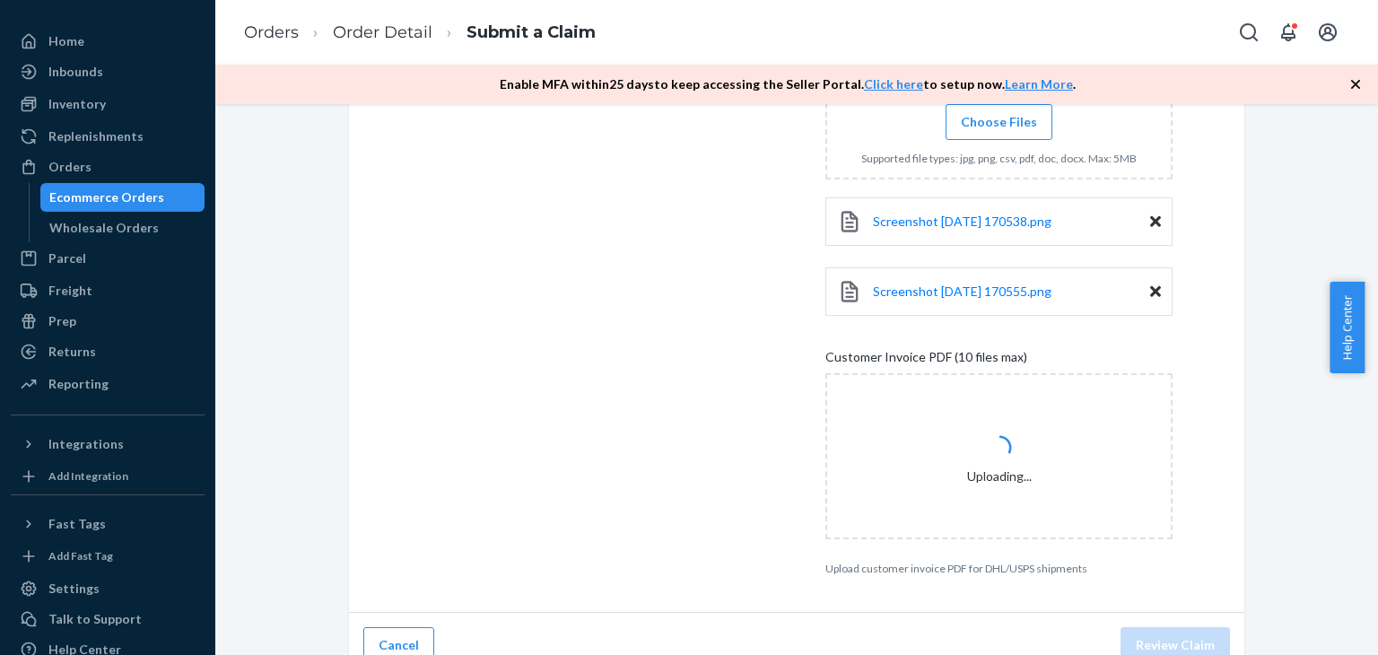
scroll to position [700, 0]
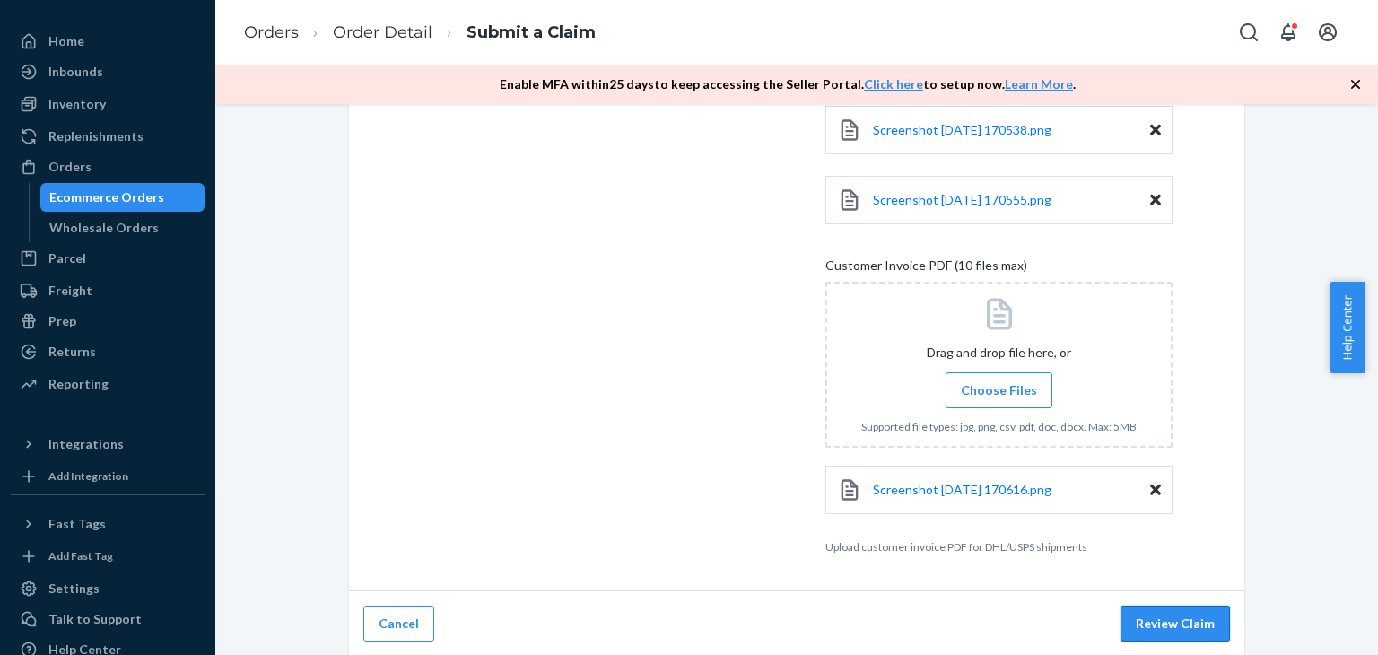
click at [1157, 618] on button "Review Claim" at bounding box center [1175, 624] width 109 height 36
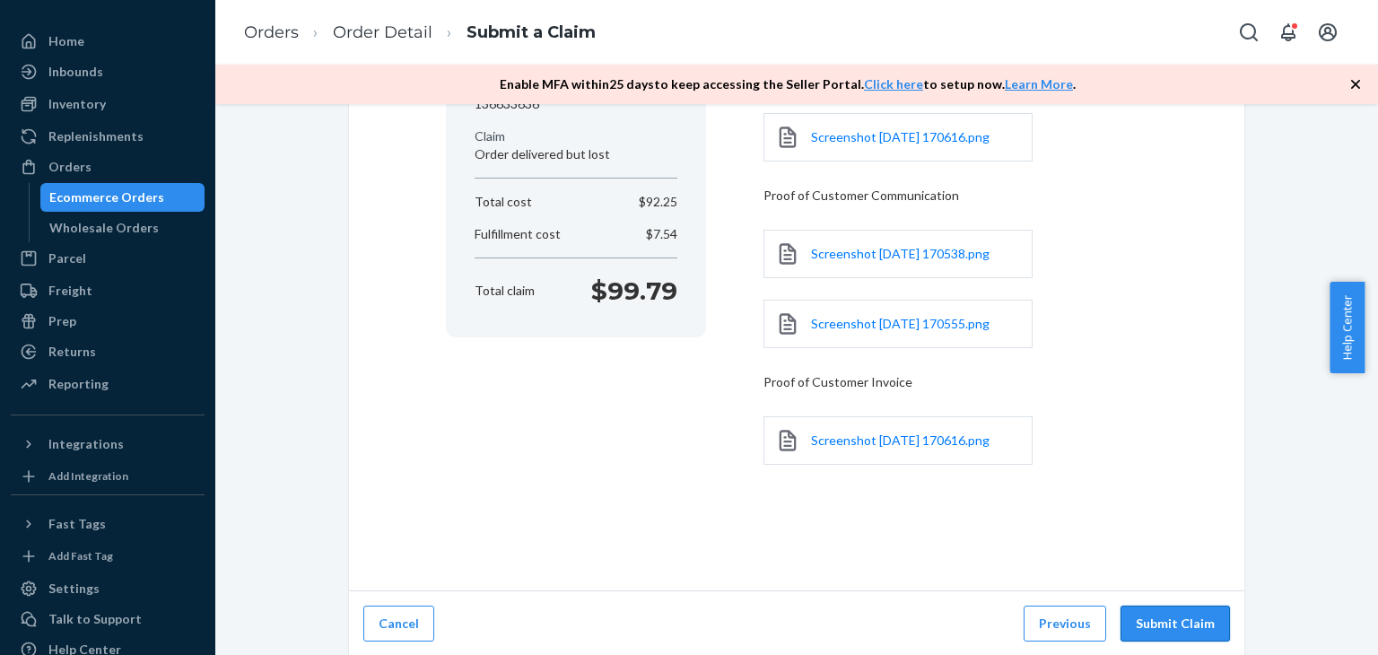
click at [1146, 624] on button "Submit Claim" at bounding box center [1175, 624] width 109 height 36
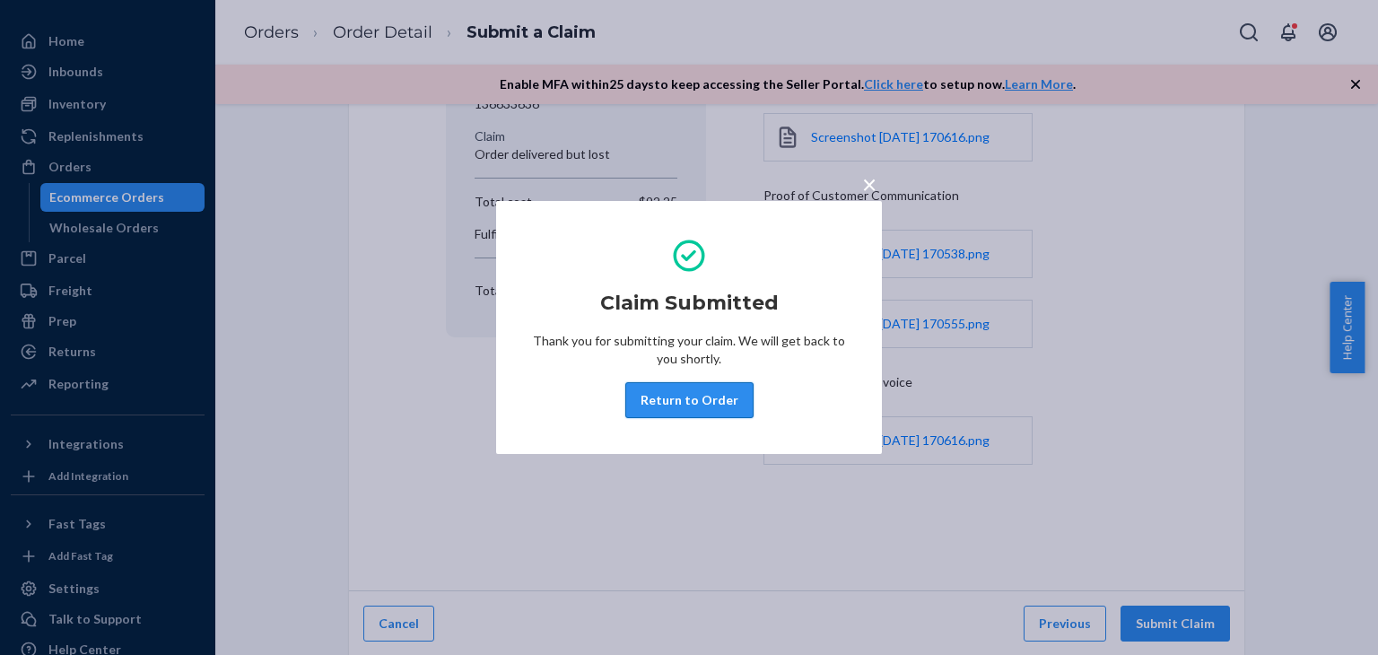
click at [692, 396] on button "Return to Order" at bounding box center [689, 400] width 128 height 36
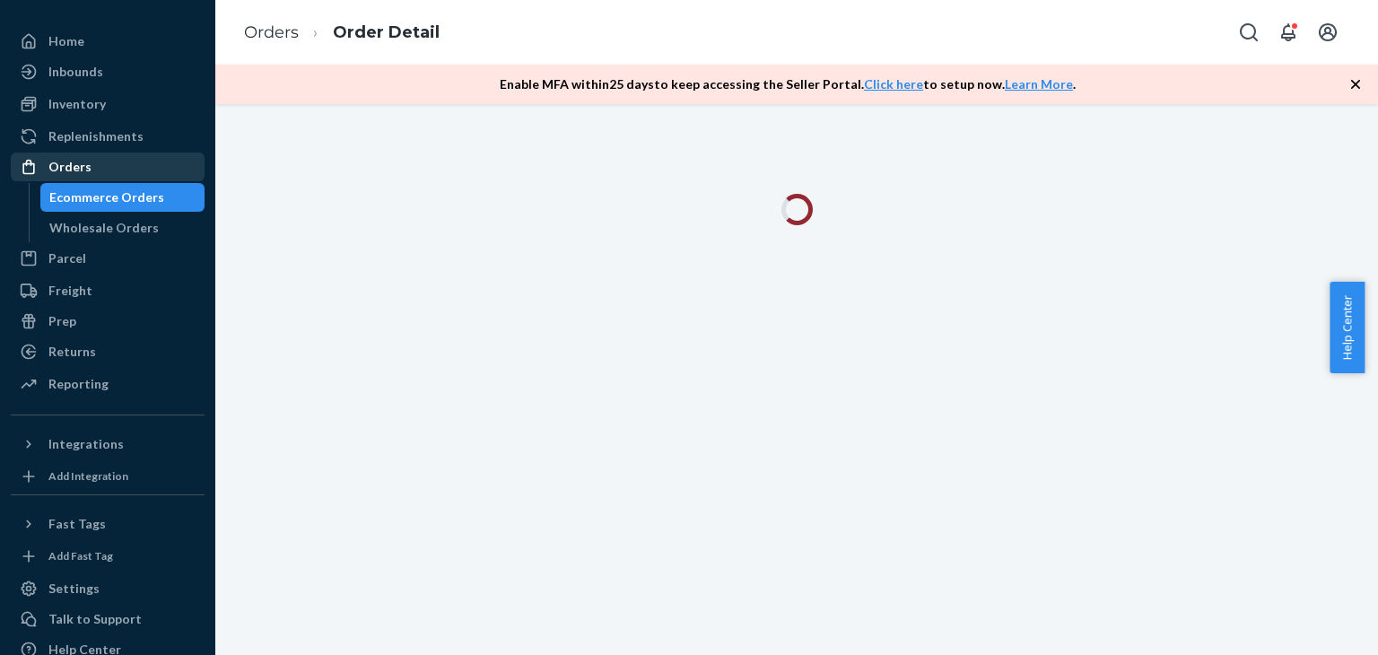
click at [83, 161] on div "Orders" at bounding box center [69, 167] width 43 height 18
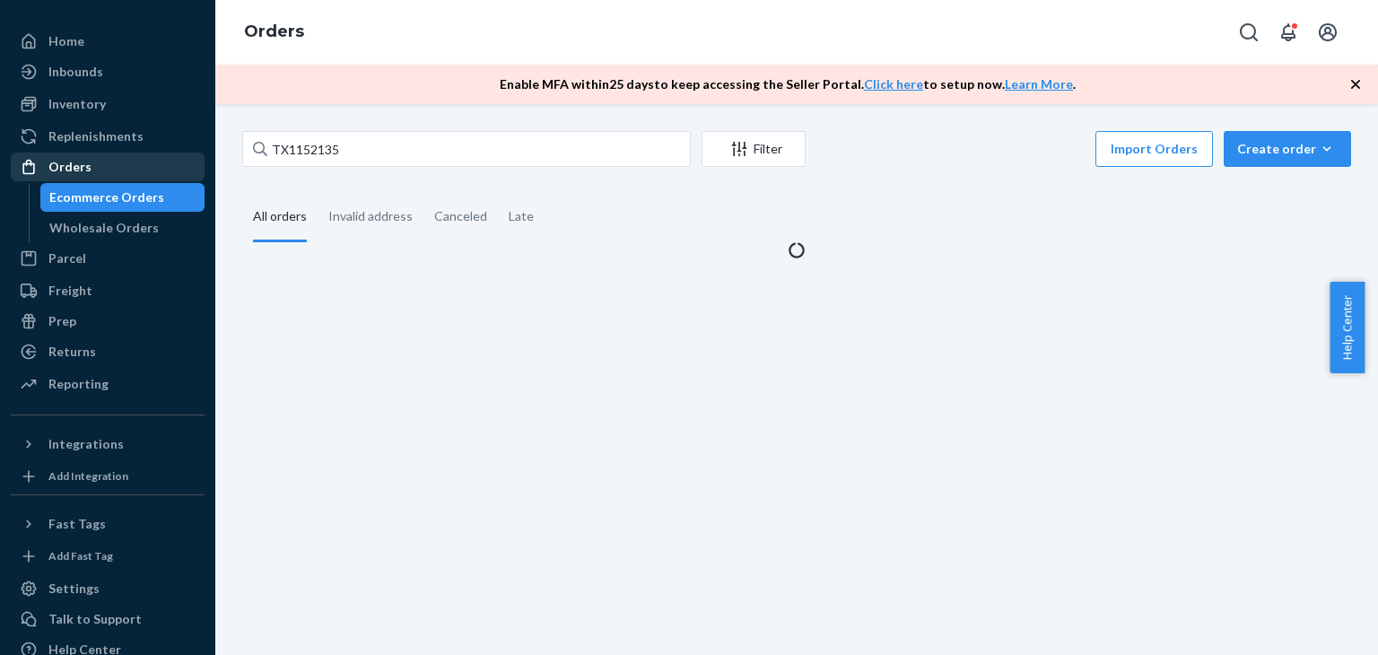
click at [85, 169] on div "Orders" at bounding box center [69, 167] width 43 height 18
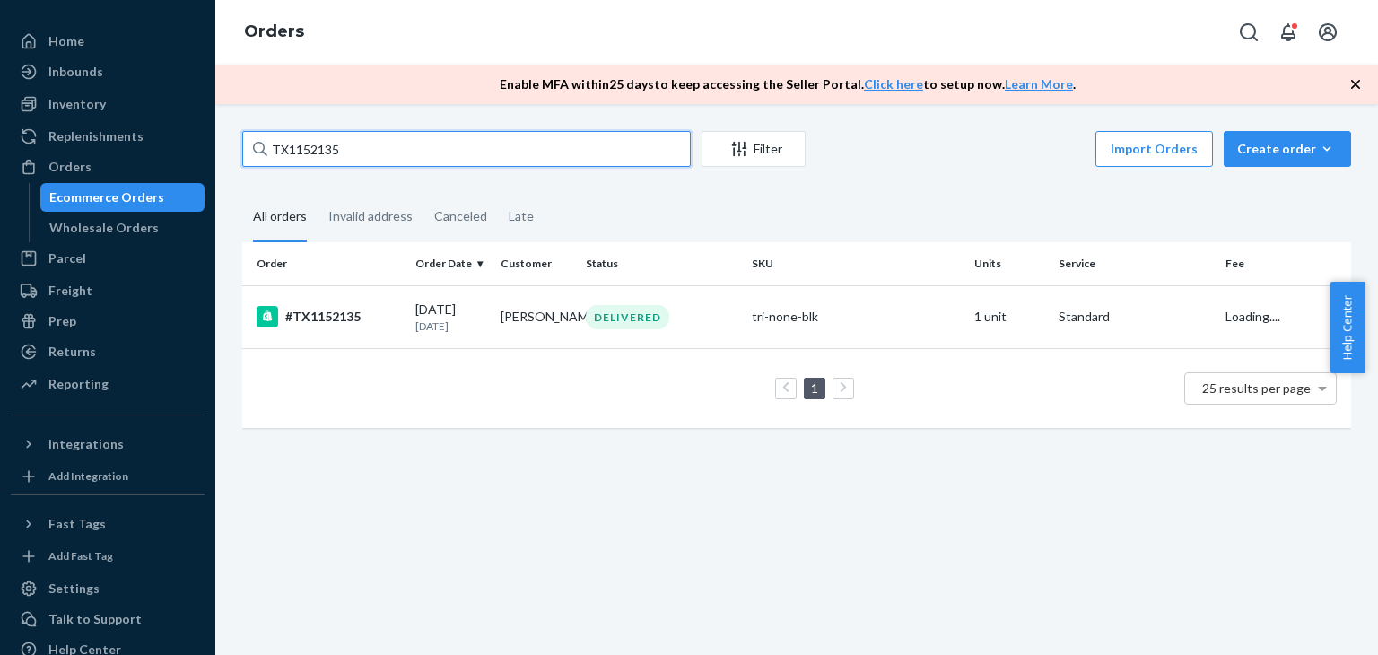
click at [289, 143] on input "TX1152135" at bounding box center [466, 149] width 449 height 36
paste input "0439"
type input "TX1150439"
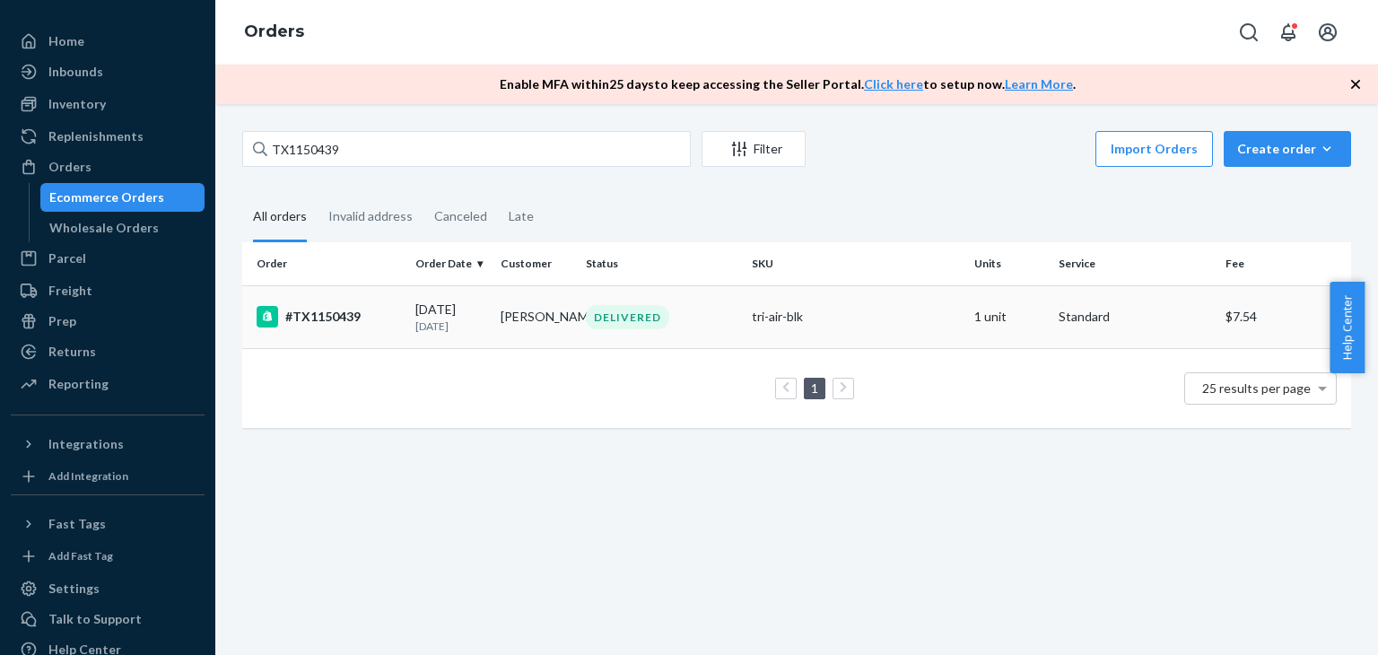
click at [505, 310] on td "[PERSON_NAME]" at bounding box center [536, 316] width 85 height 63
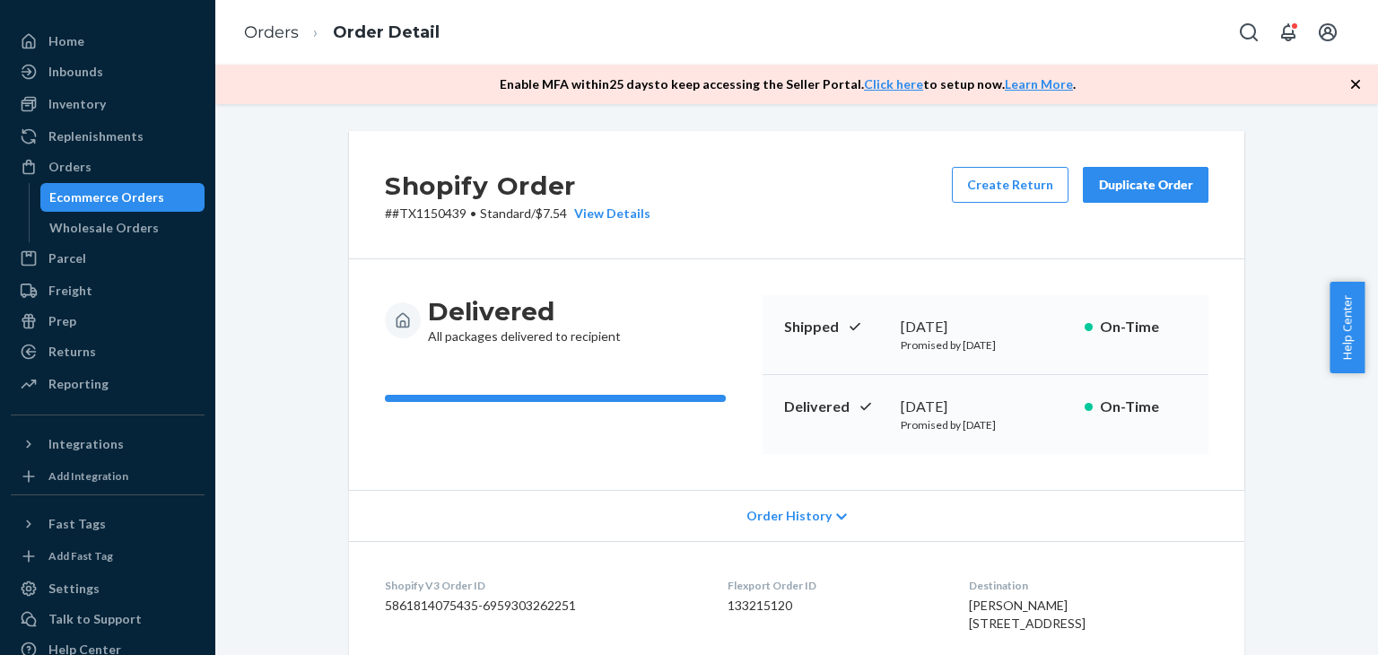
click at [1139, 172] on button "Duplicate Order" at bounding box center [1146, 185] width 126 height 36
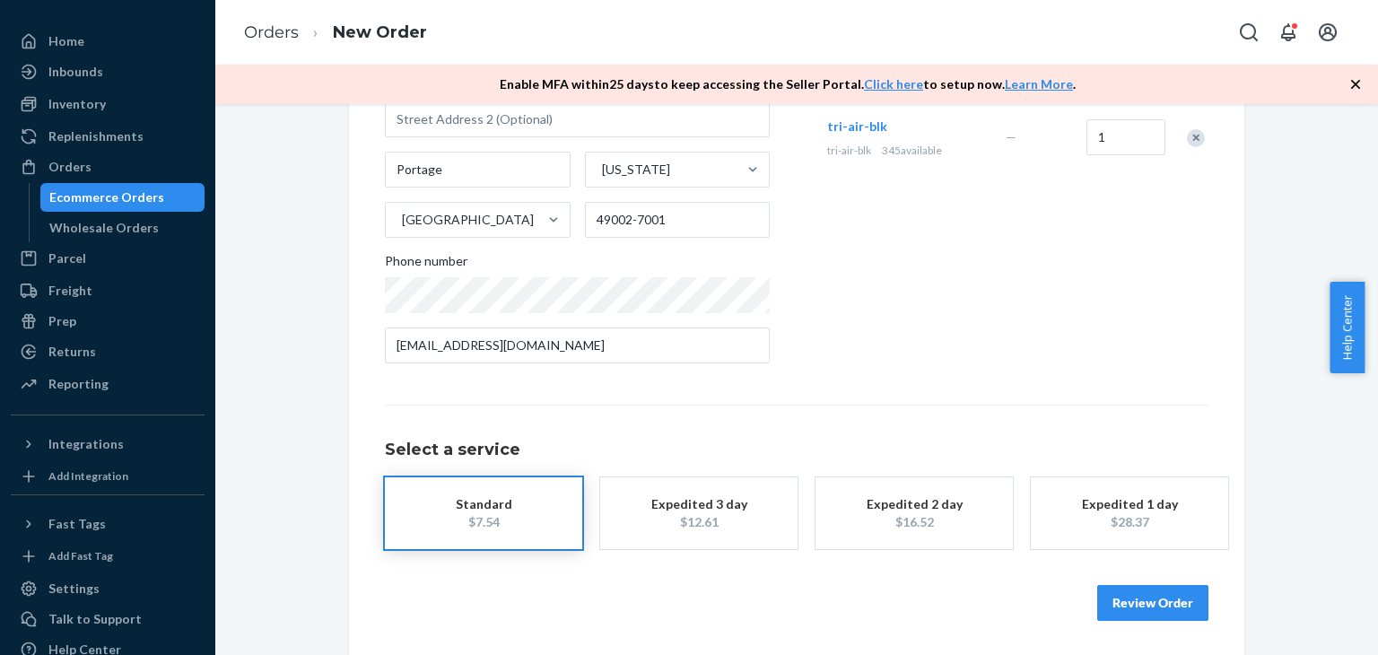
scroll to position [273, 0]
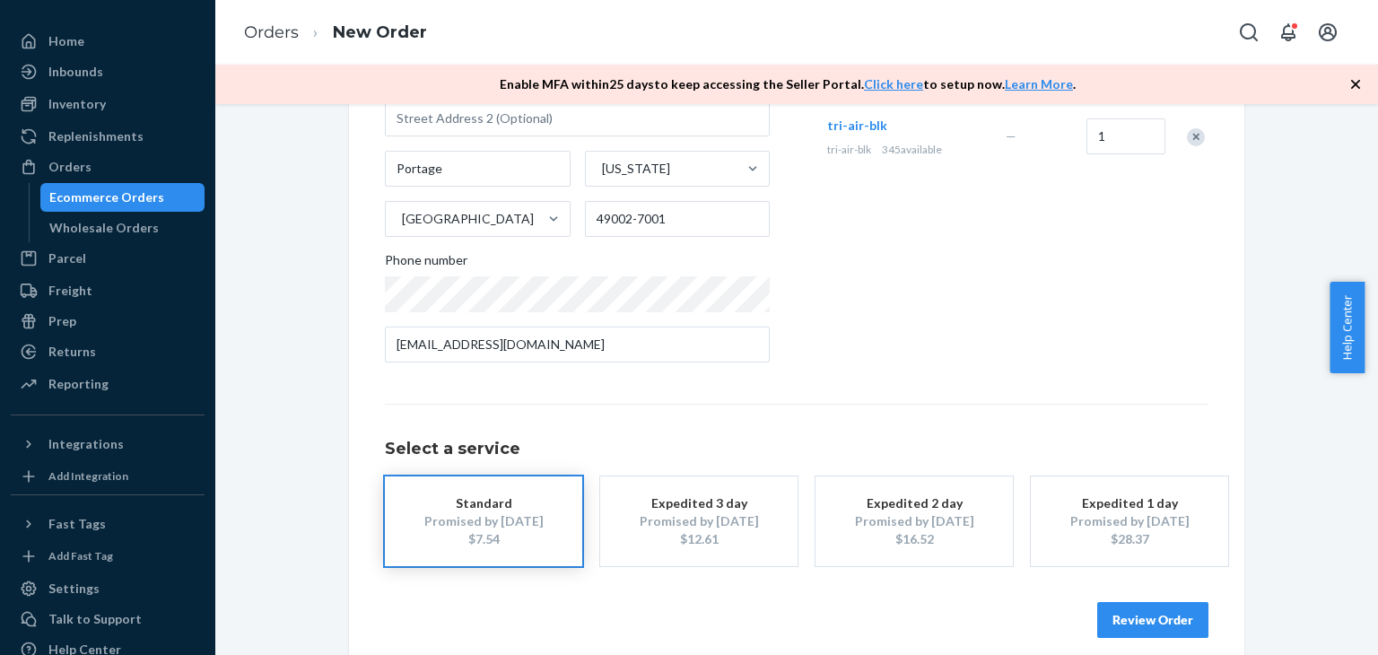
click at [1131, 602] on button "Review Order" at bounding box center [1152, 620] width 111 height 36
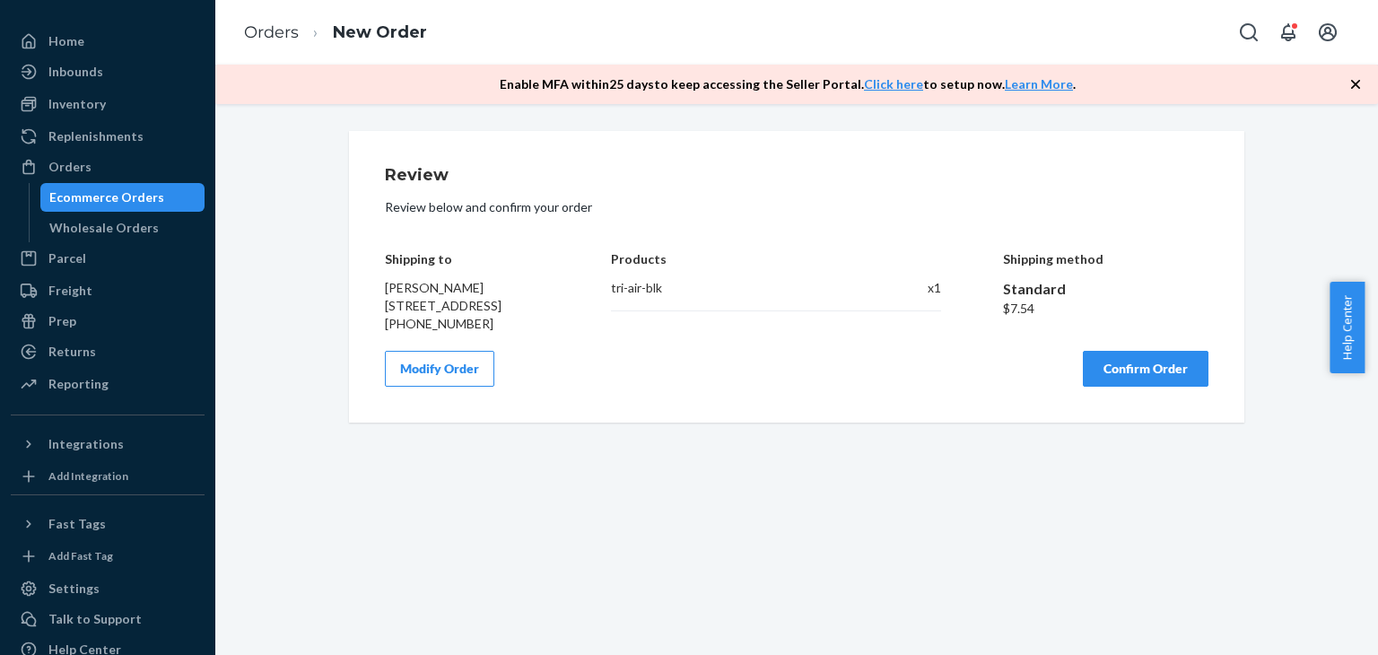
scroll to position [0, 0]
click at [1131, 386] on button "Confirm Order" at bounding box center [1146, 369] width 126 height 36
